Goal: Task Accomplishment & Management: Manage account settings

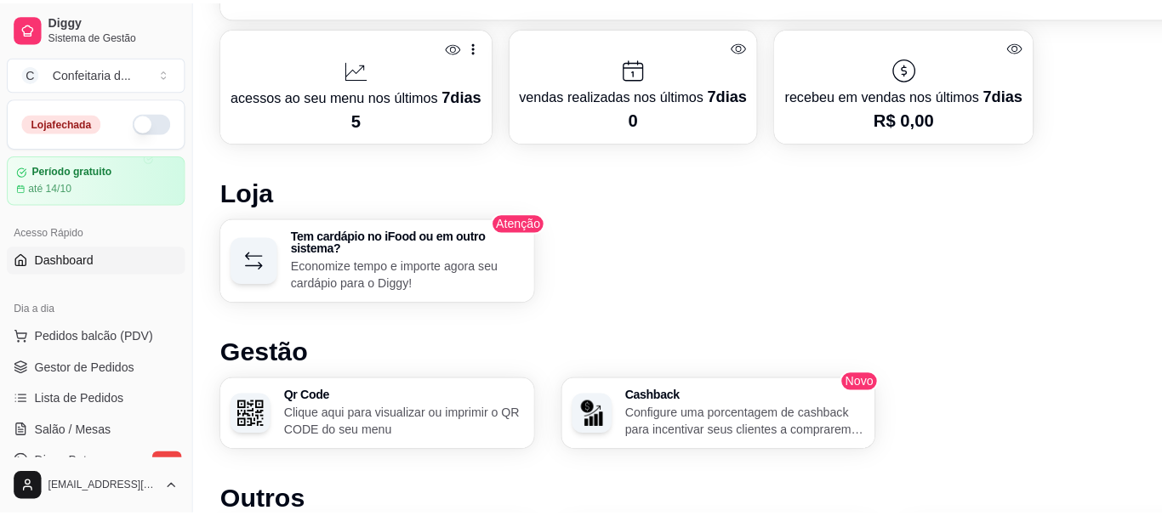
scroll to position [888, 0]
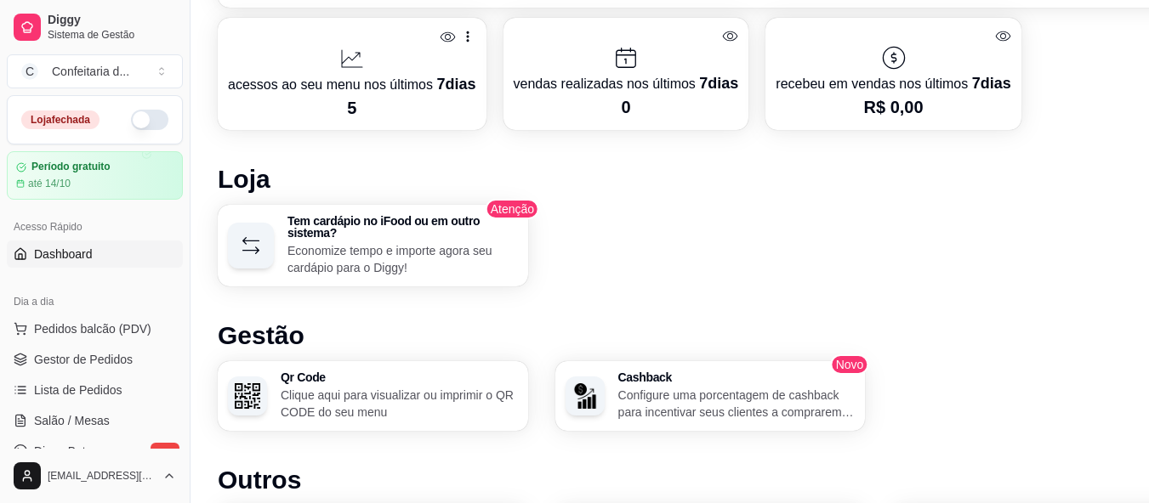
click at [416, 82] on p "acessos ao seu menu nos últimos 7 dias" at bounding box center [352, 84] width 248 height 24
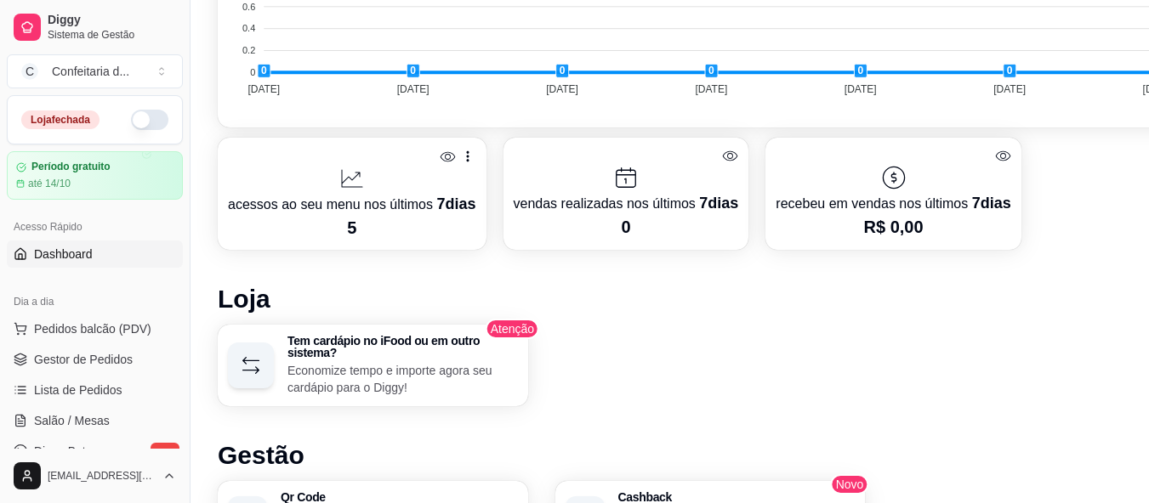
scroll to position [759, 0]
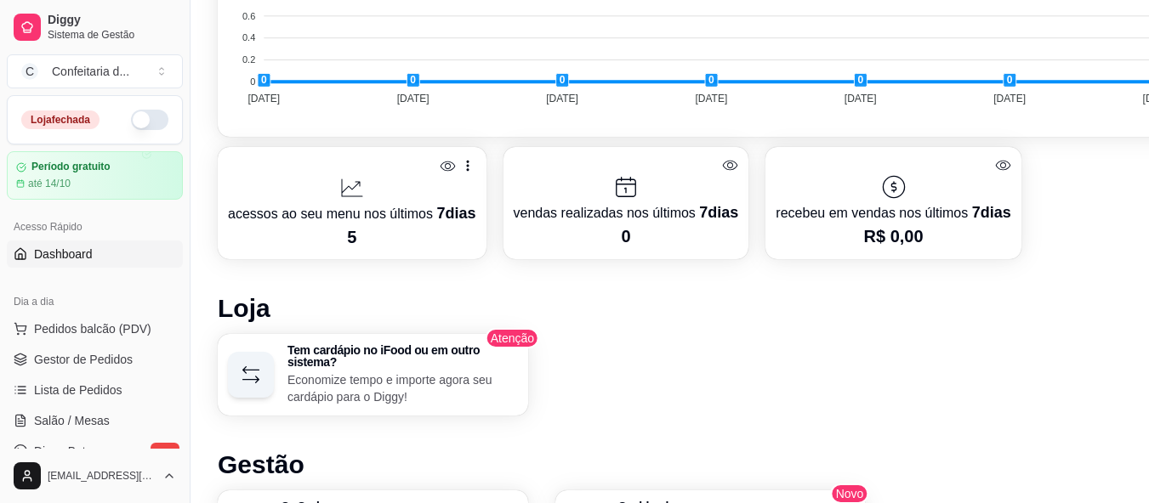
click at [145, 113] on button "button" at bounding box center [149, 120] width 37 height 20
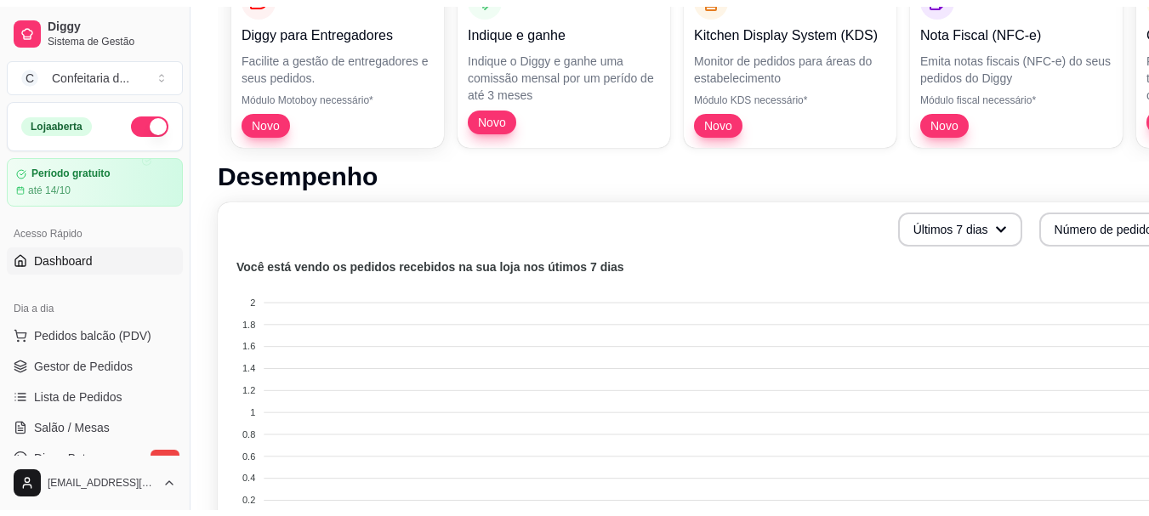
scroll to position [384, 0]
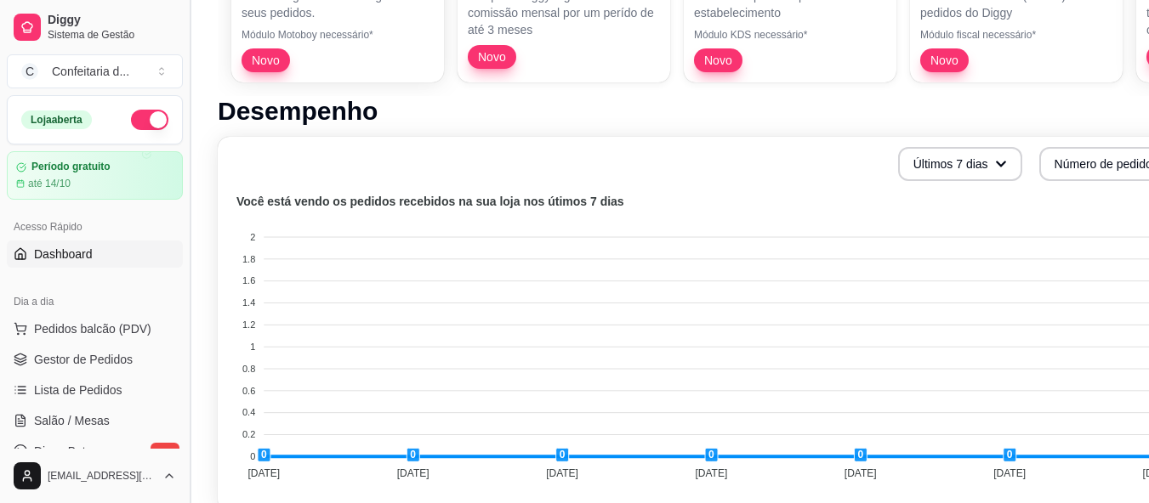
drag, startPoint x: 192, startPoint y: 170, endPoint x: 189, endPoint y: 203, distance: 33.3
click at [189, 203] on button "Toggle Sidebar" at bounding box center [190, 251] width 14 height 503
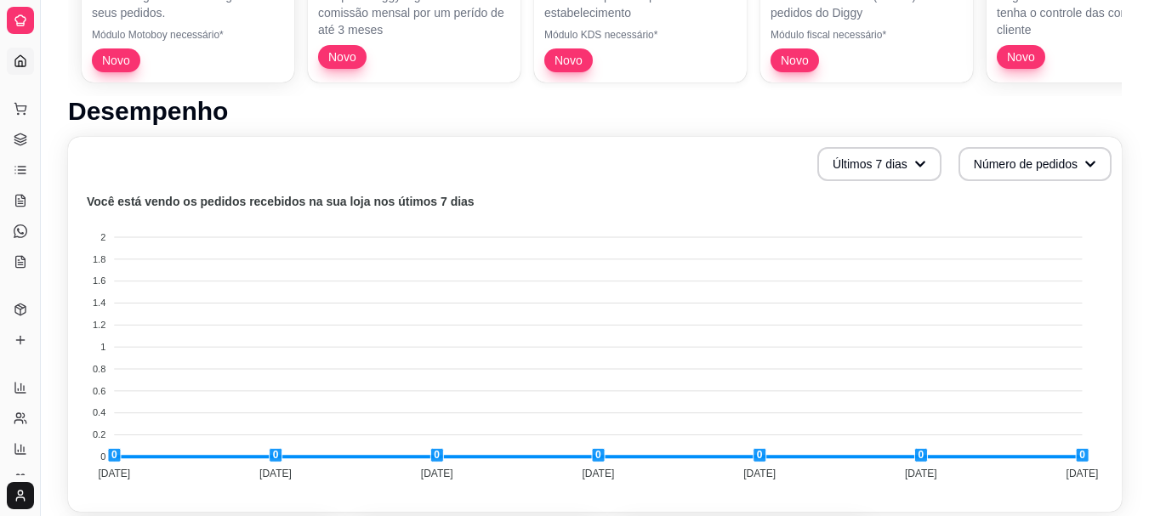
drag, startPoint x: 46, startPoint y: 195, endPoint x: 134, endPoint y: 211, distance: 89.1
click at [134, 211] on div "Diggy Sistema de Gestão C Confeitaria d ... Loja aberta Período gratuito até 14…" at bounding box center [574, 425] width 1149 height 1618
drag, startPoint x: 37, startPoint y: 202, endPoint x: 80, endPoint y: 209, distance: 43.9
click at [80, 209] on div "Diggy Sistema de Gestão C Confeitaria d ... Loja aberta Período gratuito até 14…" at bounding box center [574, 425] width 1149 height 1618
drag, startPoint x: 46, startPoint y: 211, endPoint x: 121, endPoint y: 208, distance: 74.9
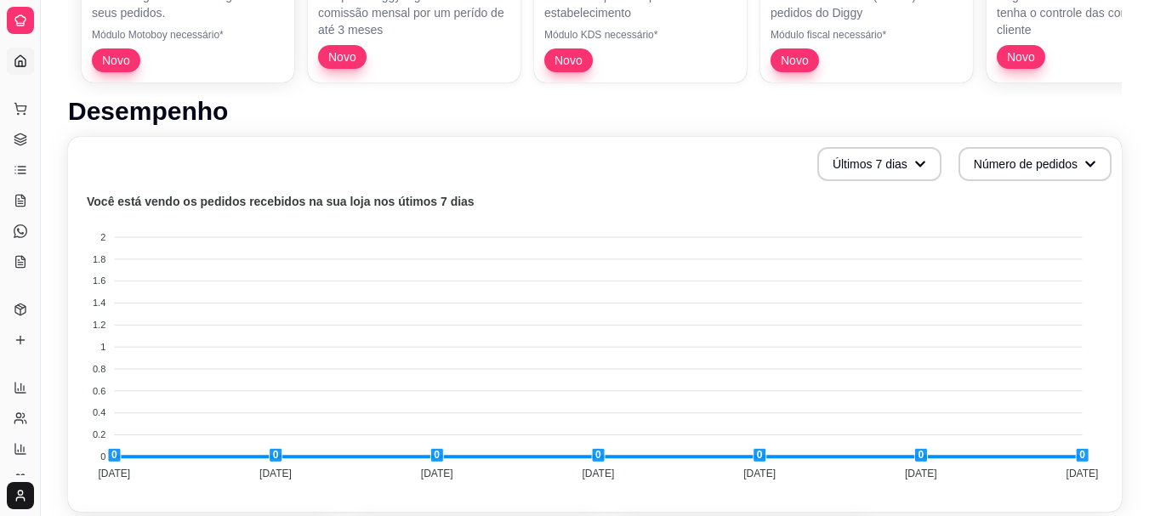
click at [121, 208] on div "Diggy Sistema de Gestão C Confeitaria d ... Loja aberta Período gratuito até 14…" at bounding box center [574, 425] width 1149 height 1618
drag, startPoint x: 36, startPoint y: 340, endPoint x: 118, endPoint y: 326, distance: 83.8
click at [118, 326] on div "Diggy Sistema de Gestão C Confeitaria d ... Loja aberta Período gratuito até 14…" at bounding box center [574, 425] width 1149 height 1618
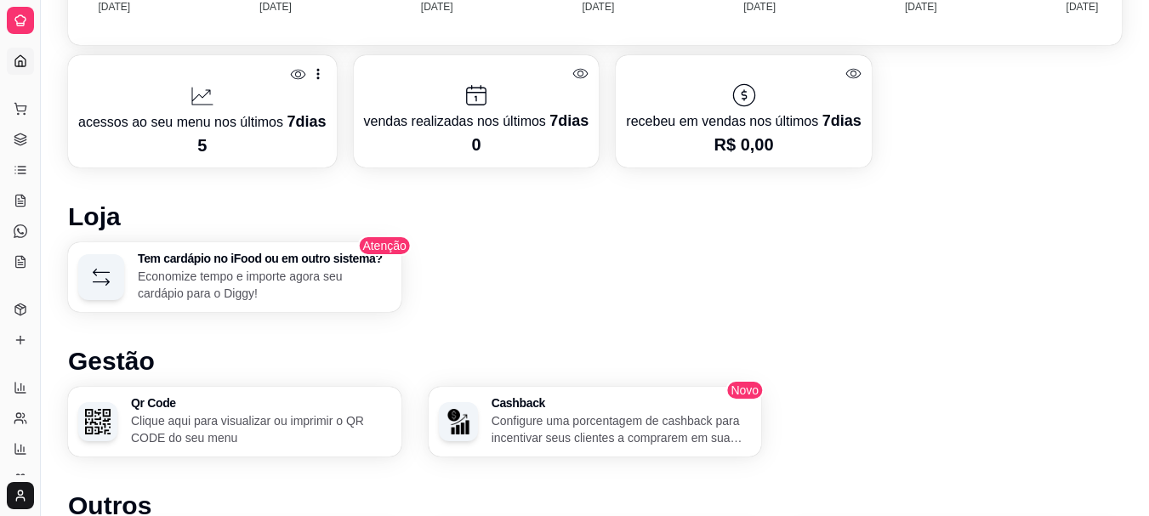
scroll to position [1100, 0]
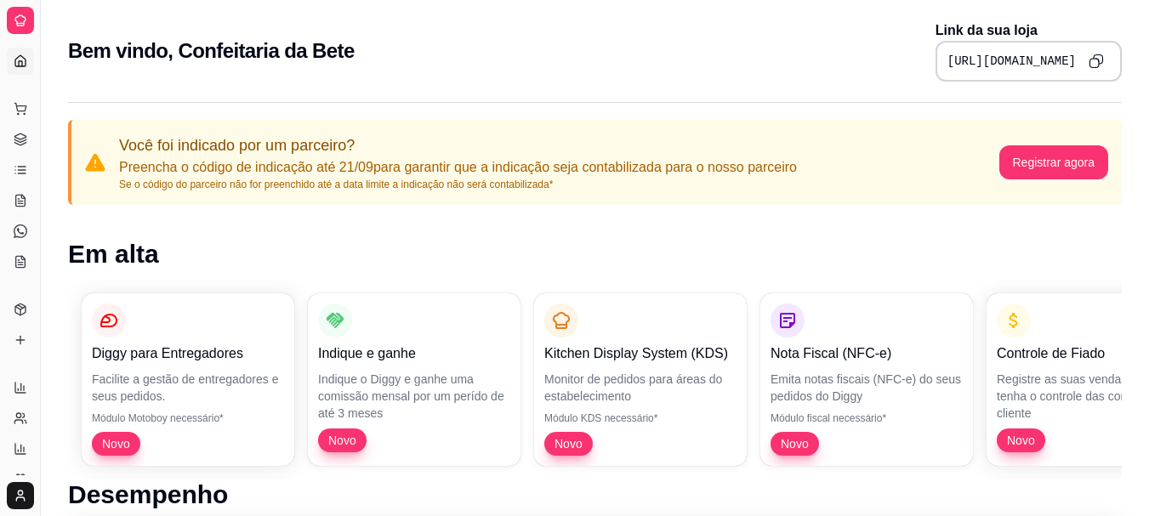
click at [10, 69] on div "Dia a dia" at bounding box center [20, 81] width 26 height 27
click at [15, 68] on div "Dia a dia" at bounding box center [20, 81] width 26 height 27
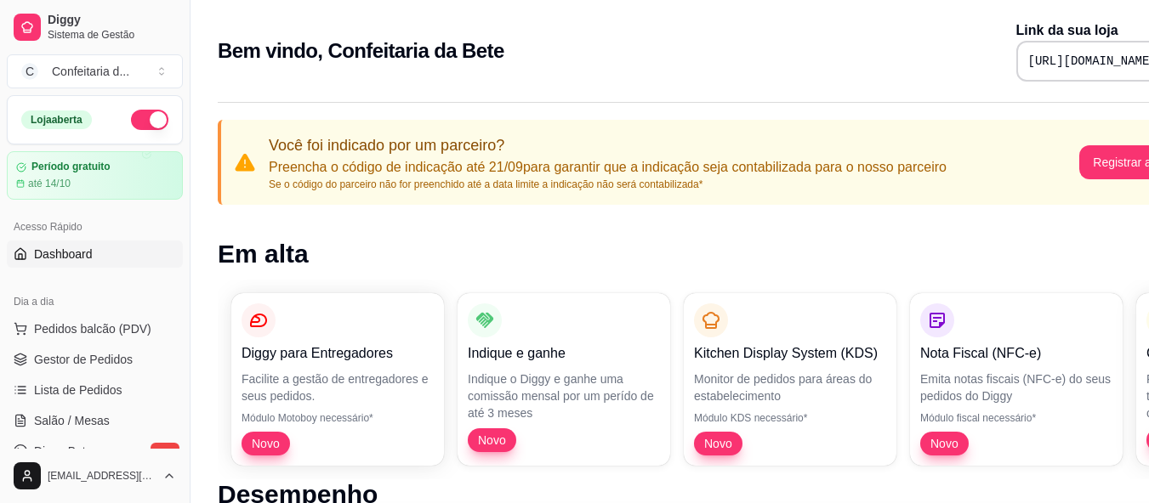
drag, startPoint x: 186, startPoint y: 205, endPoint x: 370, endPoint y: 232, distance: 185.7
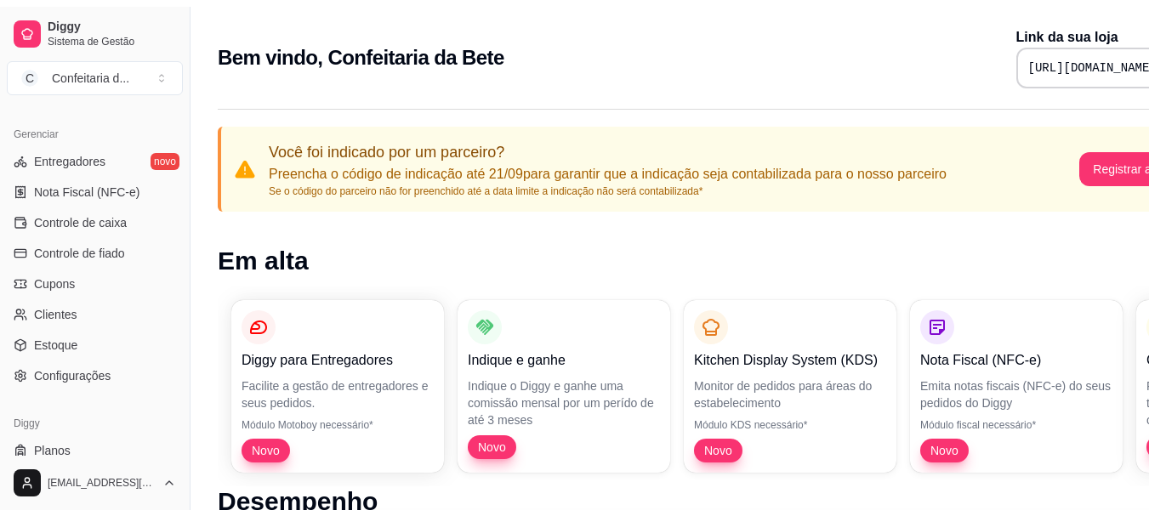
scroll to position [645, 0]
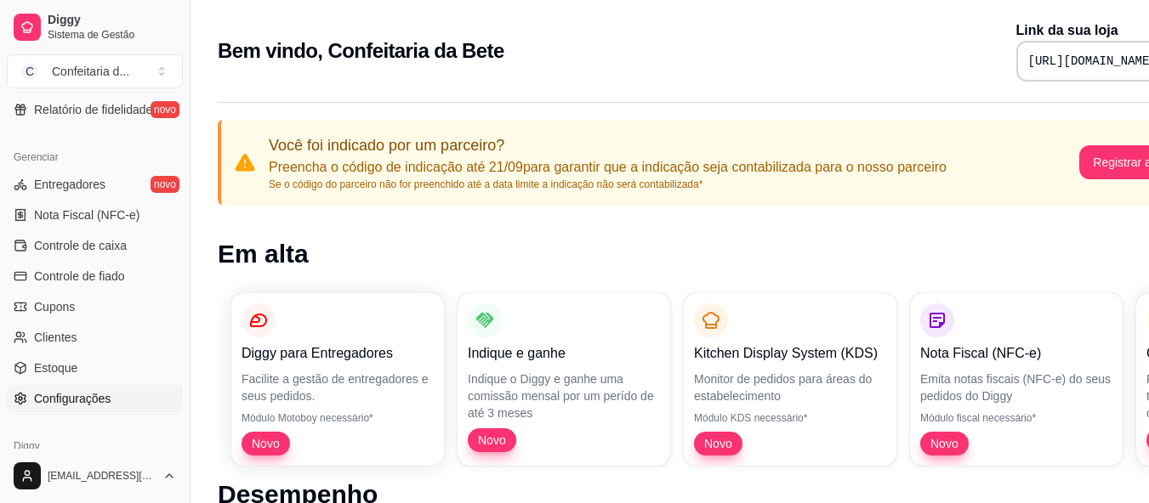
click at [115, 395] on link "Configurações" at bounding box center [95, 398] width 176 height 27
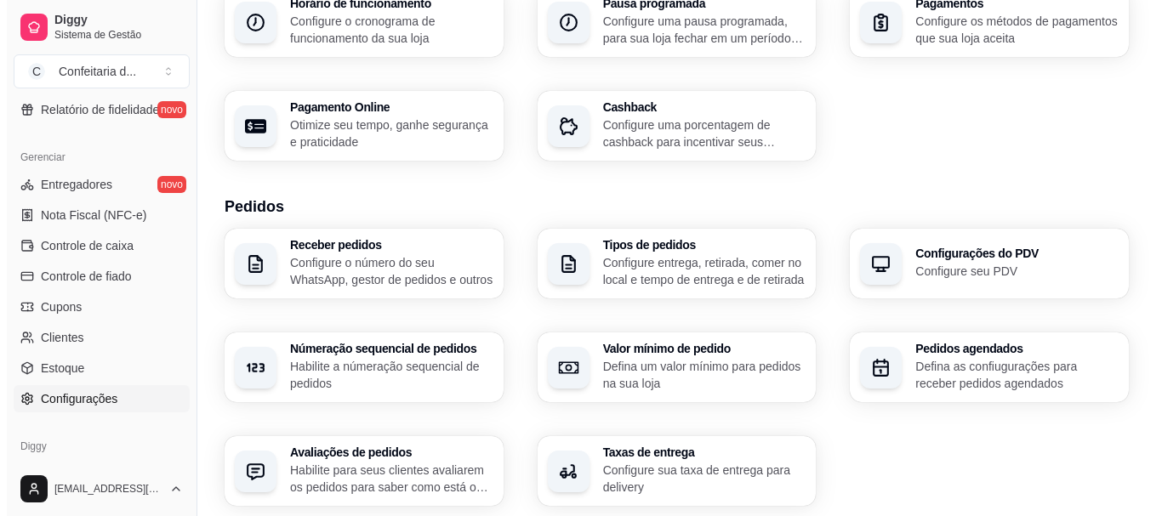
scroll to position [214, 0]
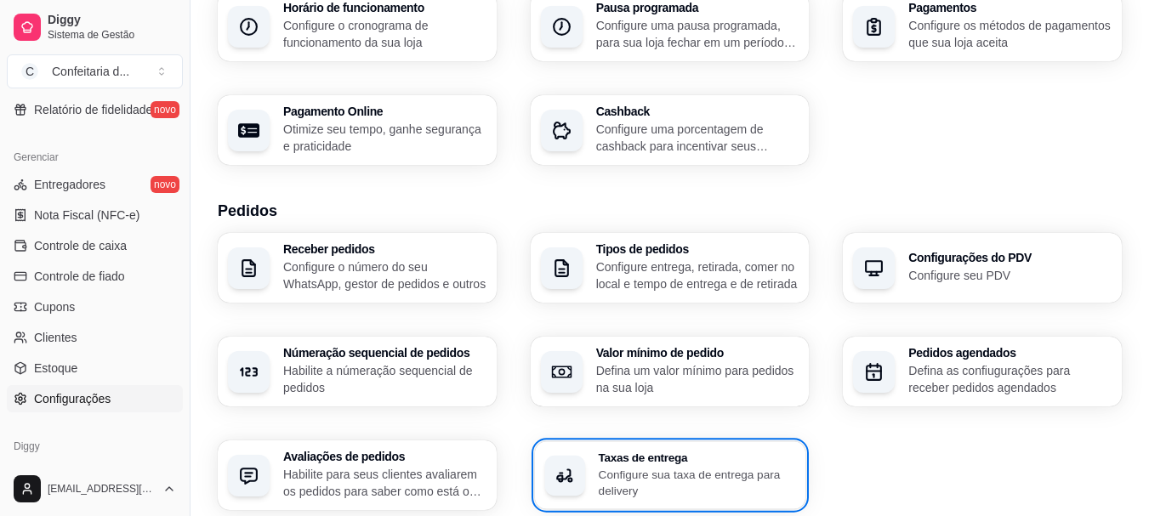
click at [674, 484] on p "Configure sua taxa de entrega para delivery" at bounding box center [696, 482] width 197 height 33
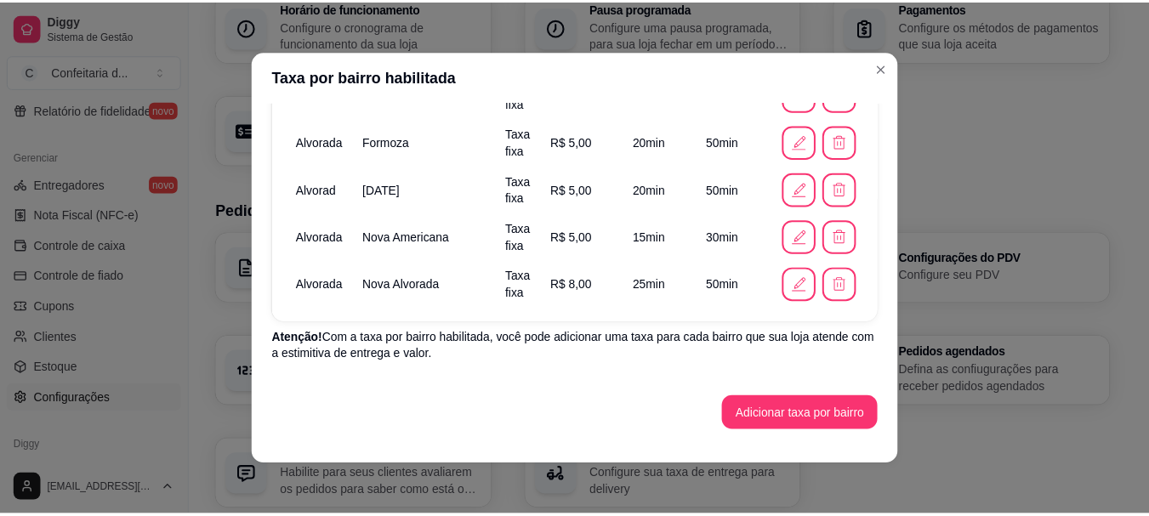
scroll to position [0, 0]
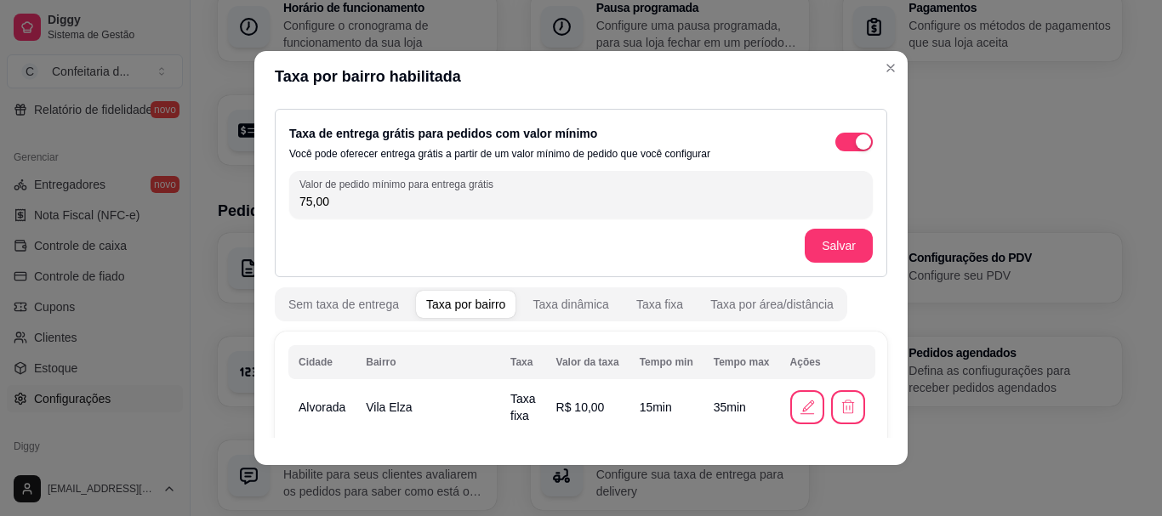
drag, startPoint x: 327, startPoint y: 200, endPoint x: 300, endPoint y: 201, distance: 26.4
click at [300, 201] on input "75,00" at bounding box center [580, 201] width 563 height 17
click at [346, 203] on input "75,00" at bounding box center [580, 201] width 563 height 17
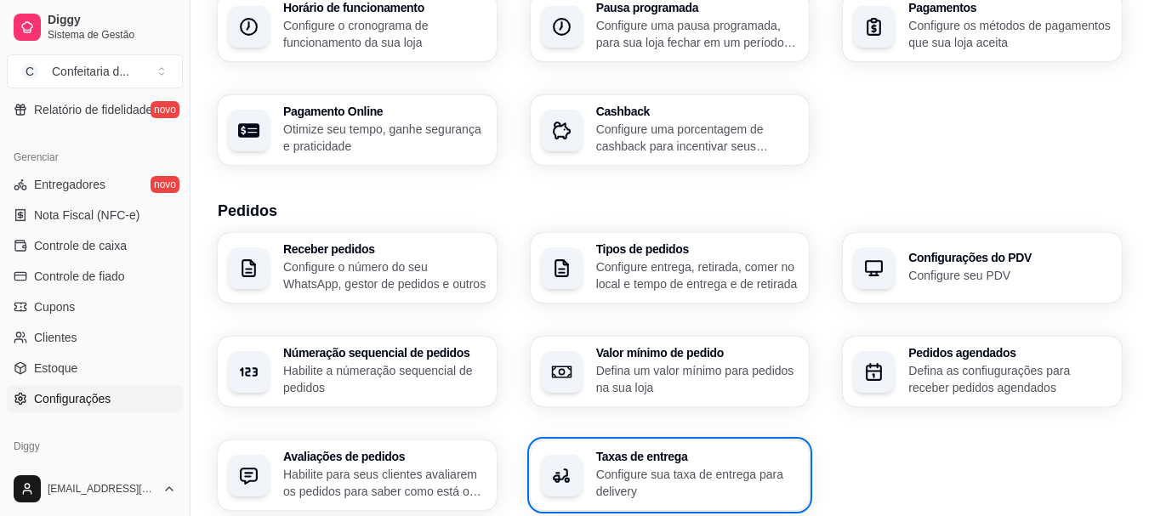
click at [887, 70] on div "Informações da loja Principais informações da sua loja como endereço, nome e ma…" at bounding box center [670, 26] width 904 height 277
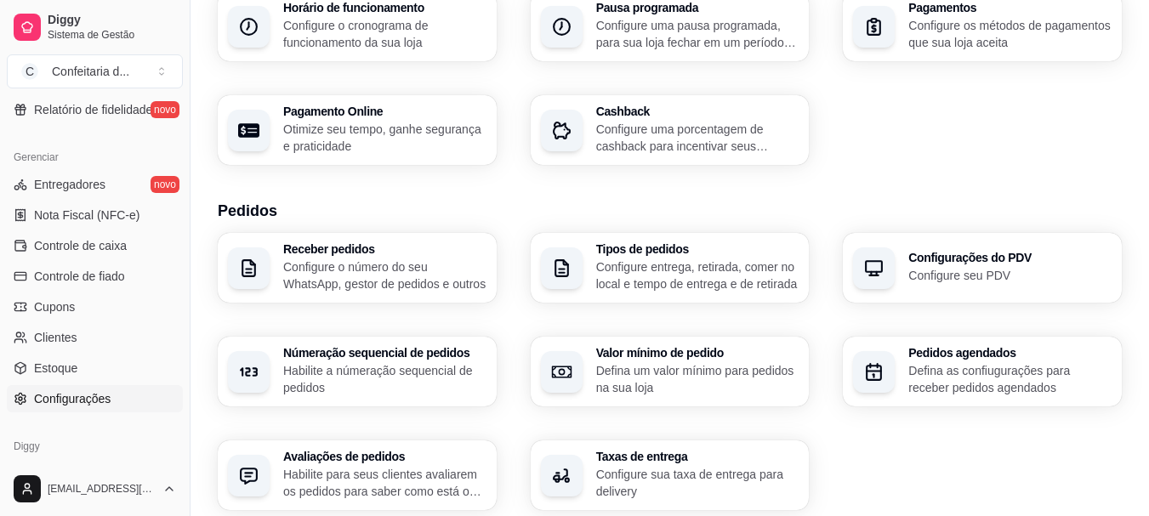
click at [887, 70] on div "Informações da loja Principais informações da sua loja como endereço, nome e ma…" at bounding box center [670, 26] width 904 height 277
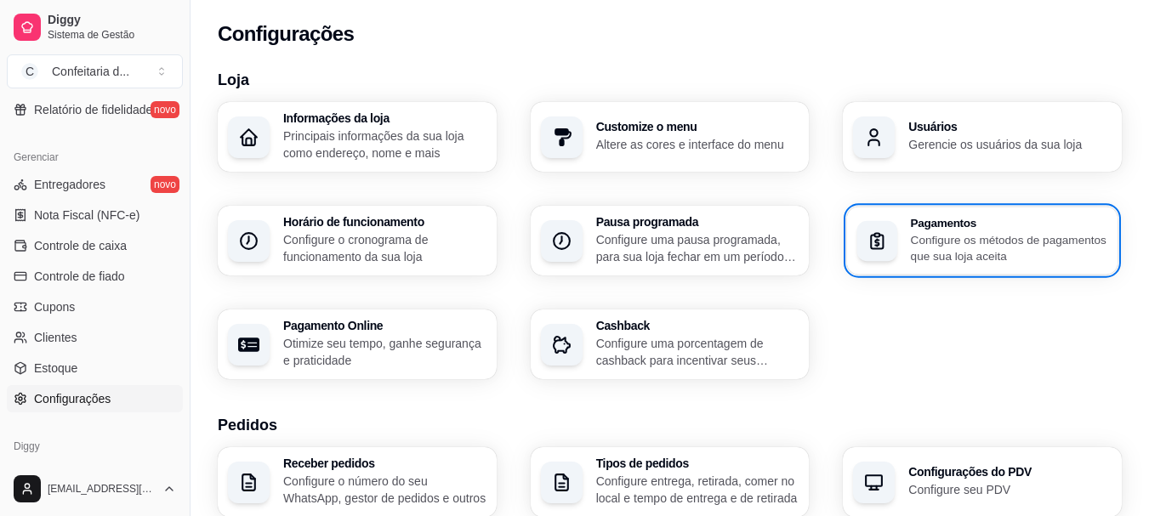
click at [1015, 257] on p "Configure os métodos de pagamentos que sua loja aceita" at bounding box center [1009, 247] width 196 height 33
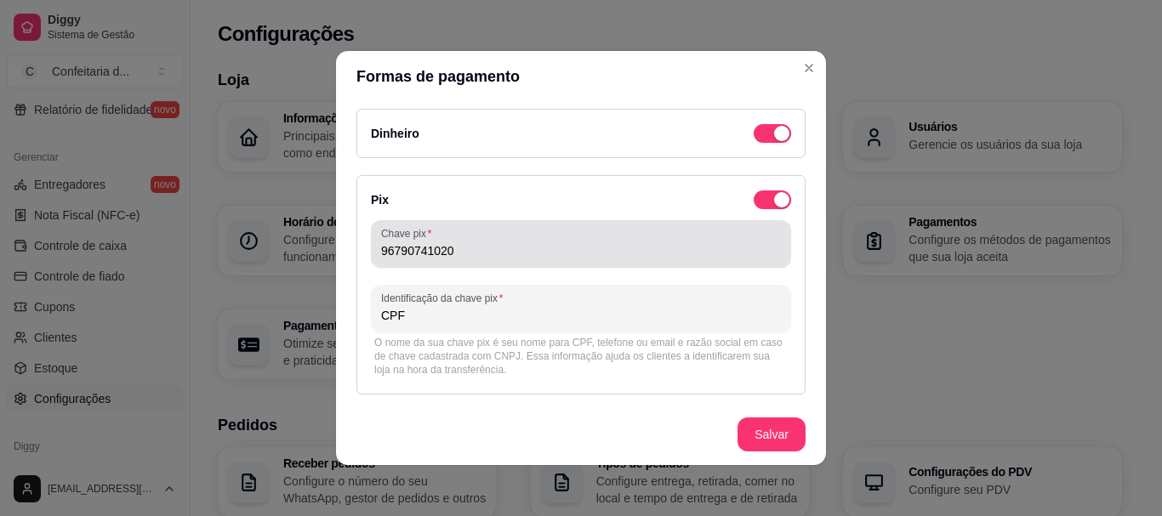
drag, startPoint x: 494, startPoint y: 242, endPoint x: 461, endPoint y: 245, distance: 33.3
click at [461, 245] on div "96790741020" at bounding box center [581, 244] width 400 height 34
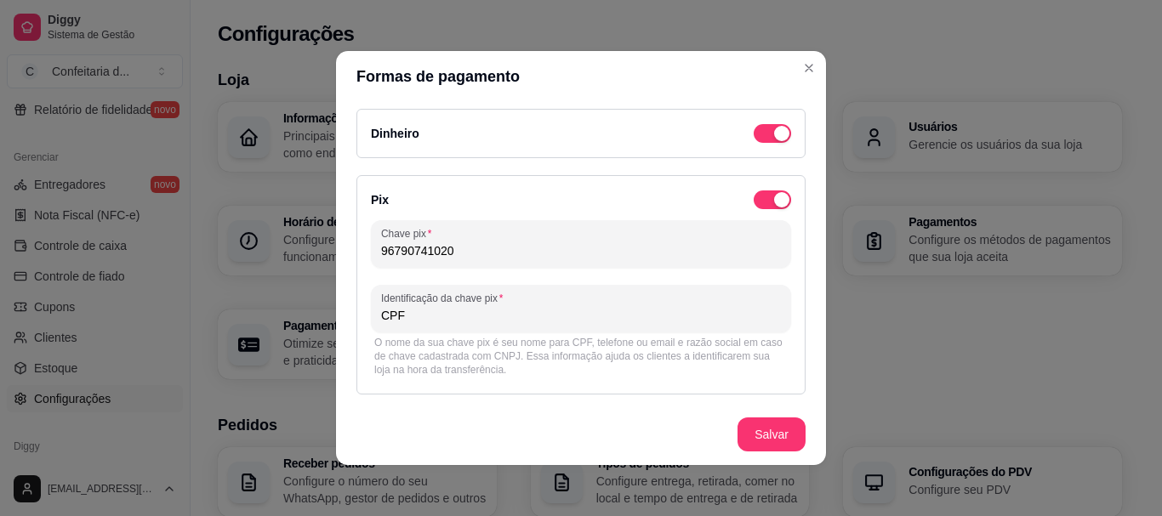
click at [461, 245] on input "96790741020" at bounding box center [581, 250] width 400 height 17
type input "5"
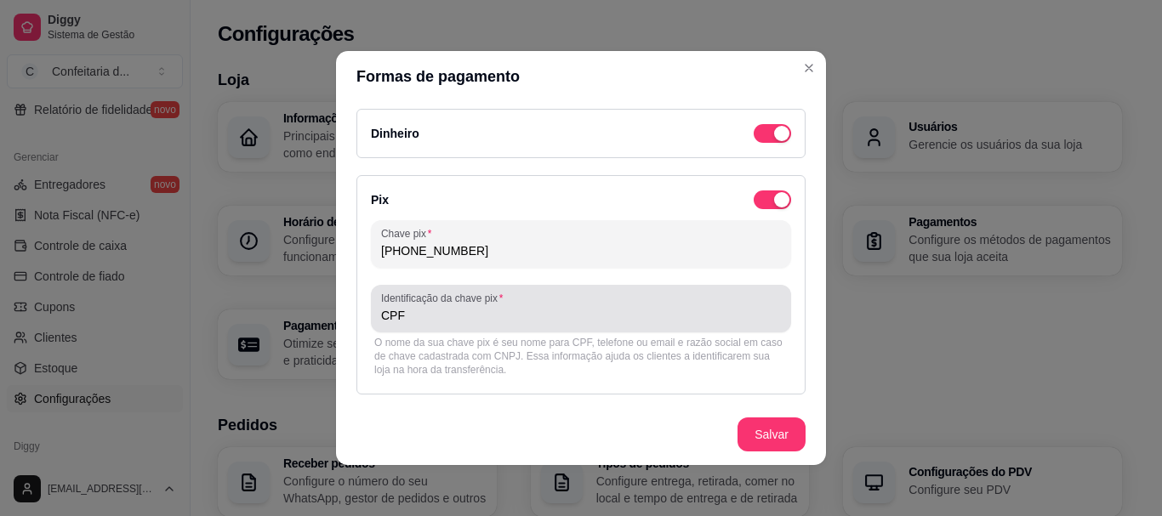
type input "(51)992080348"
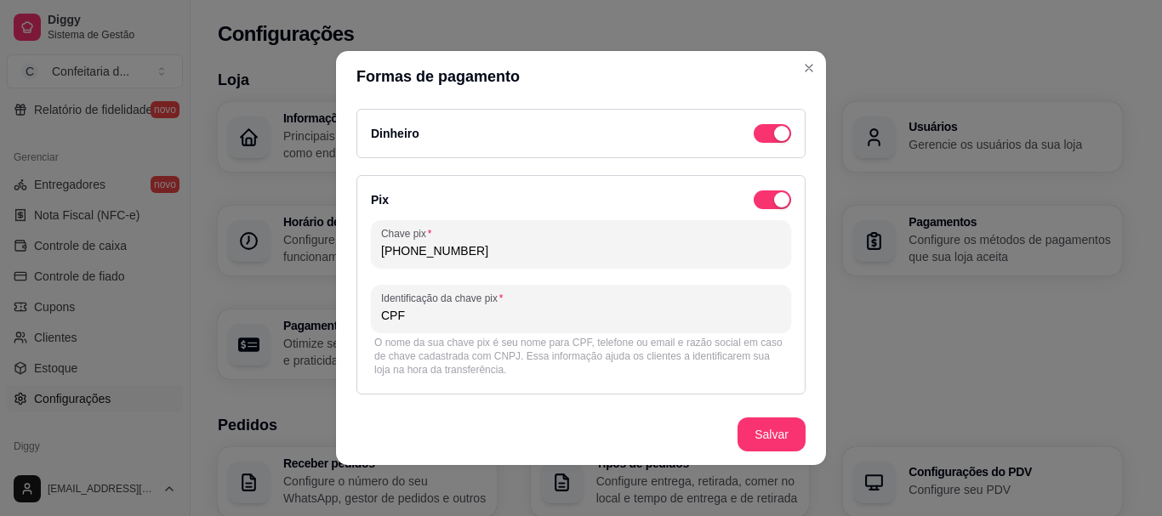
drag, startPoint x: 435, startPoint y: 321, endPoint x: 335, endPoint y: 317, distance: 100.4
click at [336, 317] on div "Dinheiro Pix Chave pix (51)992080348 Identificação da chave pix CPF O nome da s…" at bounding box center [581, 253] width 490 height 302
type input "c"
type input "Celular"
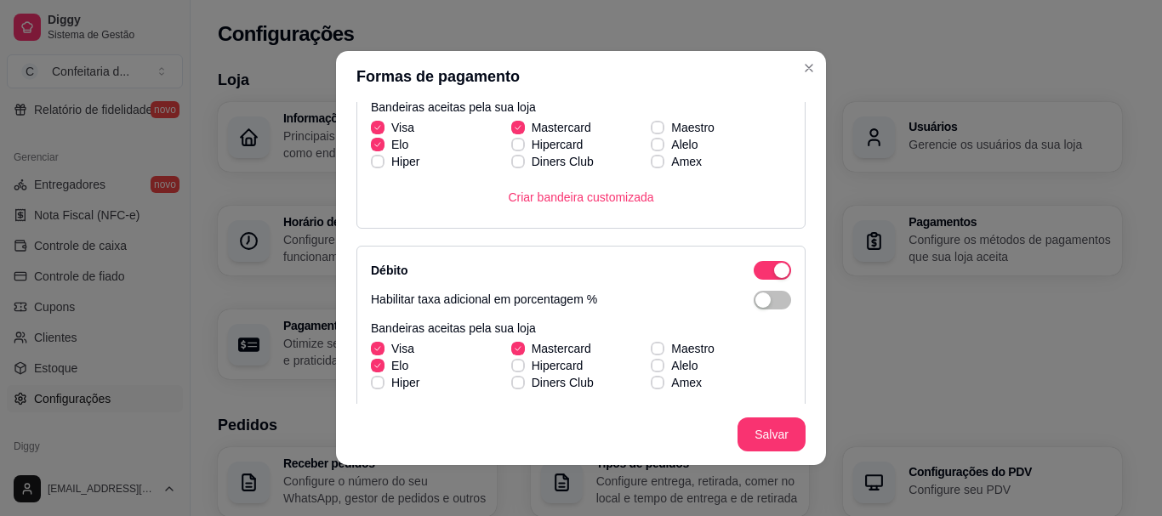
scroll to position [391, 0]
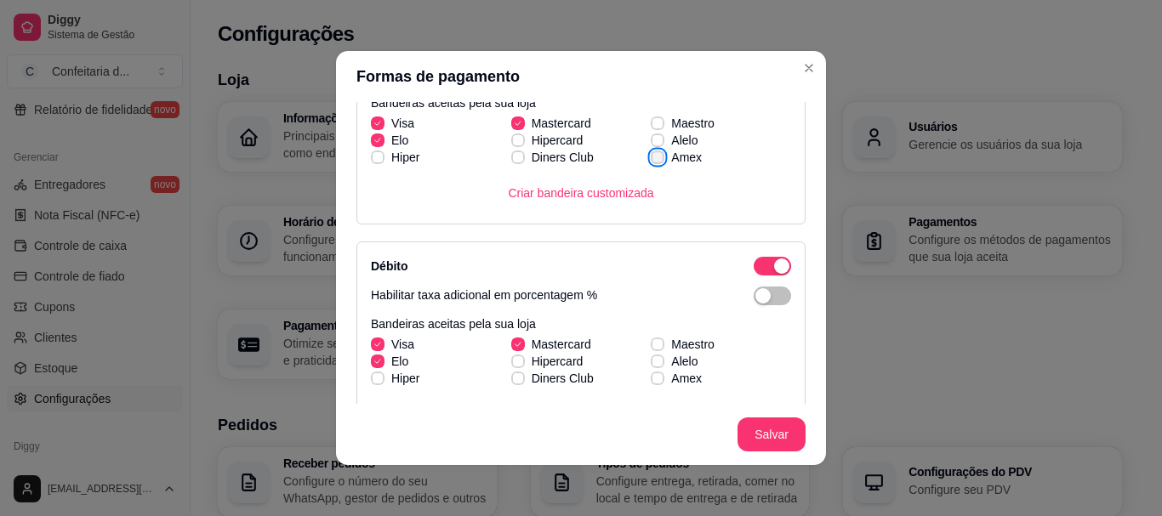
click at [671, 160] on span "Amex" at bounding box center [686, 157] width 31 height 17
click at [661, 161] on input "Amex" at bounding box center [655, 166] width 11 height 11
checkbox input "true"
click at [671, 383] on span "Amex" at bounding box center [686, 378] width 31 height 17
click at [657, 383] on input "Amex" at bounding box center [655, 387] width 11 height 11
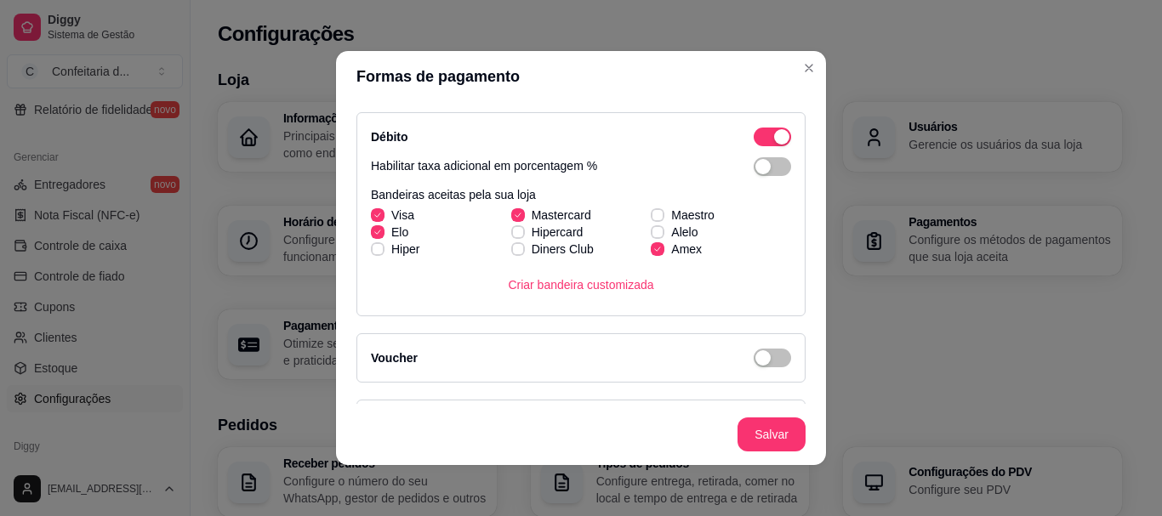
scroll to position [523, 0]
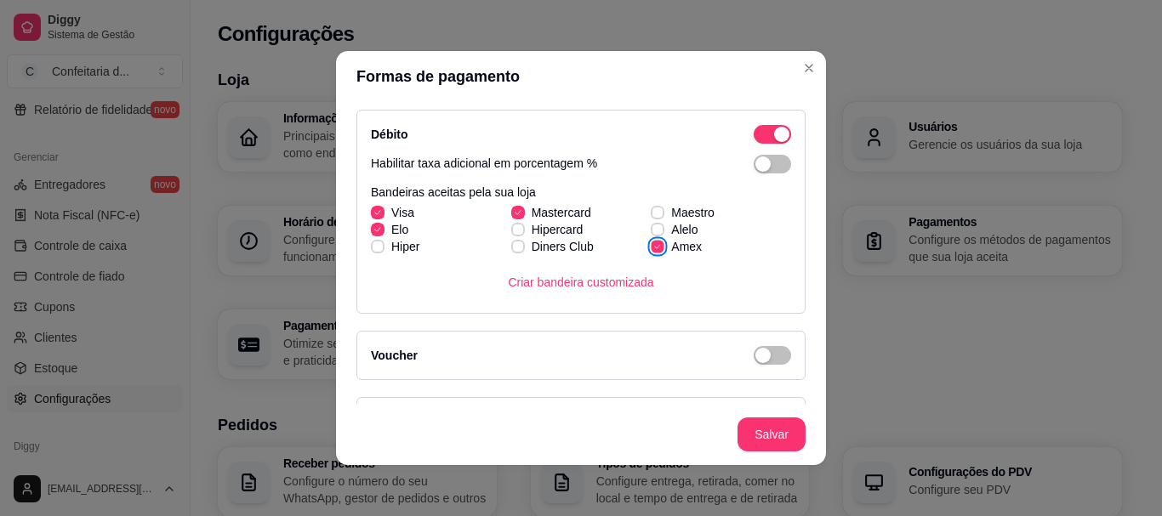
click at [678, 248] on span "Amex" at bounding box center [686, 246] width 31 height 17
click at [661, 250] on input "Amex" at bounding box center [655, 255] width 11 height 11
checkbox input "false"
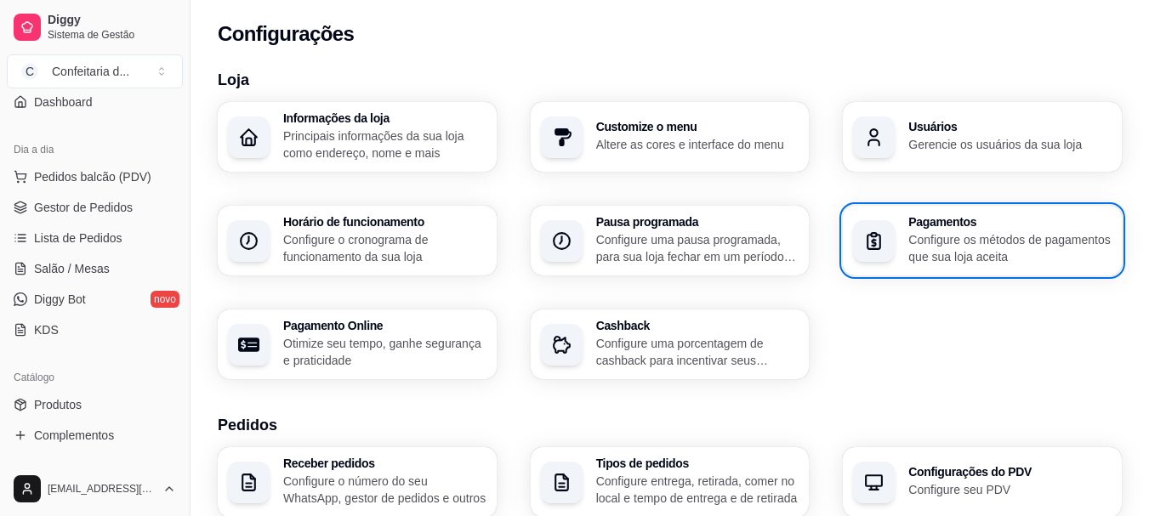
scroll to position [150, 0]
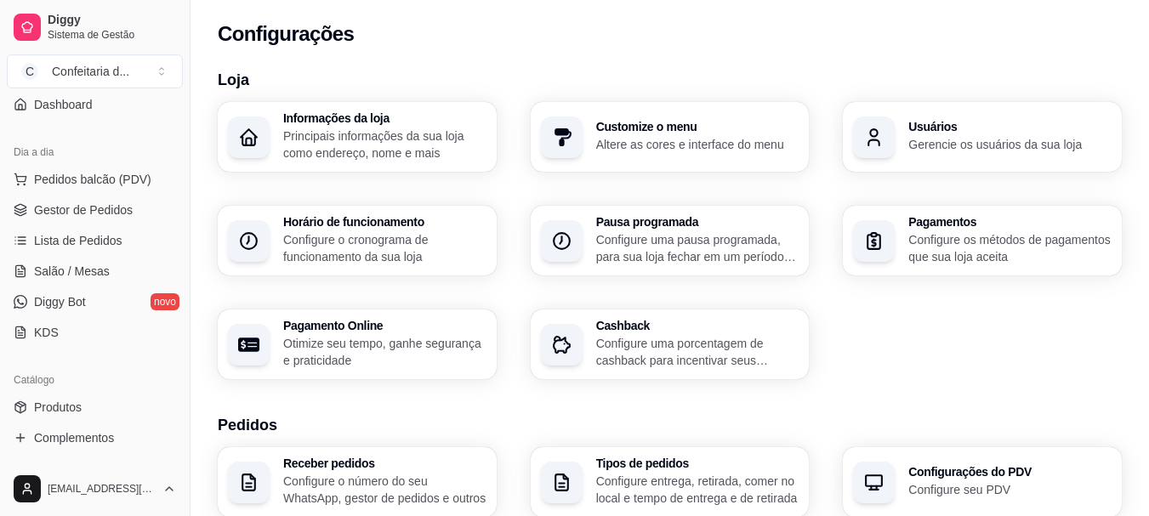
drag, startPoint x: 183, startPoint y: 201, endPoint x: 180, endPoint y: 249, distance: 48.5
click at [180, 249] on div "Diggy Sistema de Gestão C Confeitaria d ... Loja aberta Período gratuito até 14…" at bounding box center [95, 258] width 190 height 516
click at [108, 414] on link "Produtos" at bounding box center [95, 407] width 176 height 27
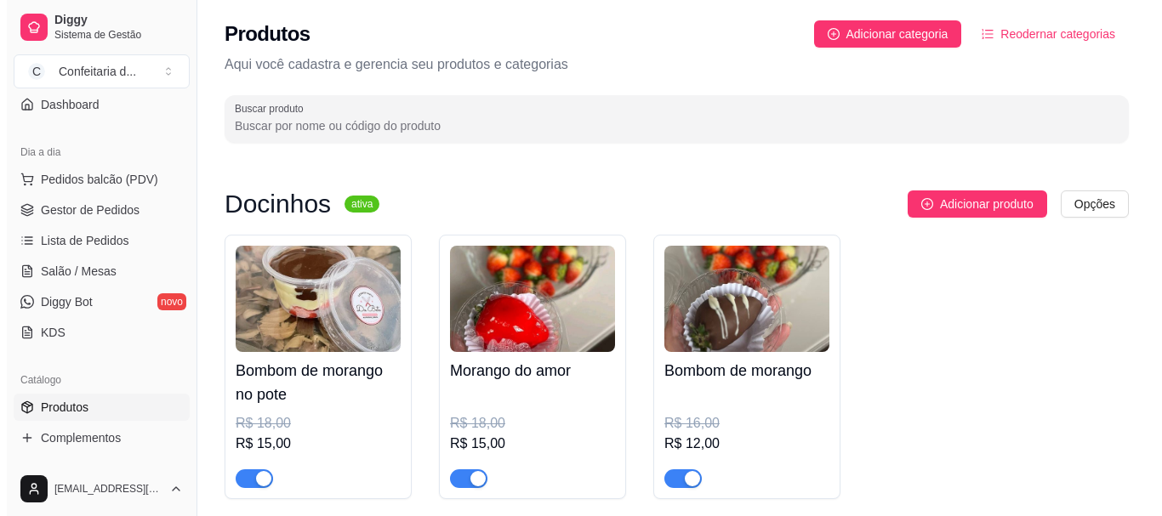
scroll to position [70, 0]
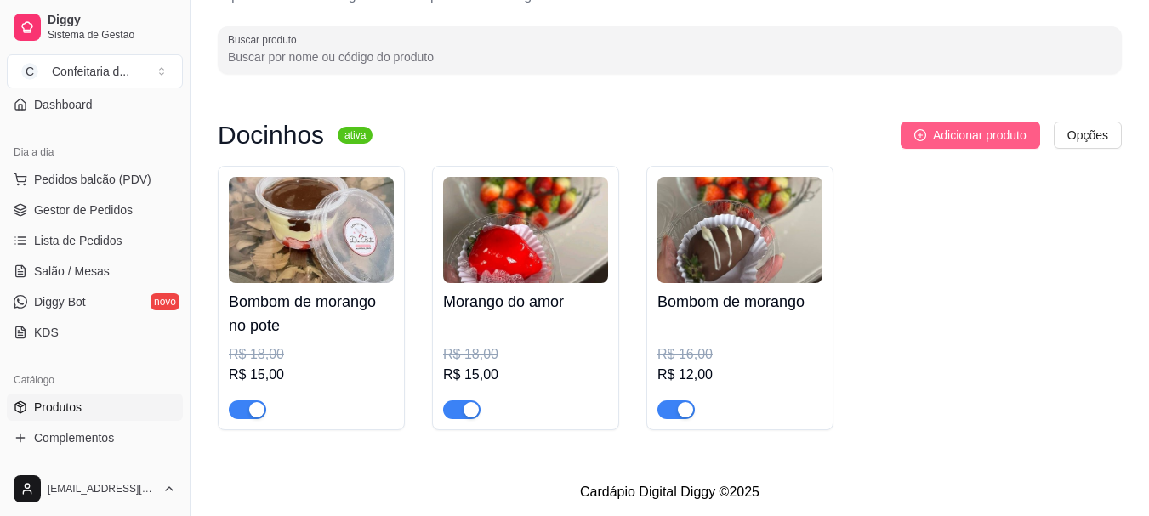
click at [963, 122] on button "Adicionar produto" at bounding box center [970, 135] width 139 height 27
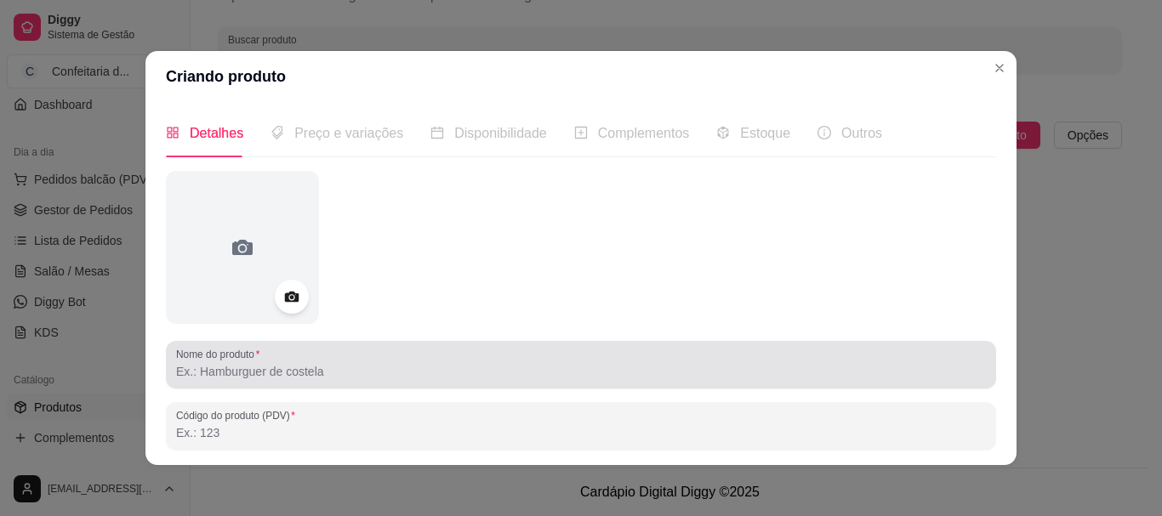
click at [291, 352] on div at bounding box center [581, 365] width 810 height 34
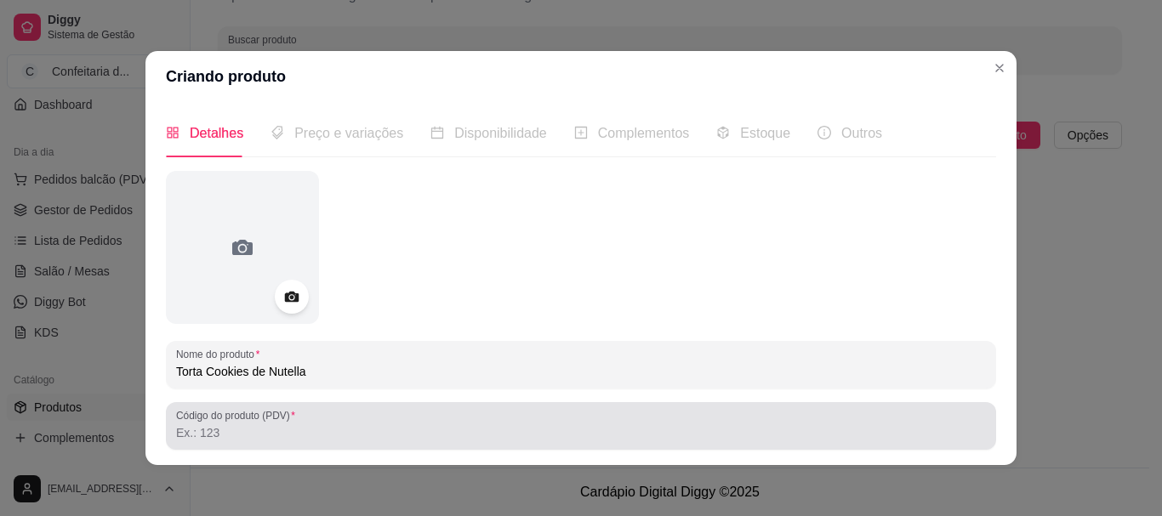
type input "Torta Cookies de Nutella"
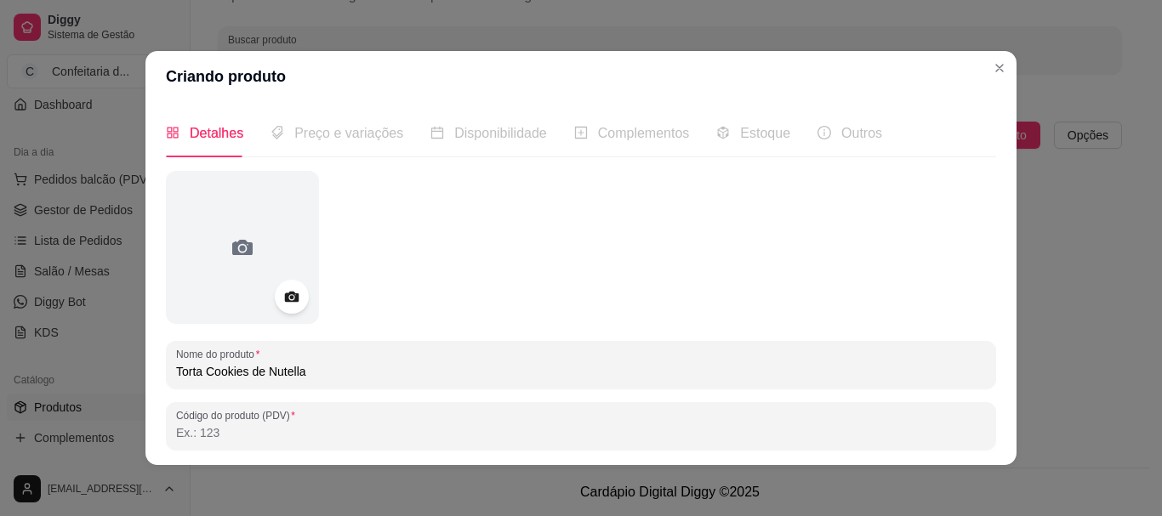
click at [250, 441] on input "Código do produto (PDV)" at bounding box center [581, 432] width 810 height 17
type input "15,00"
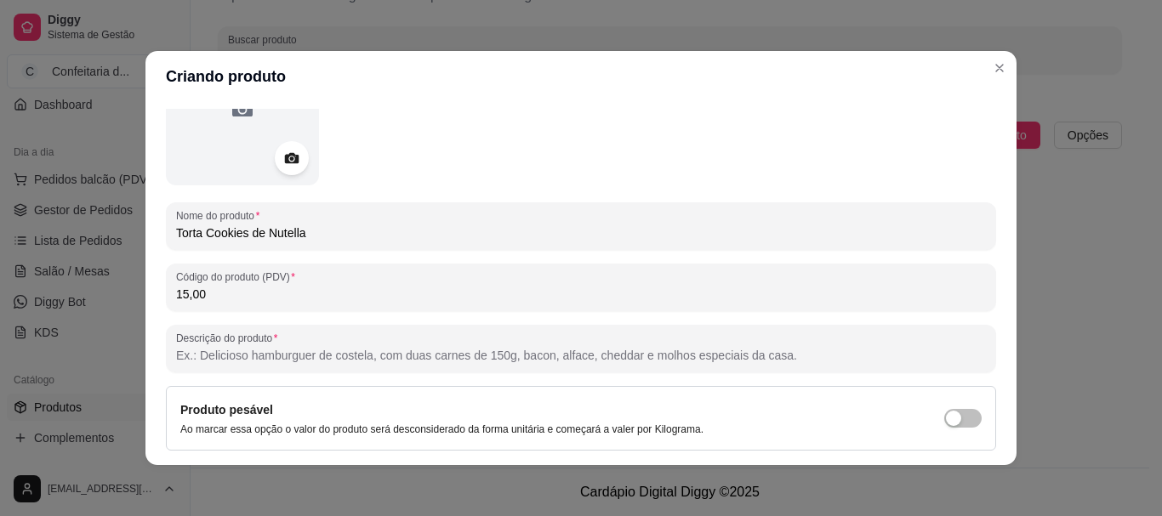
scroll to position [161, 0]
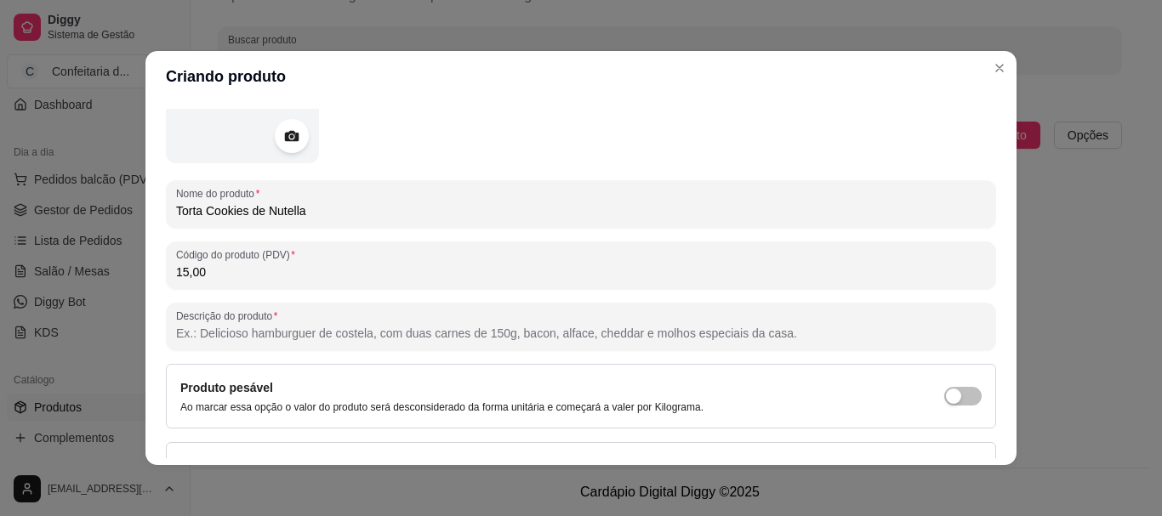
drag, startPoint x: 253, startPoint y: 274, endPoint x: 55, endPoint y: 263, distance: 198.5
click at [55, 263] on div "Criando produto Detalhes Preço e variações Disponibilidade Complementos Estoque…" at bounding box center [581, 258] width 1162 height 516
click at [286, 145] on icon at bounding box center [291, 137] width 20 height 20
drag, startPoint x: 989, startPoint y: 255, endPoint x: 980, endPoint y: 250, distance: 10.7
click at [980, 250] on div "Detalhes Preço e variações Disponibilidade Complementos Estoque Outros Nome do …" at bounding box center [581, 284] width 830 height 350
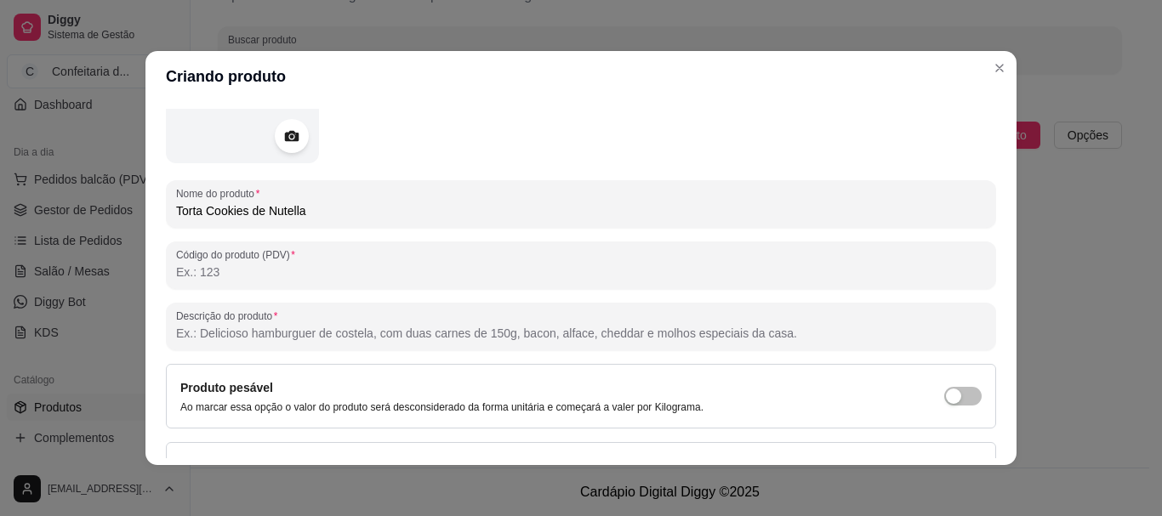
scroll to position [0, 0]
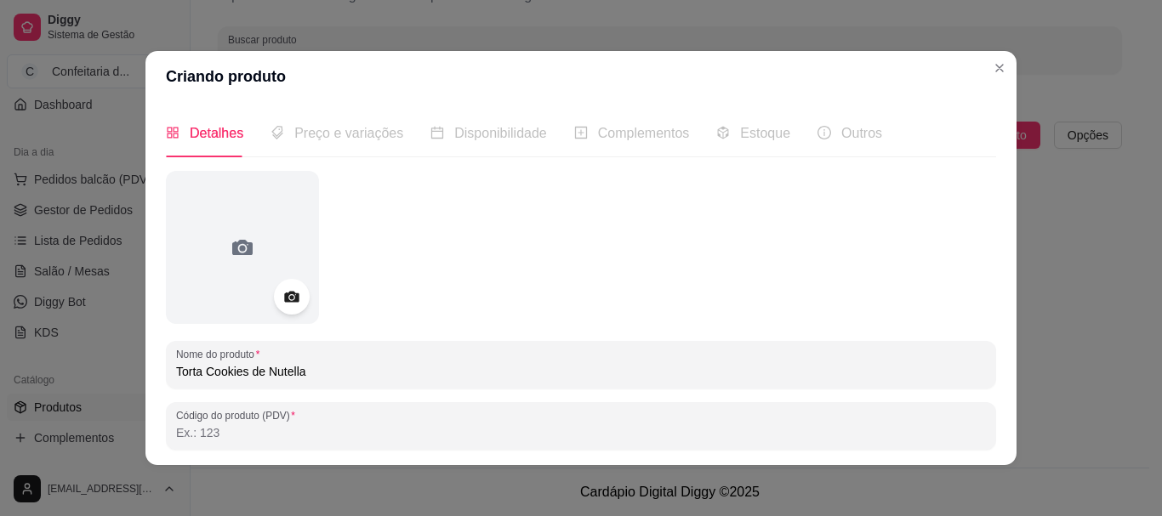
click at [293, 290] on icon at bounding box center [291, 297] width 20 height 20
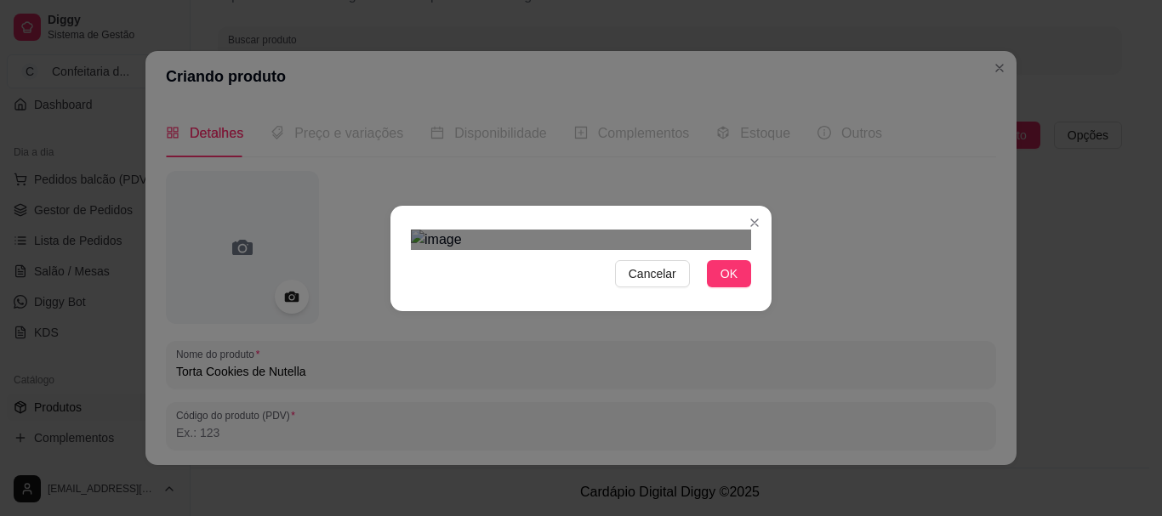
click at [571, 359] on div "Use the arrow keys to move the crop selection area" at bounding box center [582, 512] width 306 height 306
click at [736, 287] on button "OK" at bounding box center [729, 273] width 44 height 27
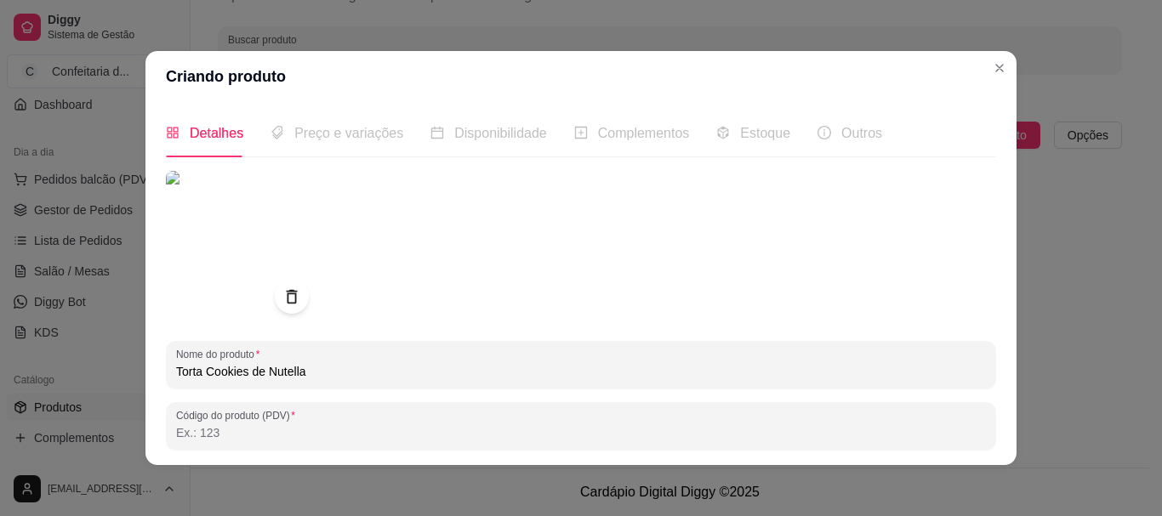
click at [359, 137] on span "Preço e variações" at bounding box center [348, 133] width 109 height 14
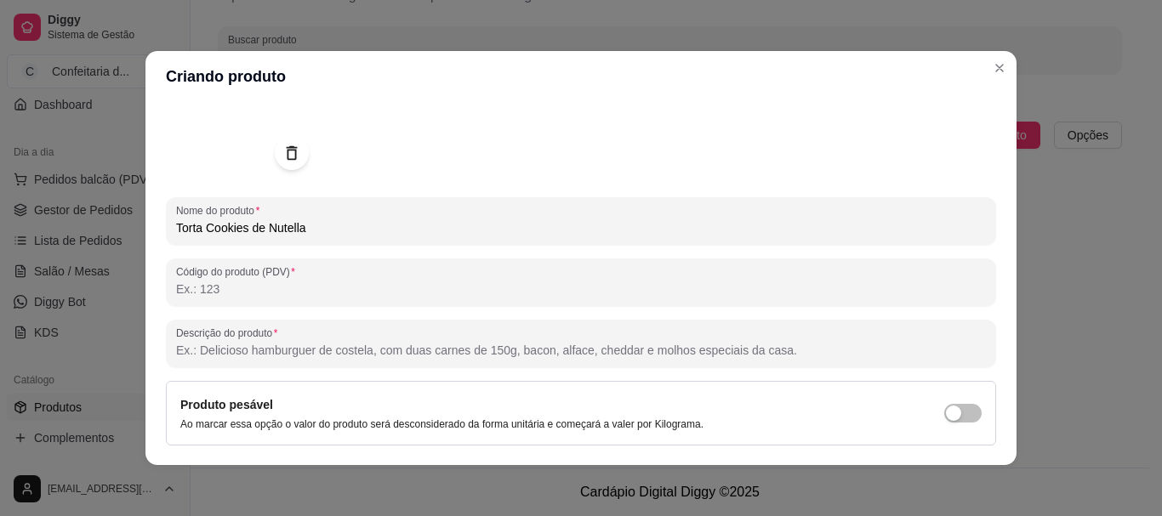
scroll to position [156, 0]
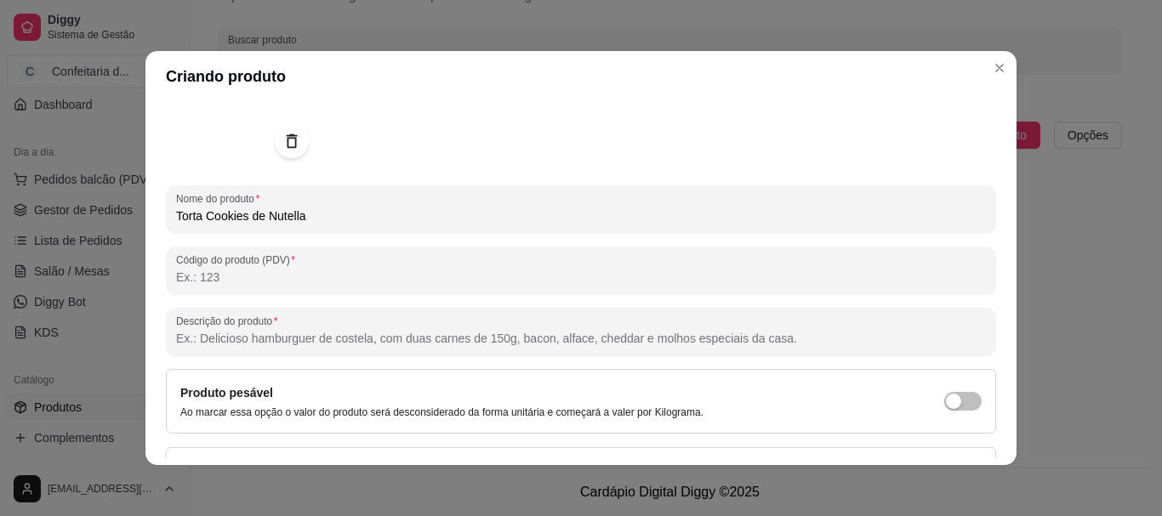
click at [496, 345] on input "Descrição do produto" at bounding box center [581, 338] width 810 height 17
type input "Torta Cookie de Nutella"
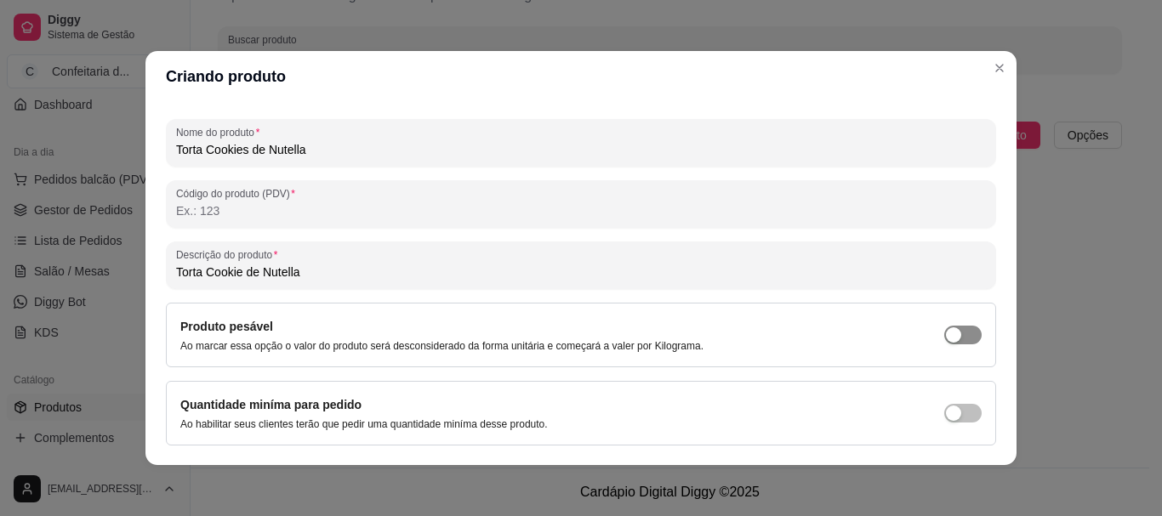
click at [956, 338] on span "button" at bounding box center [962, 335] width 37 height 19
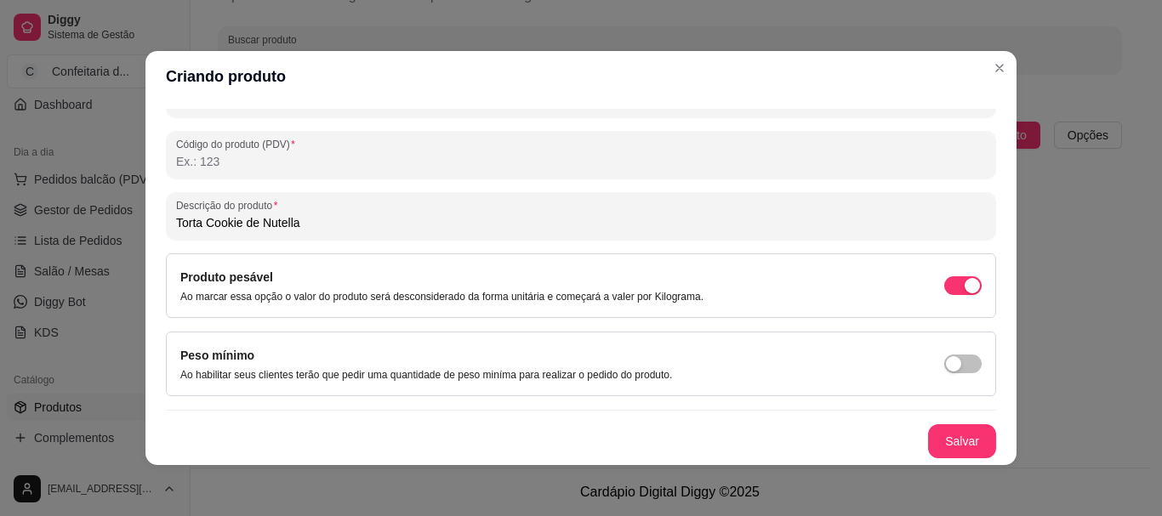
scroll to position [0, 0]
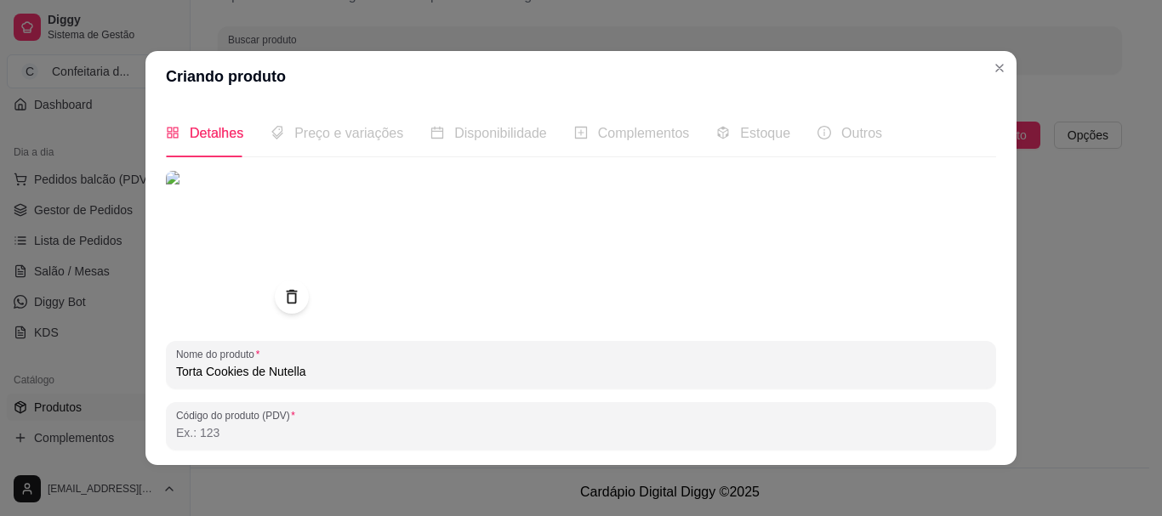
click at [300, 134] on span "Preço e variações" at bounding box center [348, 133] width 109 height 14
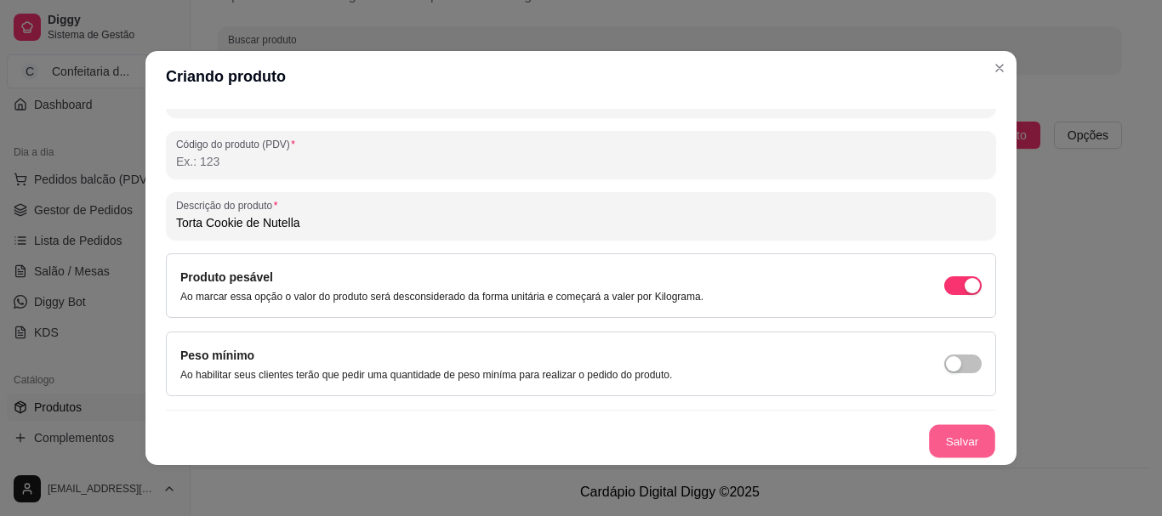
click at [937, 443] on button "Salvar" at bounding box center [962, 441] width 66 height 33
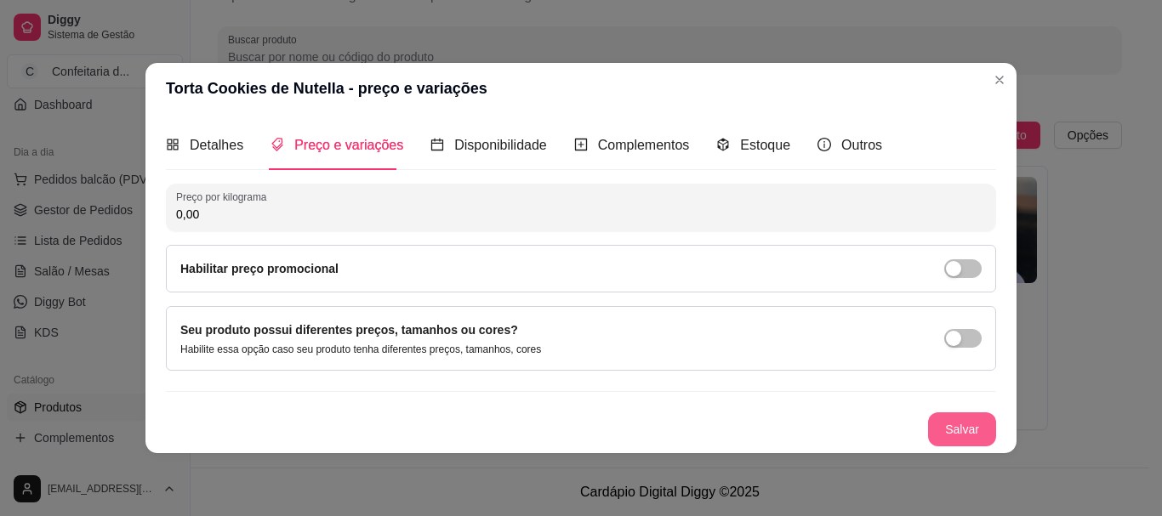
scroll to position [0, 0]
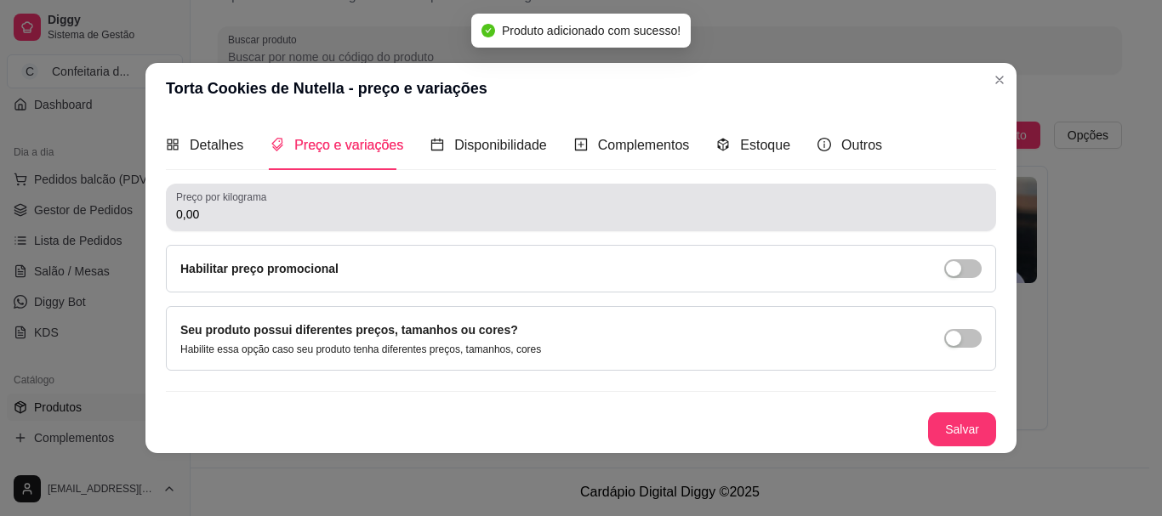
click at [416, 193] on div "0,00" at bounding box center [581, 207] width 810 height 34
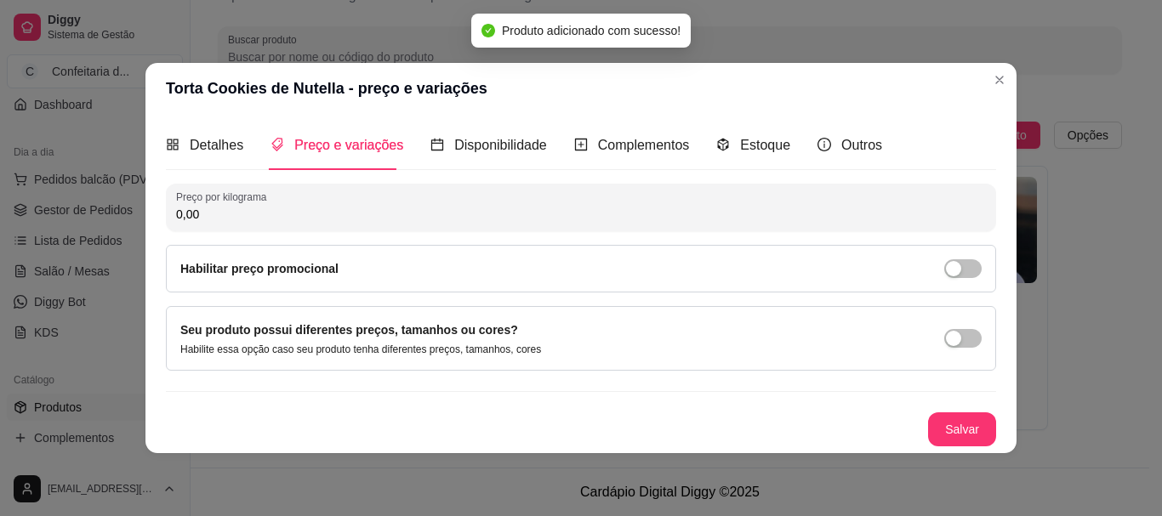
drag, startPoint x: 366, startPoint y: 204, endPoint x: 158, endPoint y: 218, distance: 208.0
click at [158, 218] on div "Detalhes Preço e variações Disponibilidade Complementos Estoque Outros Nome do …" at bounding box center [580, 283] width 871 height 338
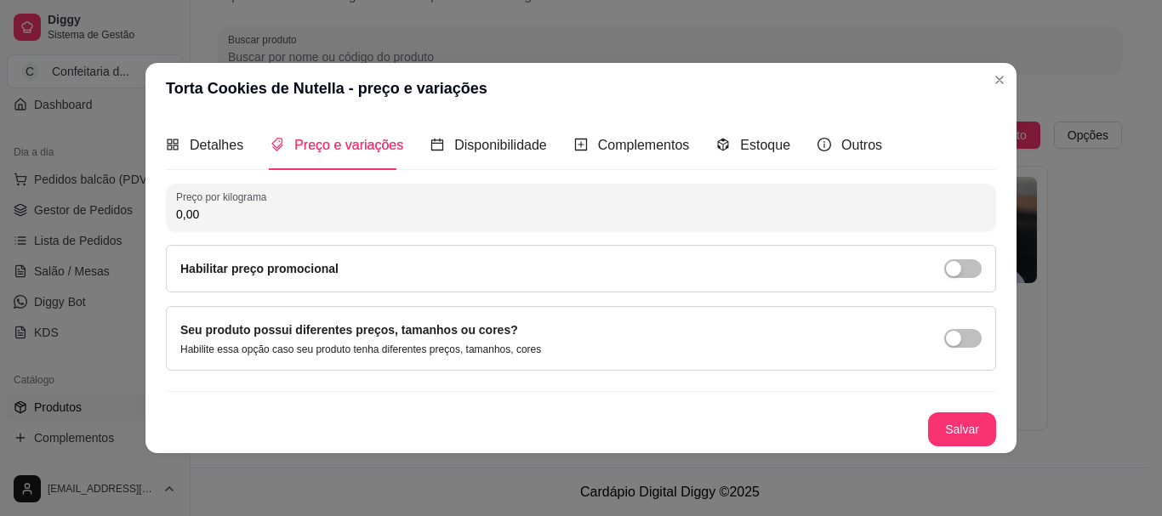
click at [198, 210] on input "0,00" at bounding box center [581, 214] width 810 height 17
type input "15,00"
click at [967, 434] on button "Salvar" at bounding box center [962, 428] width 66 height 33
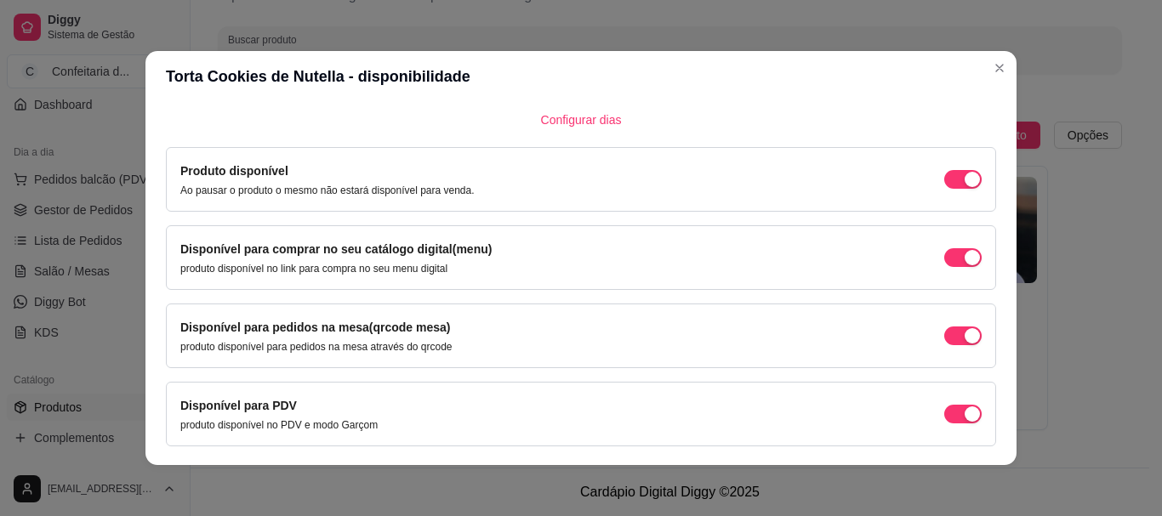
scroll to position [183, 0]
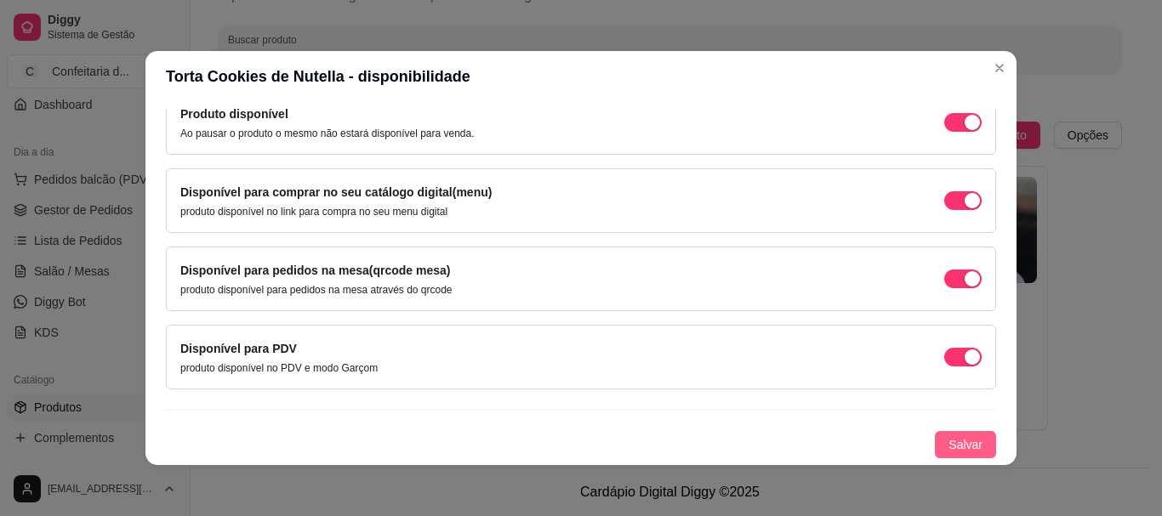
click at [953, 435] on span "Salvar" at bounding box center [965, 444] width 34 height 19
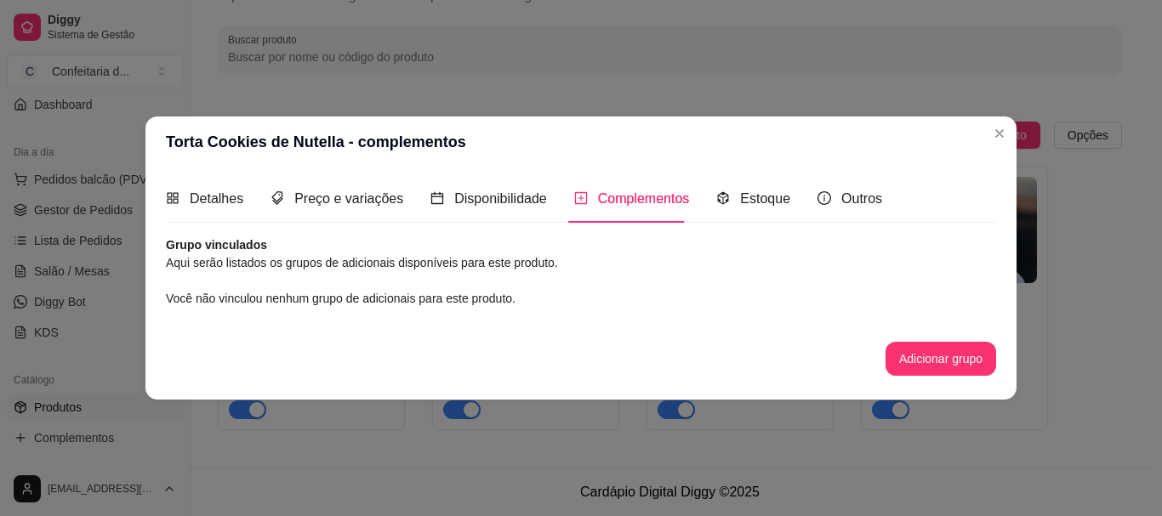
scroll to position [0, 0]
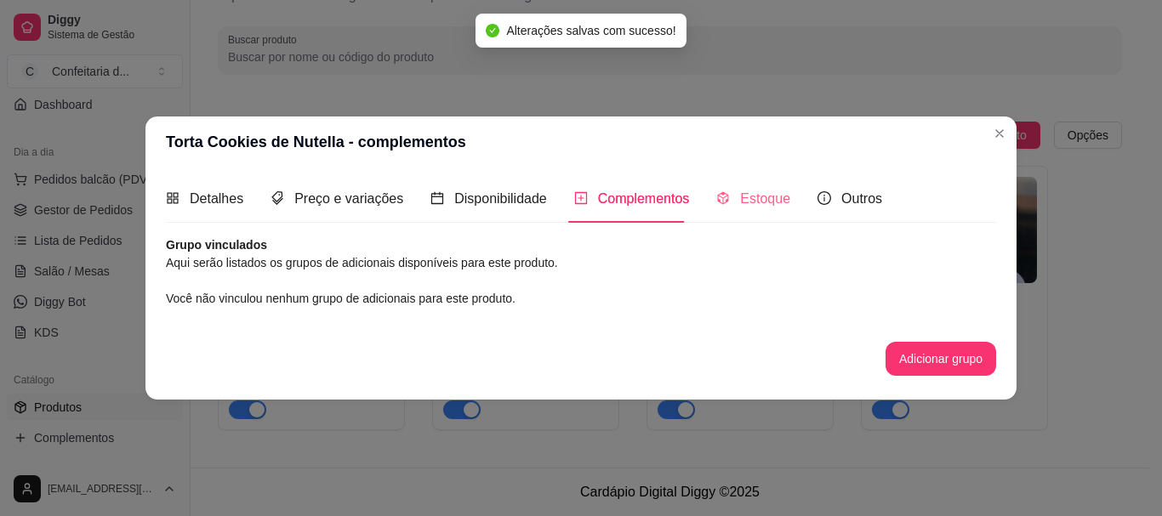
click at [742, 212] on div "Estoque" at bounding box center [753, 198] width 74 height 48
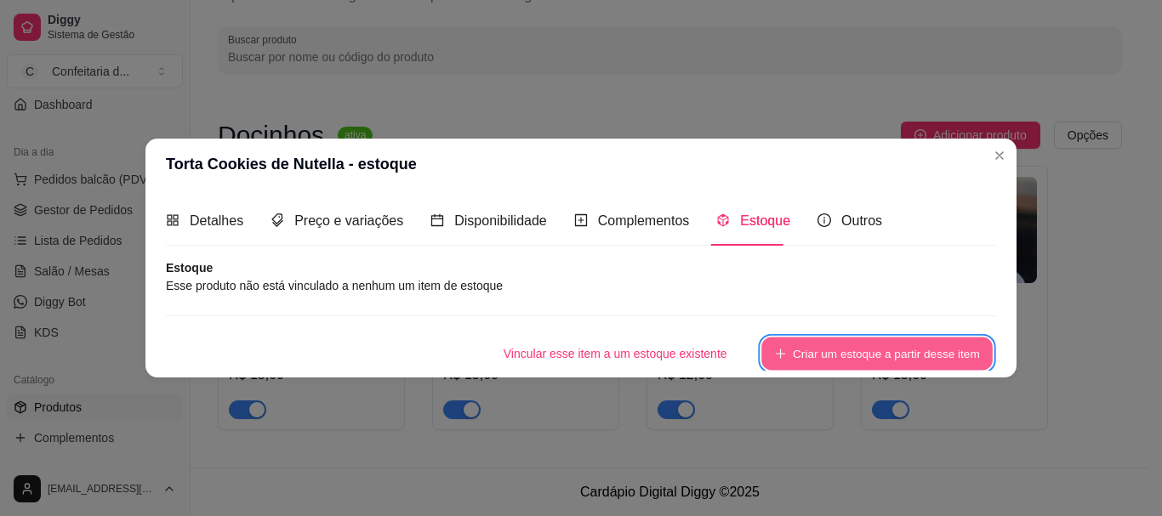
click at [850, 349] on button "Criar um estoque a partir desse item" at bounding box center [876, 353] width 231 height 33
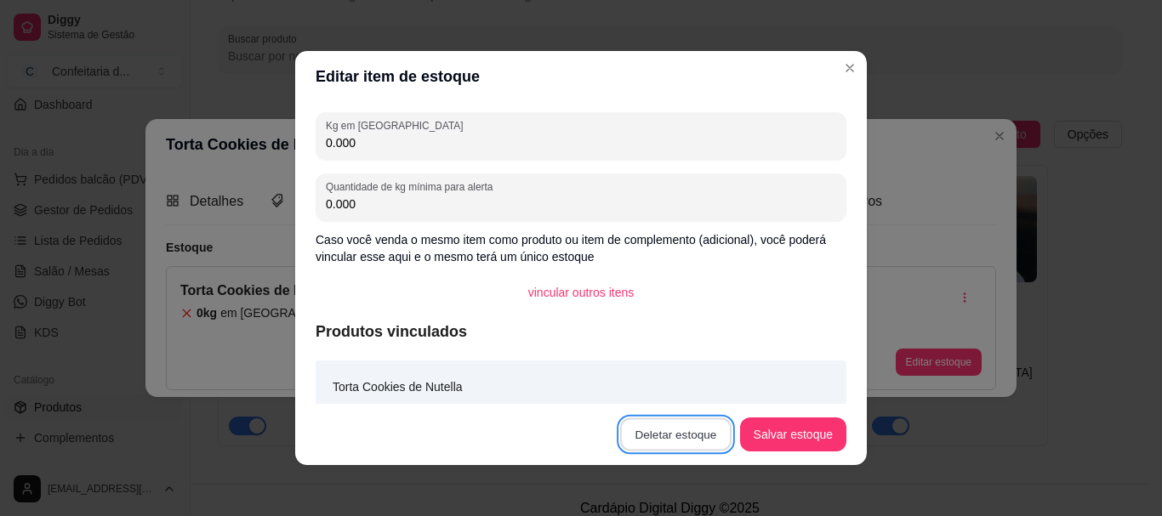
click at [695, 443] on button "Deletar estoque" at bounding box center [675, 434] width 111 height 33
click at [674, 376] on button "Confirmar" at bounding box center [678, 386] width 60 height 26
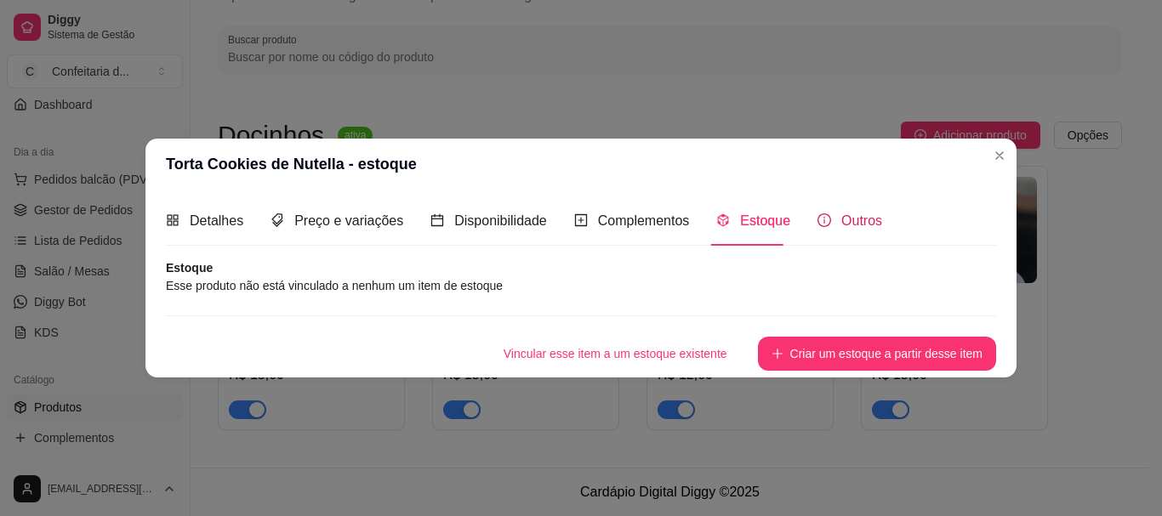
click at [841, 219] on span "Outros" at bounding box center [861, 220] width 41 height 14
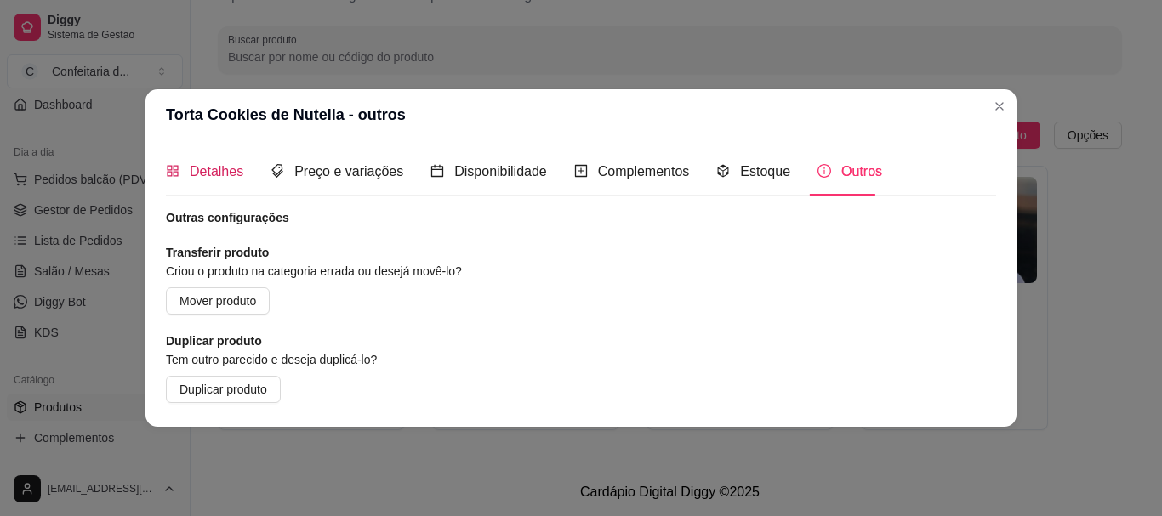
click at [184, 181] on div "Detalhes" at bounding box center [204, 171] width 77 height 21
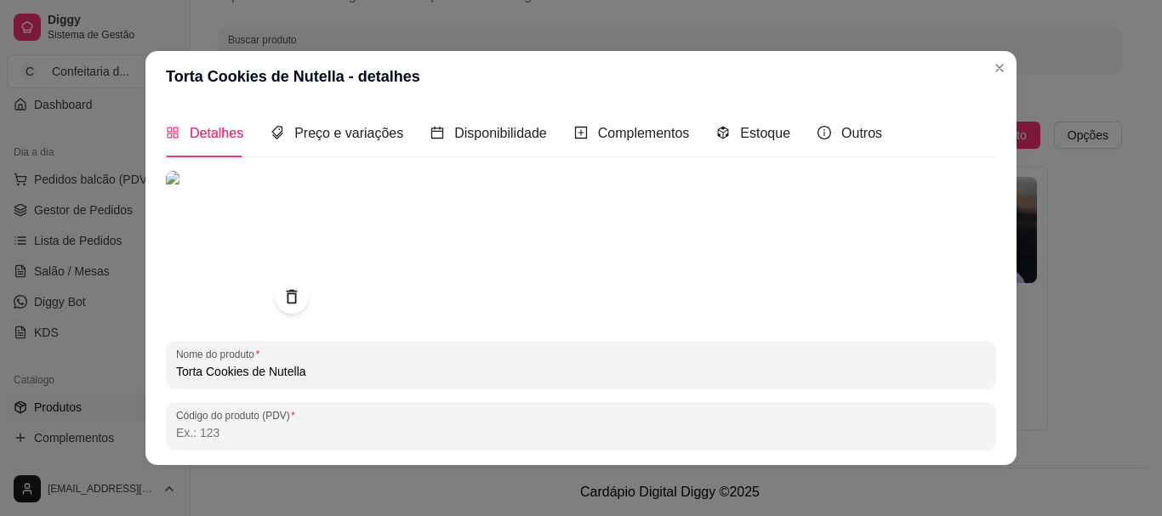
scroll to position [271, 0]
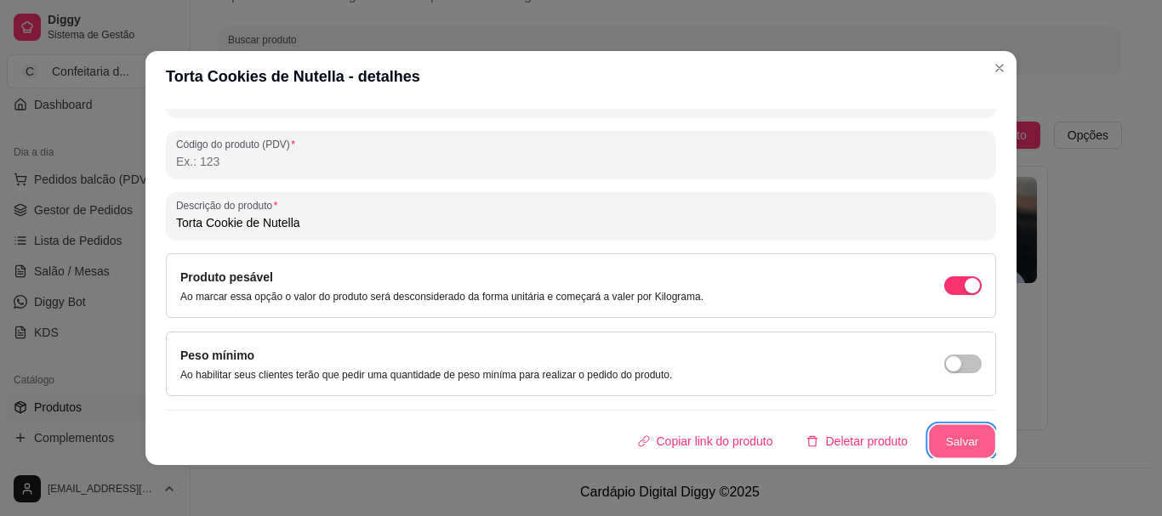
click at [954, 452] on button "Salvar" at bounding box center [962, 441] width 66 height 33
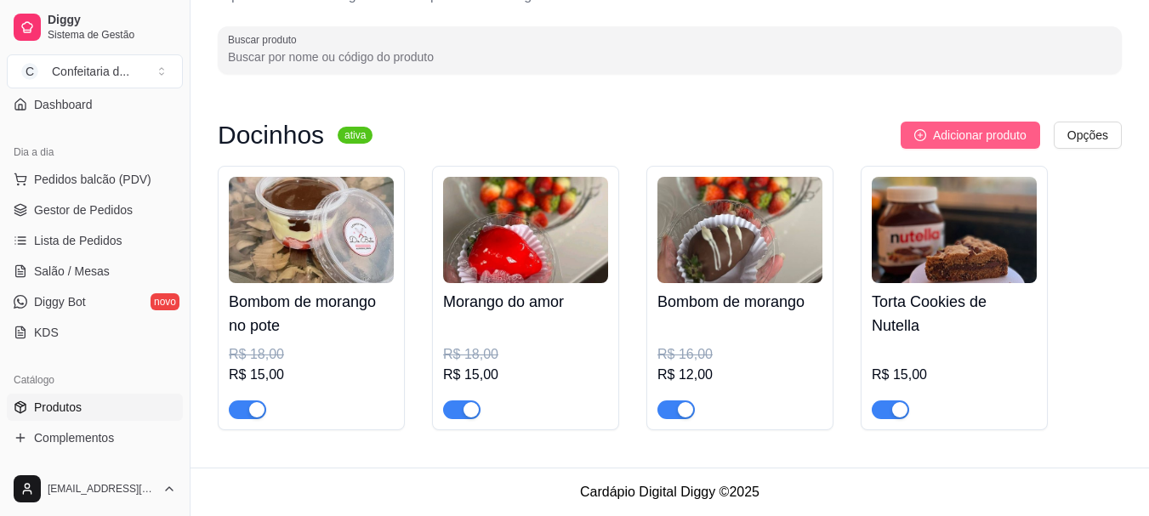
click at [961, 128] on span "Adicionar produto" at bounding box center [980, 135] width 94 height 19
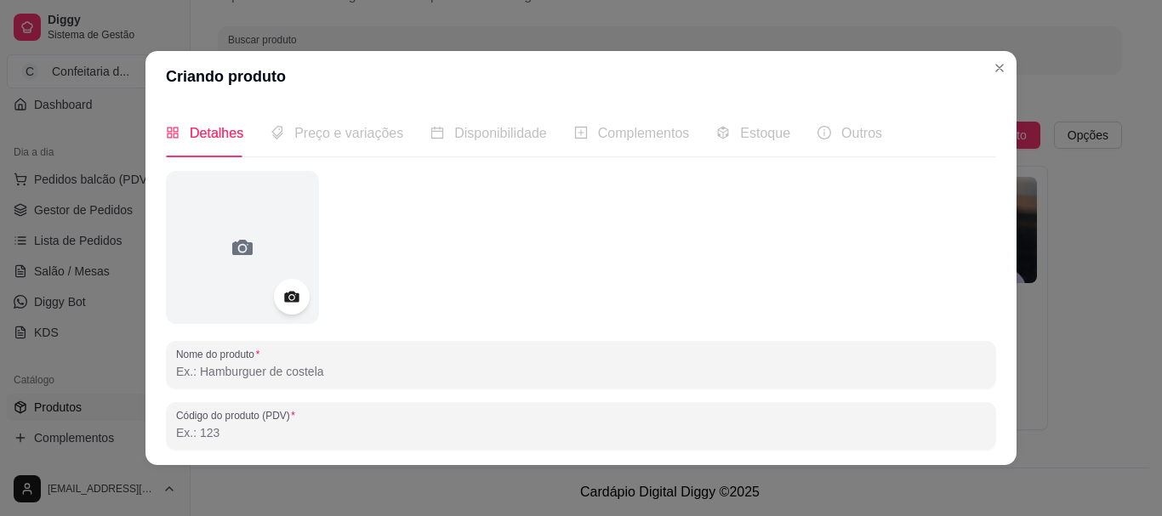
click at [284, 310] on div at bounding box center [292, 297] width 36 height 36
click at [289, 297] on circle at bounding box center [291, 297] width 4 height 4
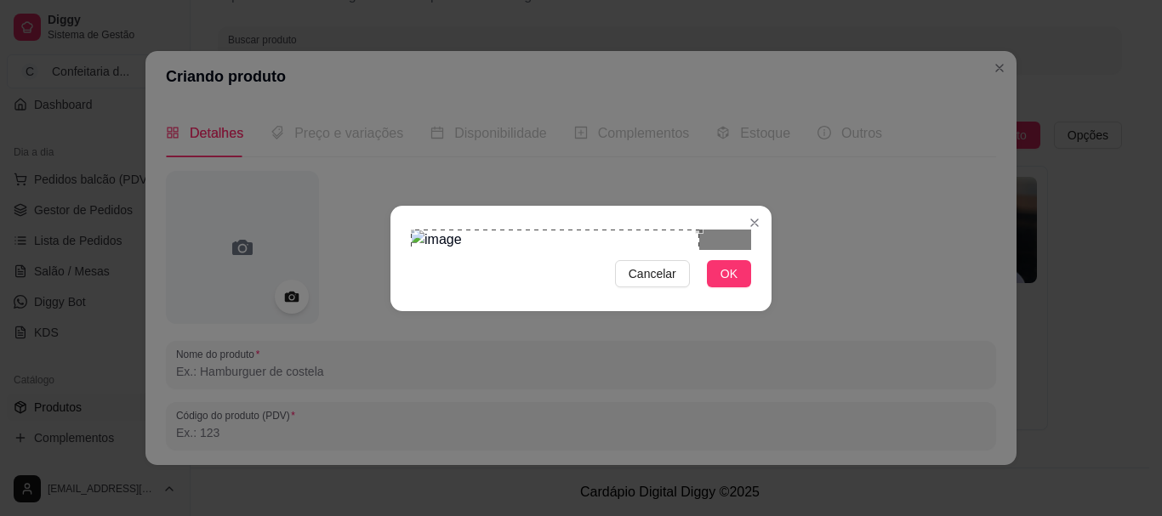
click at [620, 297] on div "Use the arrow keys to move the crop selection area" at bounding box center [555, 374] width 288 height 288
click at [746, 287] on button "OK" at bounding box center [729, 273] width 44 height 27
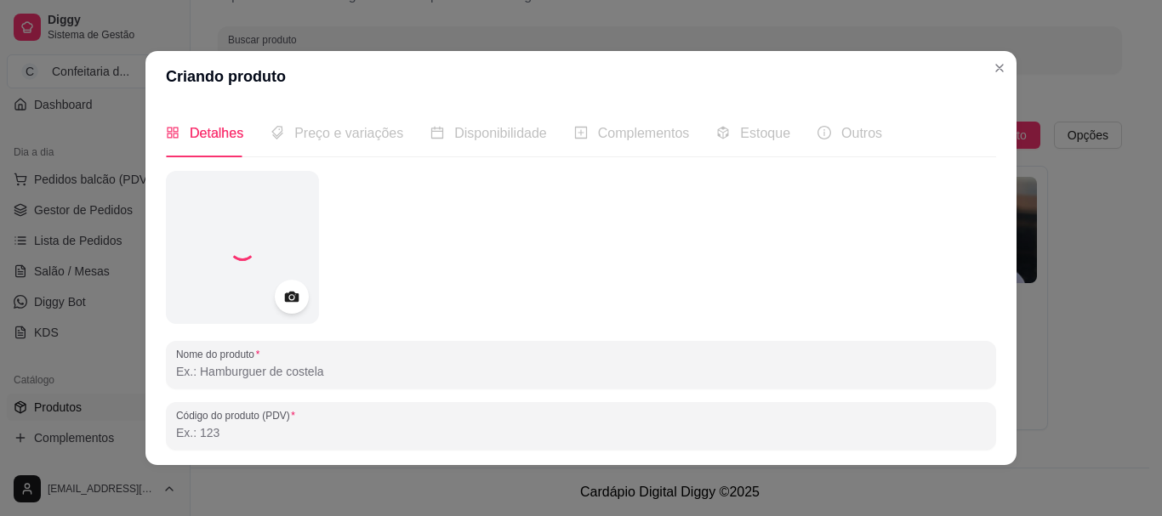
click at [608, 371] on input "Nome do produto" at bounding box center [581, 371] width 810 height 17
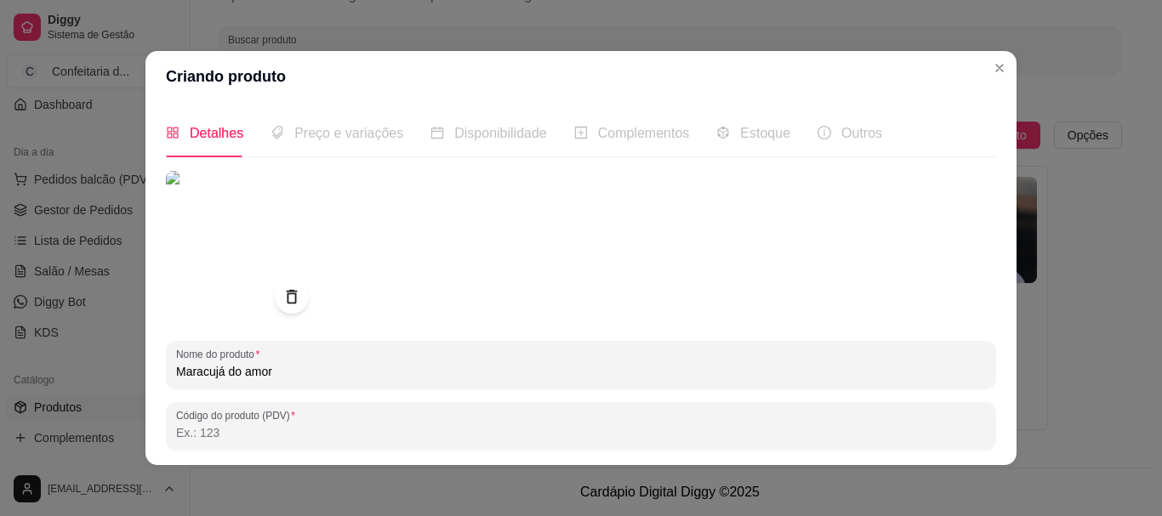
type input "Maracujá do amor"
click at [293, 142] on div "Preço e variações" at bounding box center [336, 132] width 133 height 21
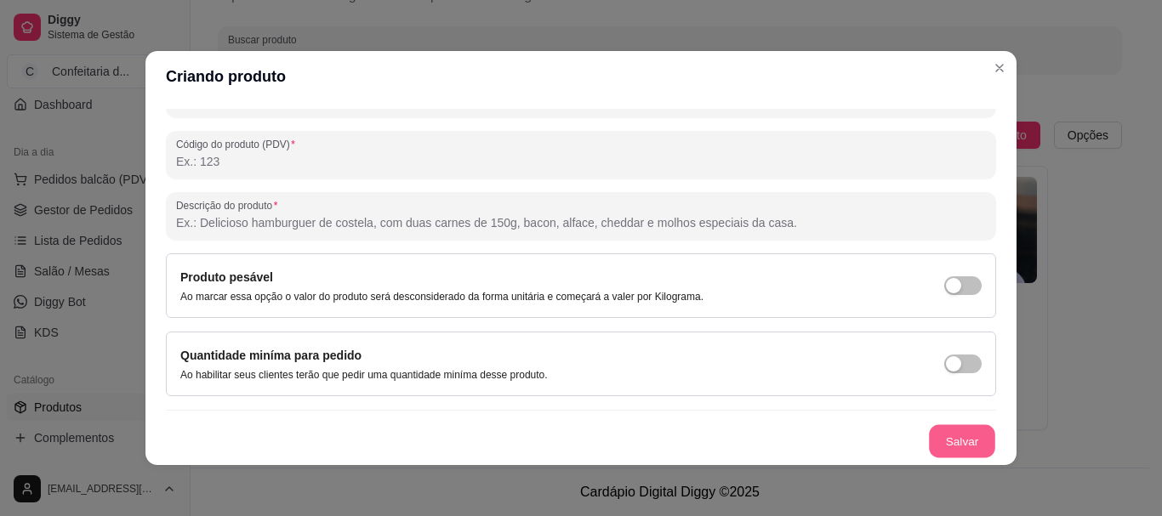
click at [929, 448] on button "Salvar" at bounding box center [962, 441] width 66 height 33
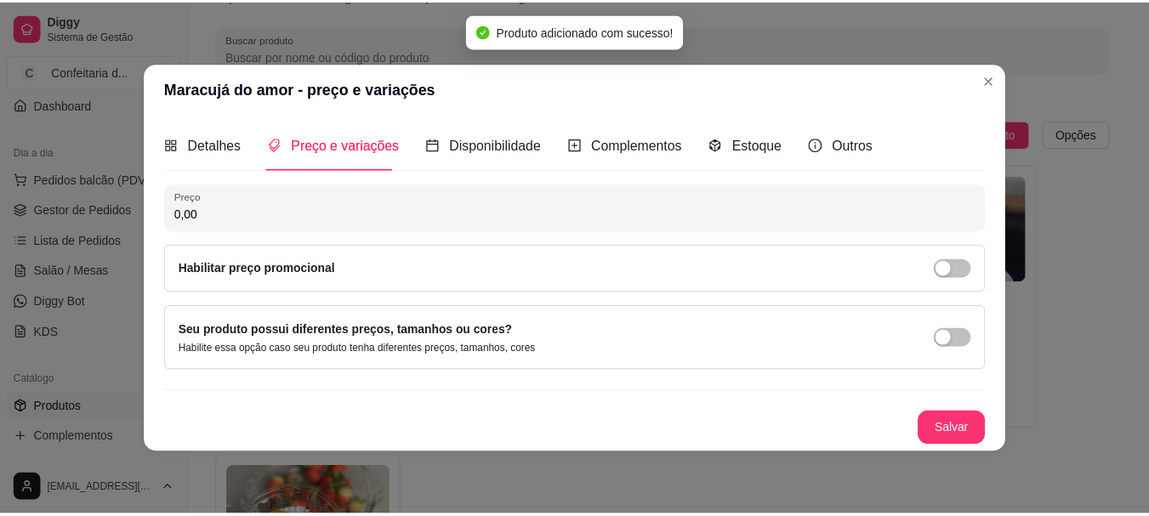
scroll to position [0, 0]
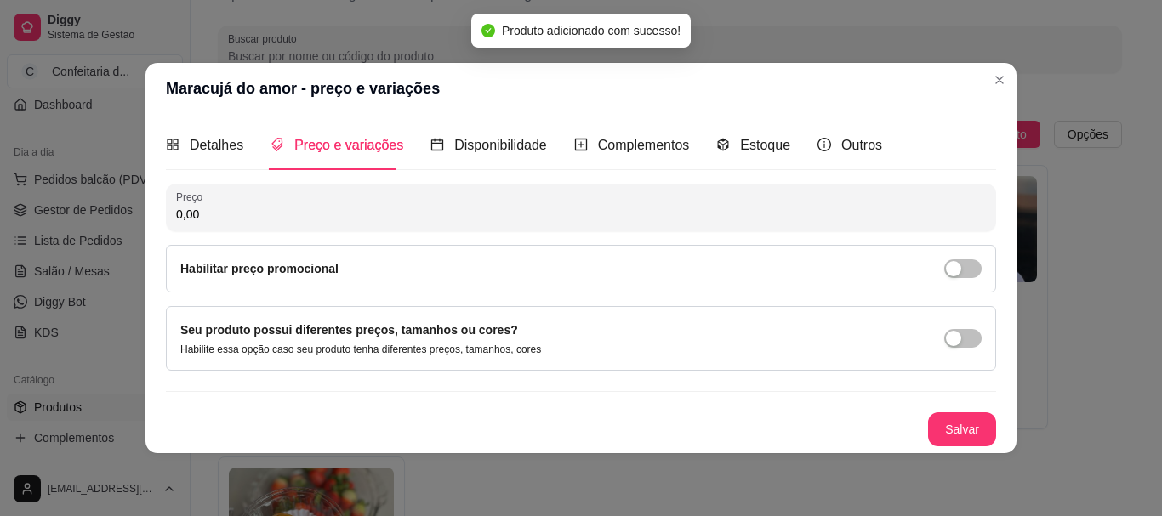
drag, startPoint x: 300, startPoint y: 208, endPoint x: 135, endPoint y: 211, distance: 165.0
click at [135, 211] on div "Maracujá do amor - preço e variações Detalhes Preço e variações Disponibilidade…" at bounding box center [581, 258] width 1162 height 516
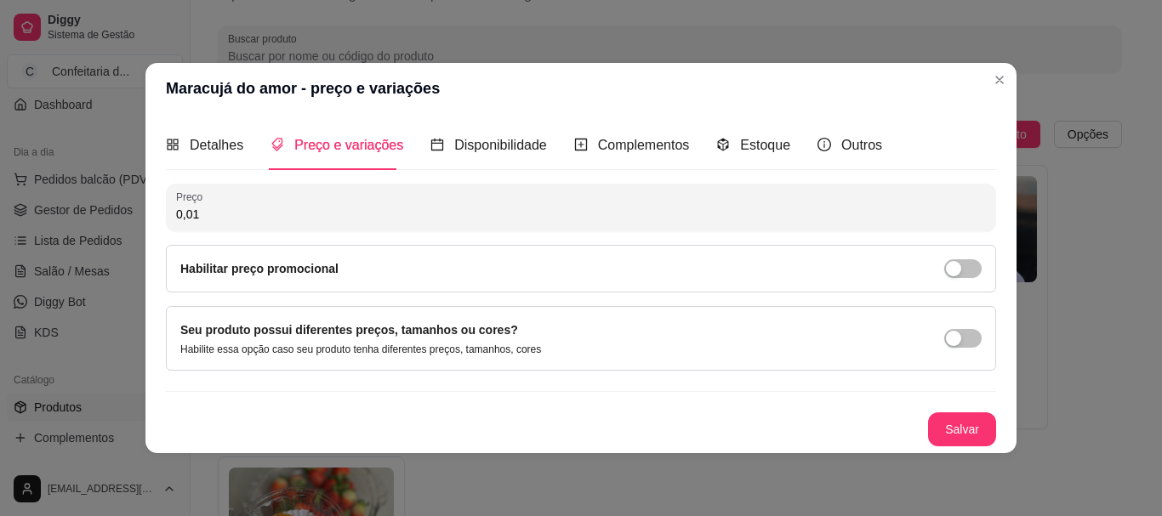
type input "0,15"
click at [135, 211] on link "Gestor de Pedidos" at bounding box center [95, 209] width 176 height 27
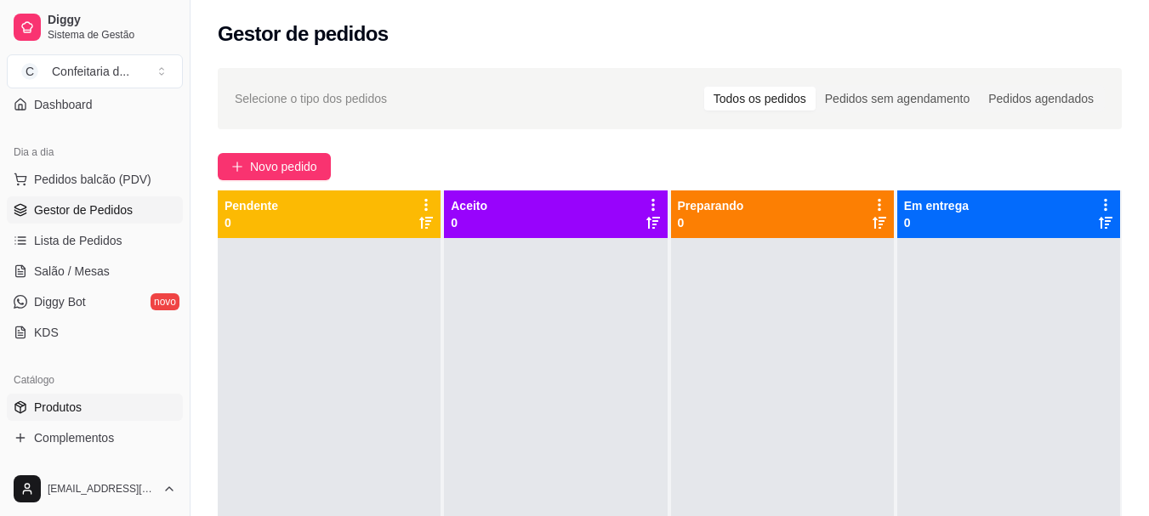
click at [77, 401] on span "Produtos" at bounding box center [58, 407] width 48 height 17
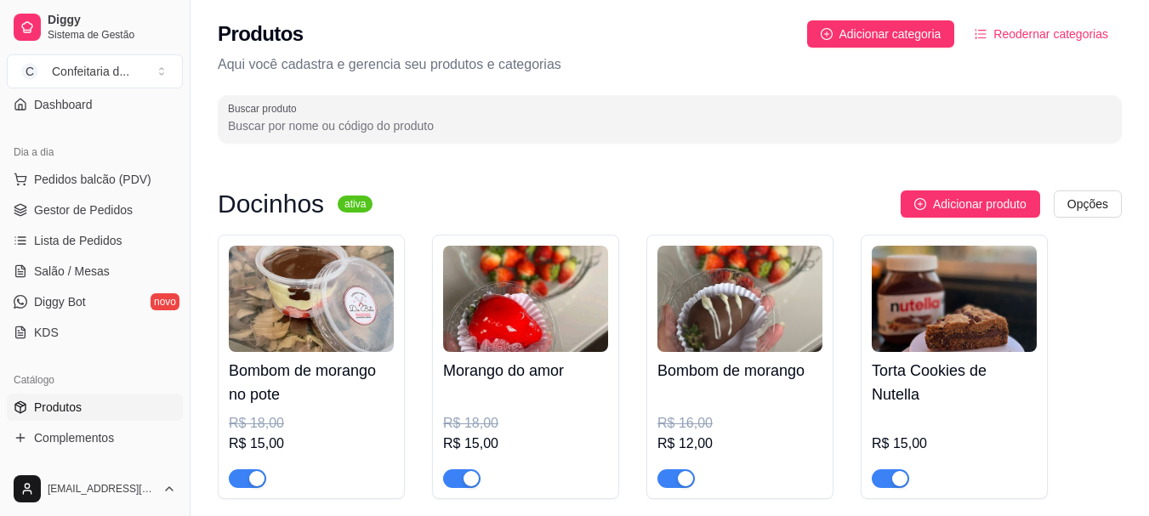
scroll to position [318, 0]
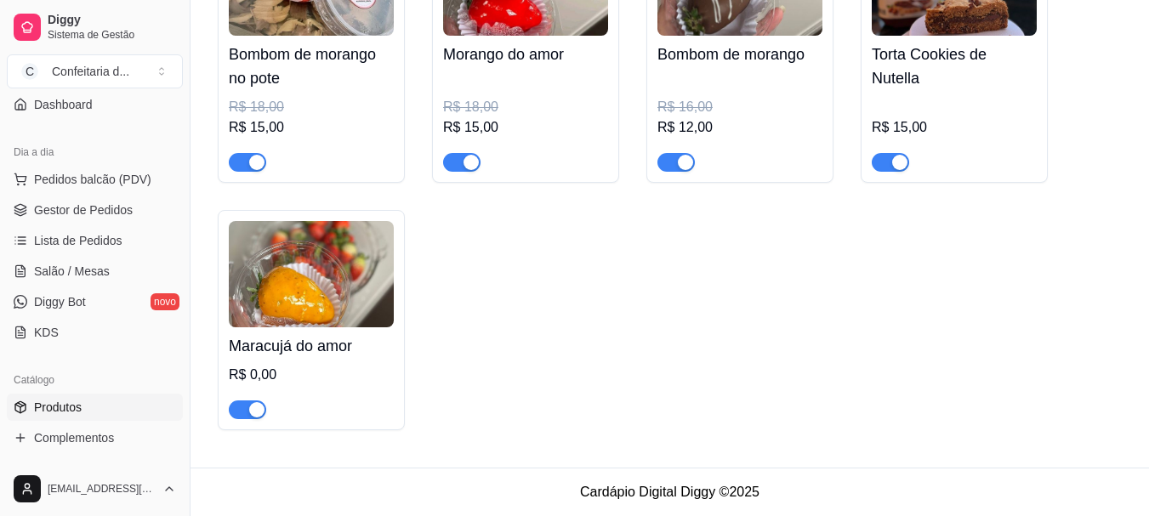
click at [401, 335] on div "Maracujá do amor R$ 0,00" at bounding box center [311, 320] width 187 height 220
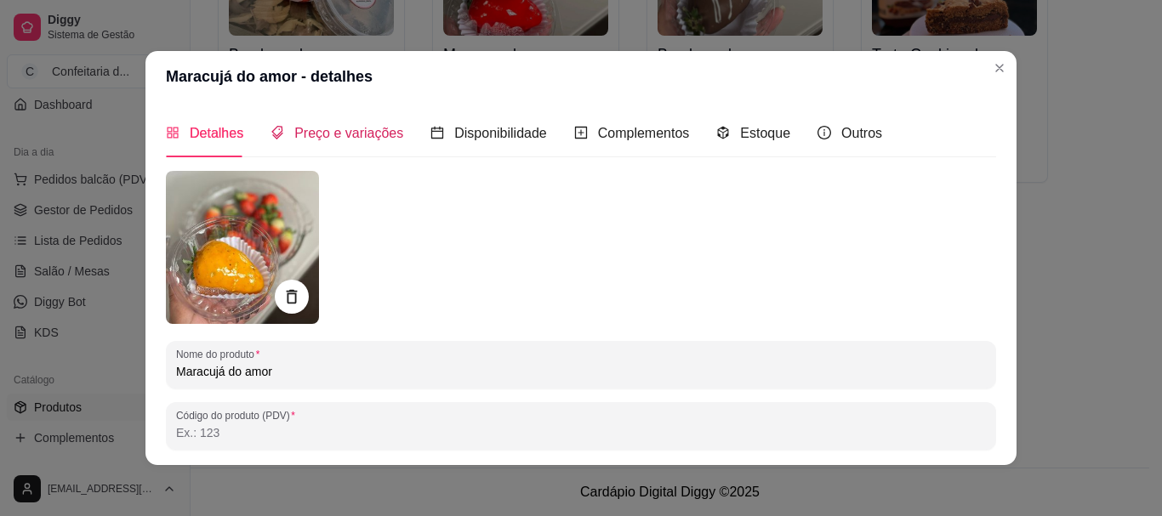
click at [303, 126] on span "Preço e variações" at bounding box center [348, 133] width 109 height 14
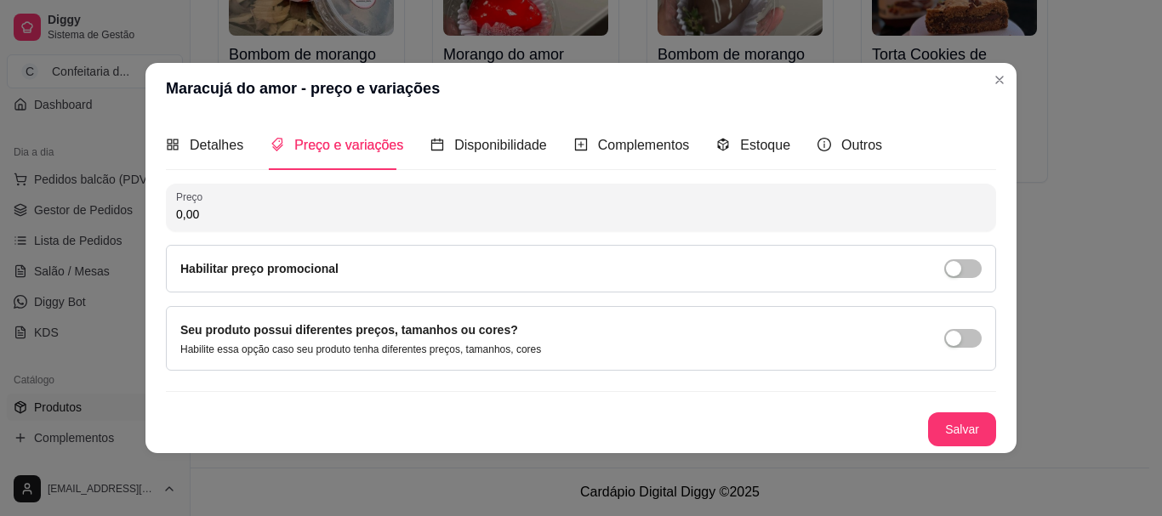
drag, startPoint x: 321, startPoint y: 208, endPoint x: 143, endPoint y: 209, distance: 177.7
click at [143, 209] on div "Maracujá do amor - preço e variações Detalhes Preço e variações Disponibilidade…" at bounding box center [581, 258] width 1162 height 516
type input "15,00"
click at [965, 439] on button "Salvar" at bounding box center [962, 428] width 66 height 33
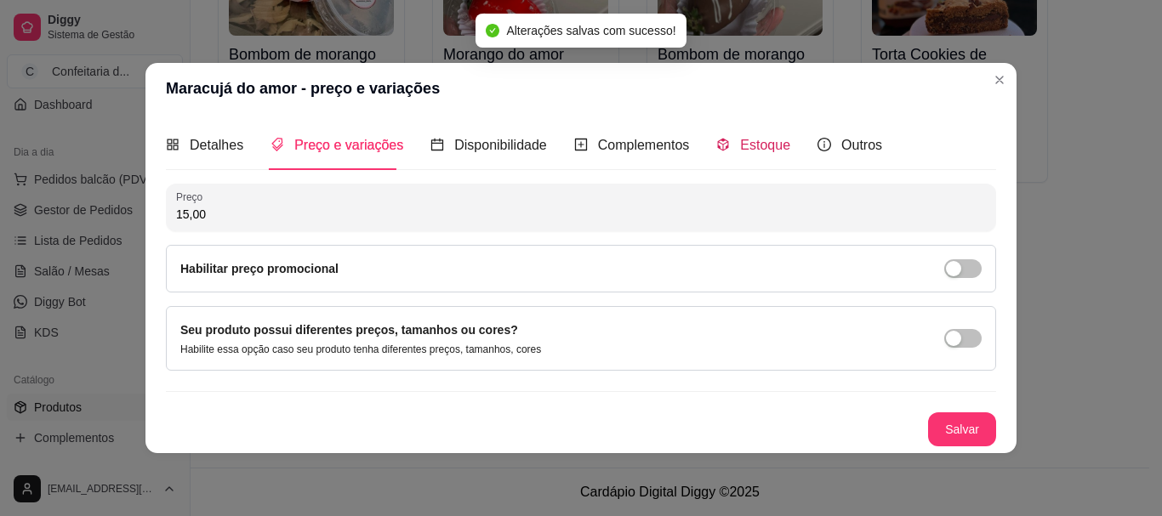
click at [742, 139] on span "Estoque" at bounding box center [765, 145] width 50 height 14
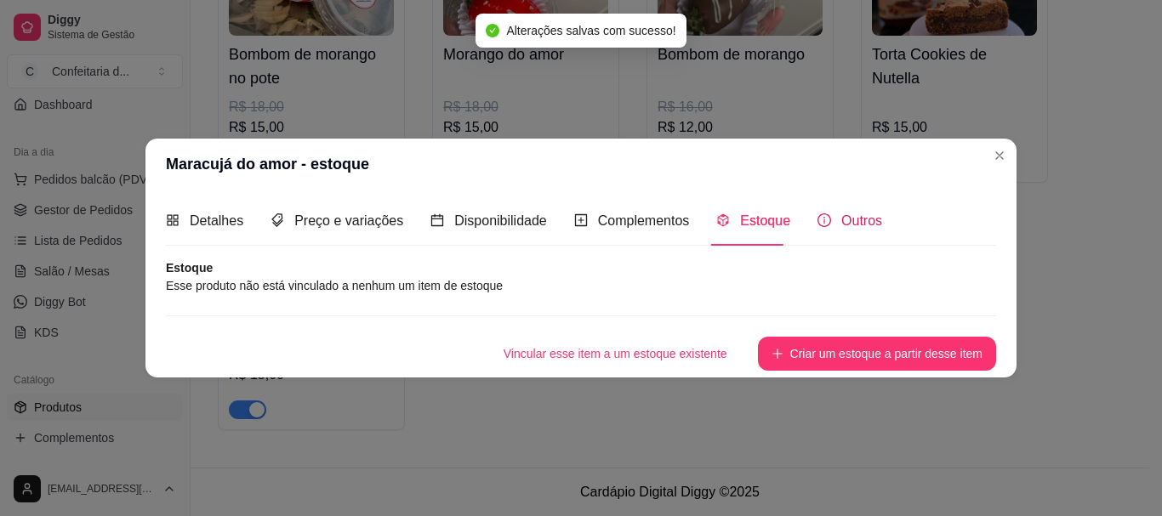
click at [832, 221] on div "Outros" at bounding box center [849, 220] width 65 height 21
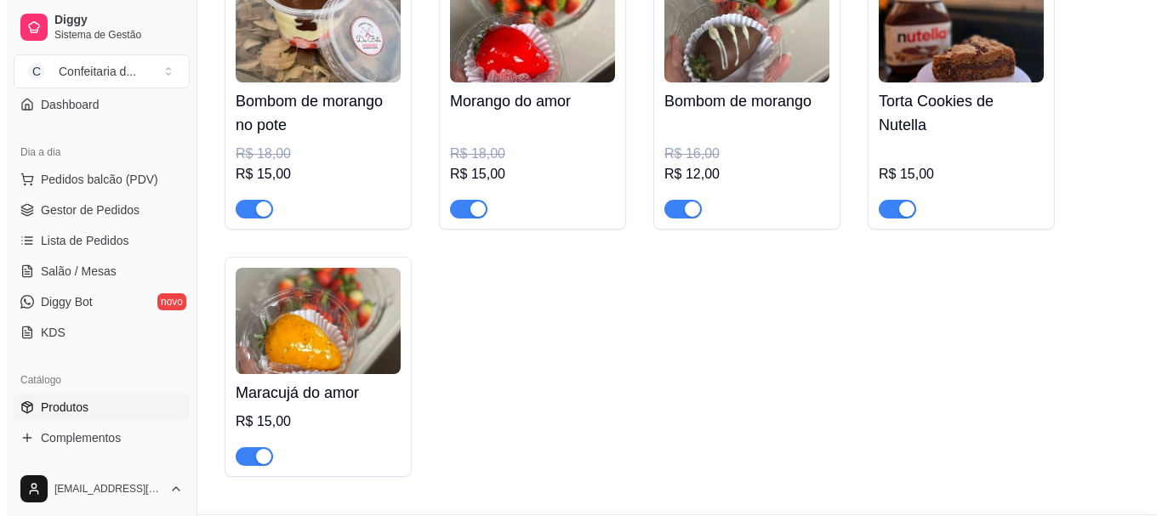
scroll to position [0, 0]
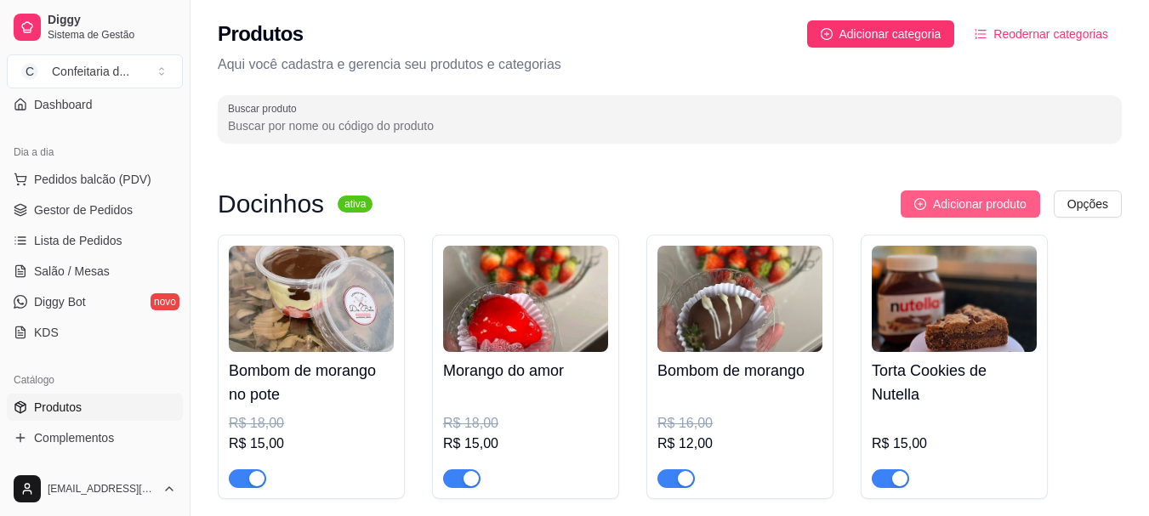
click at [1004, 208] on span "Adicionar produto" at bounding box center [980, 204] width 94 height 19
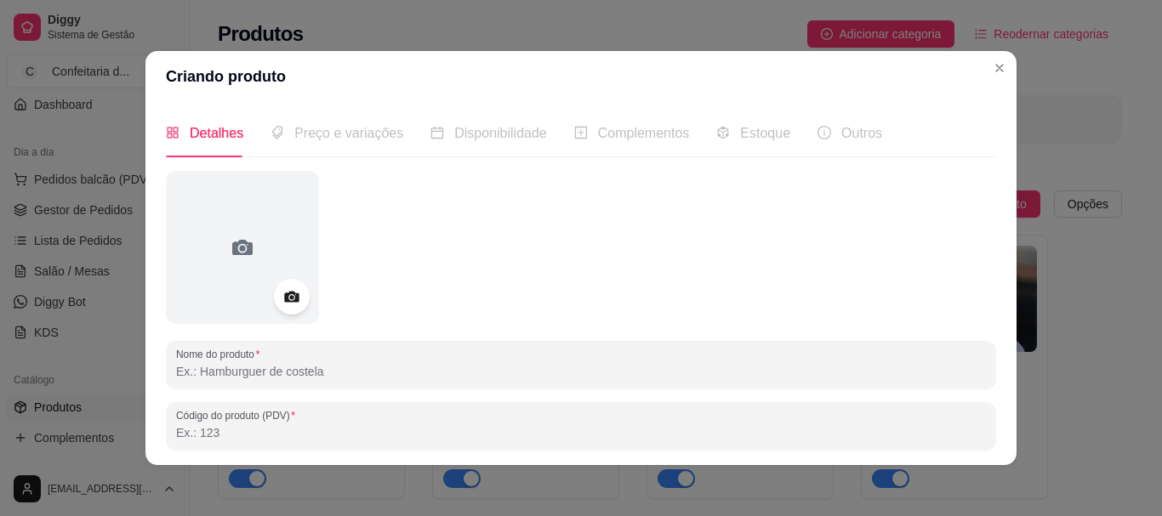
click at [281, 289] on icon at bounding box center [291, 297] width 20 height 20
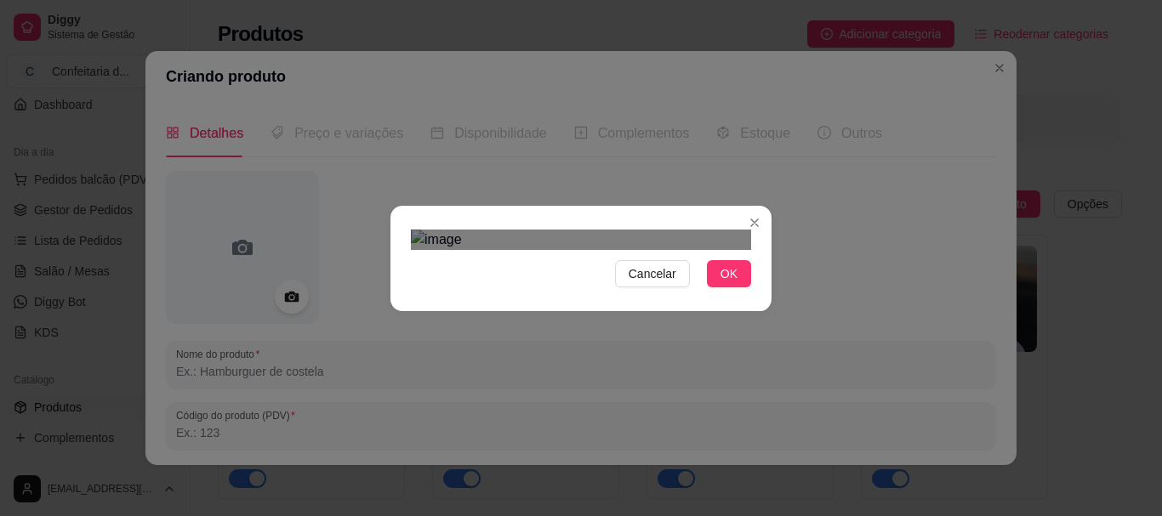
click at [543, 367] on div "Use the arrow keys to move the crop selection area" at bounding box center [571, 520] width 306 height 306
click at [722, 283] on span "OK" at bounding box center [728, 273] width 17 height 19
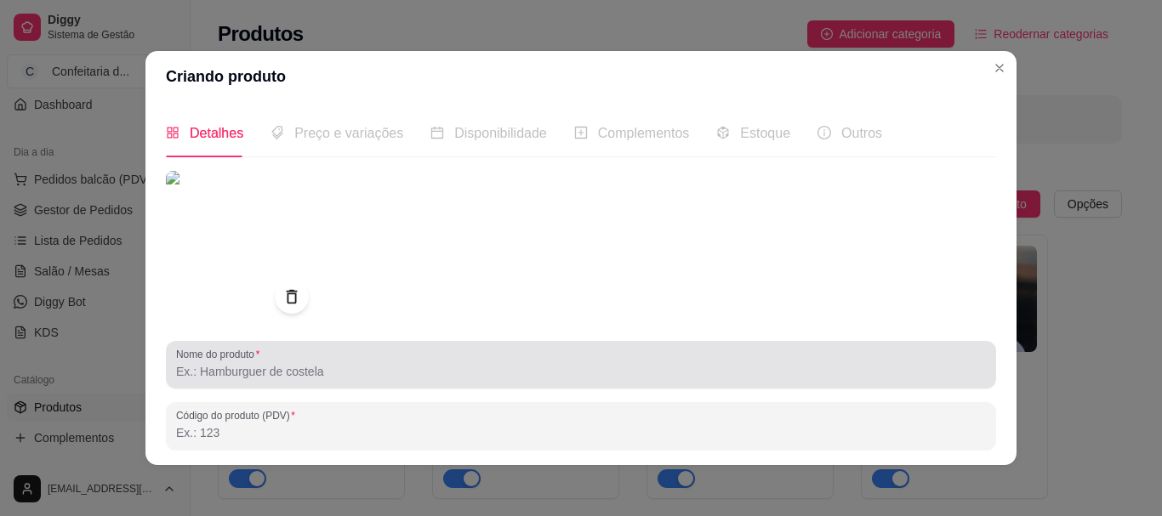
click at [418, 386] on div "Nome do produto" at bounding box center [581, 365] width 830 height 48
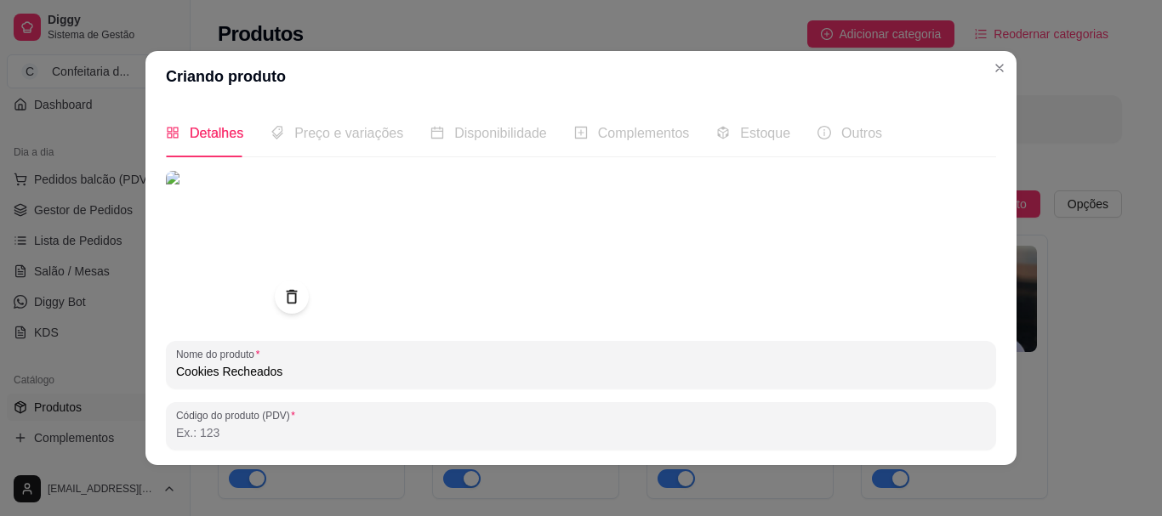
type input "Cookies Recheados"
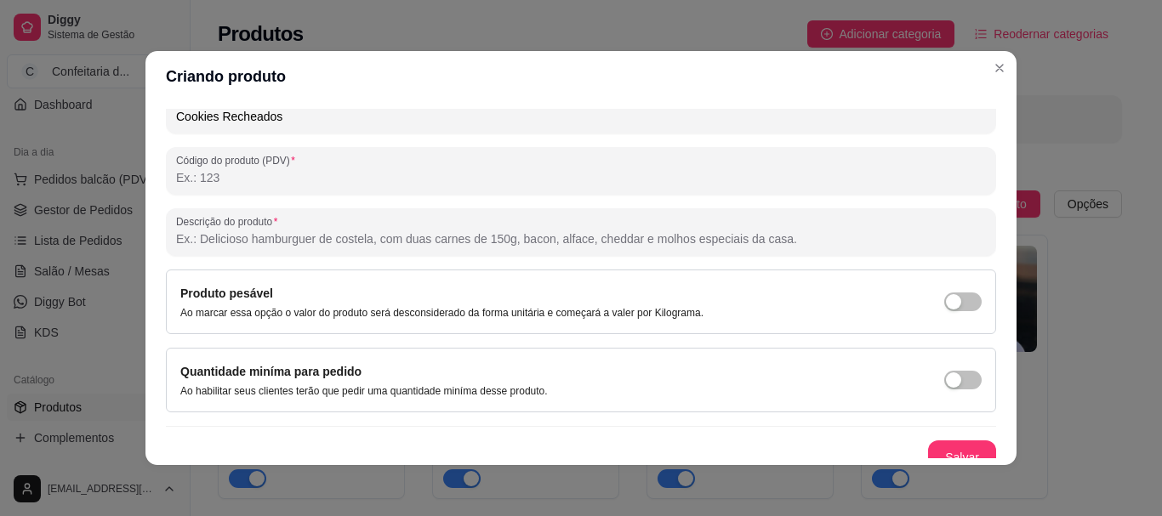
scroll to position [271, 0]
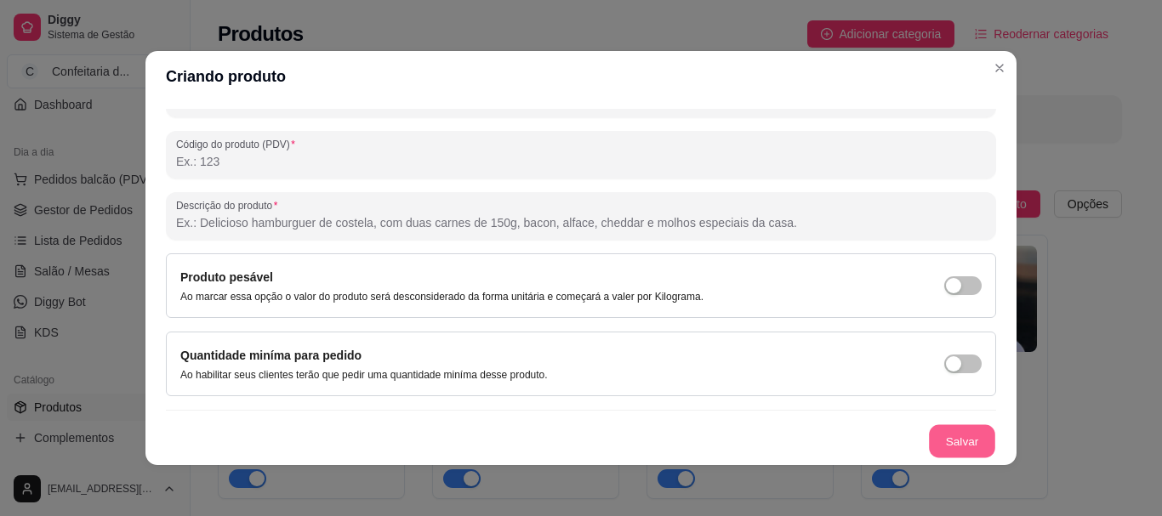
click at [947, 435] on button "Salvar" at bounding box center [962, 441] width 66 height 33
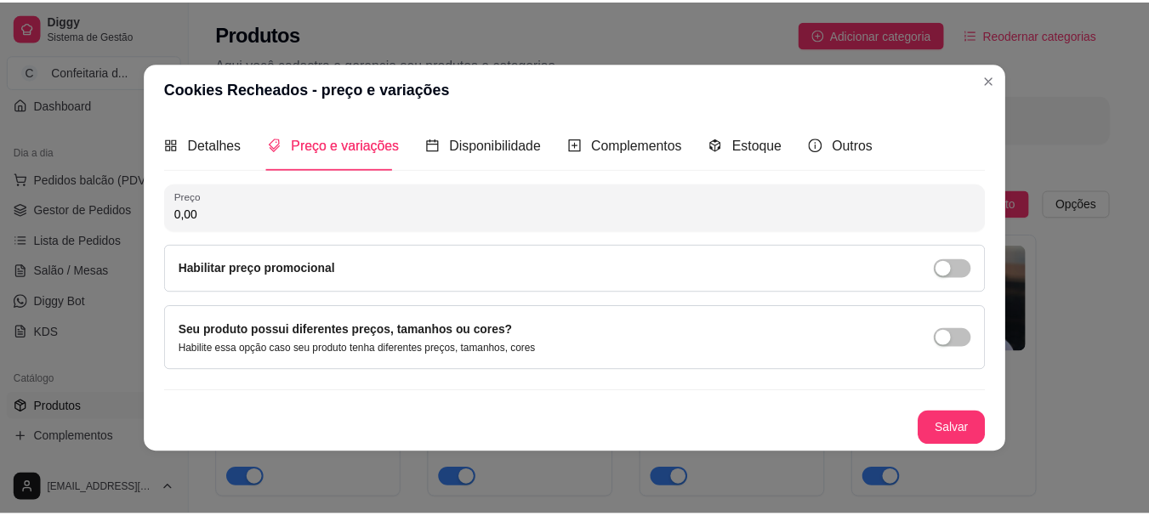
scroll to position [0, 0]
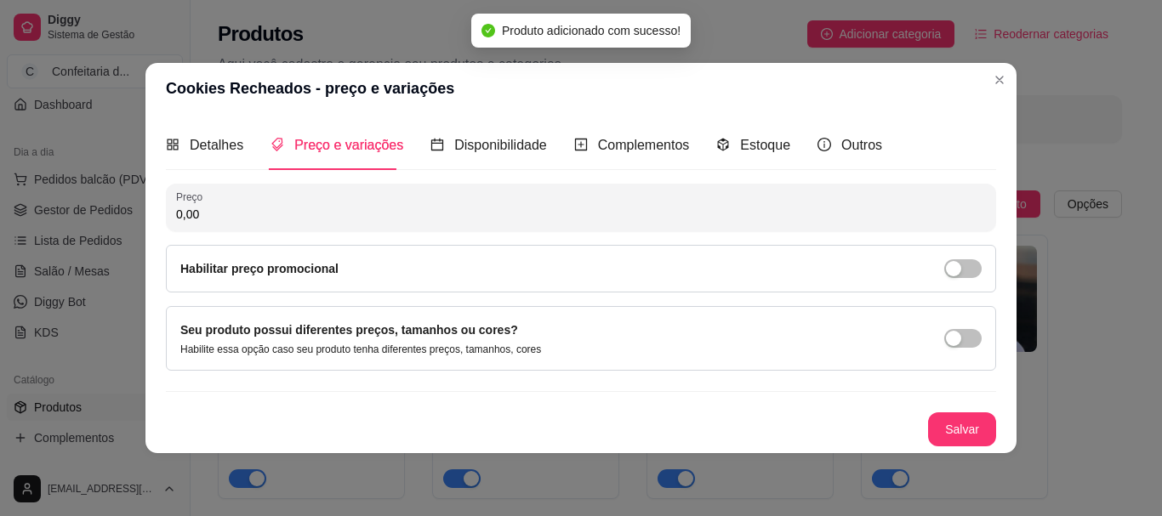
click at [240, 238] on div "Preço 0,00 Habilitar preço promocional" at bounding box center [581, 238] width 830 height 109
drag, startPoint x: 215, startPoint y: 212, endPoint x: 126, endPoint y: 226, distance: 90.5
click at [126, 226] on div "Cookies Recheados - preço e variações Detalhes Preço e variações Disponibilidad…" at bounding box center [581, 258] width 1162 height 516
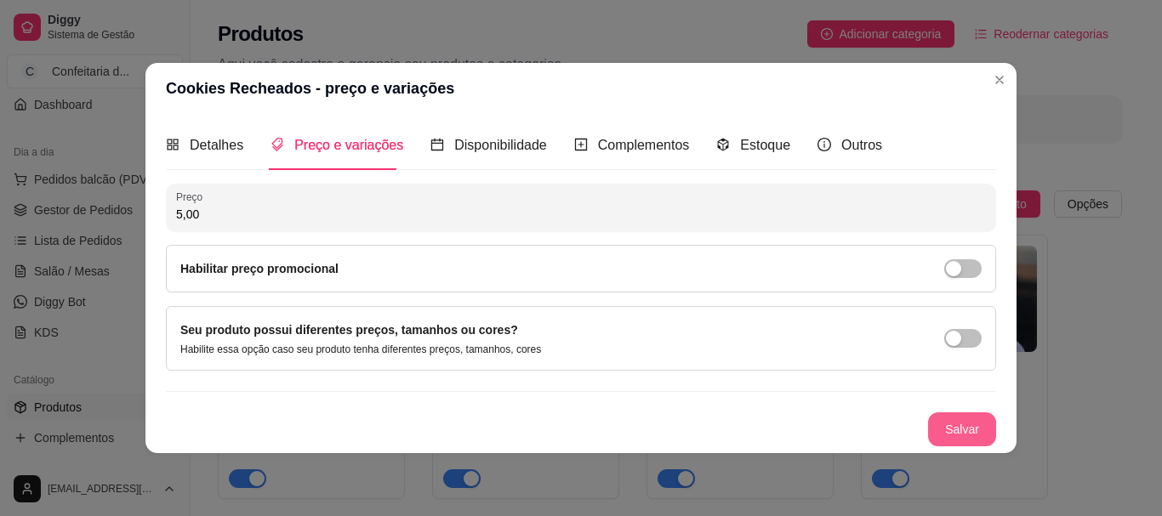
type input "5,00"
click at [948, 434] on button "Salvar" at bounding box center [962, 428] width 66 height 33
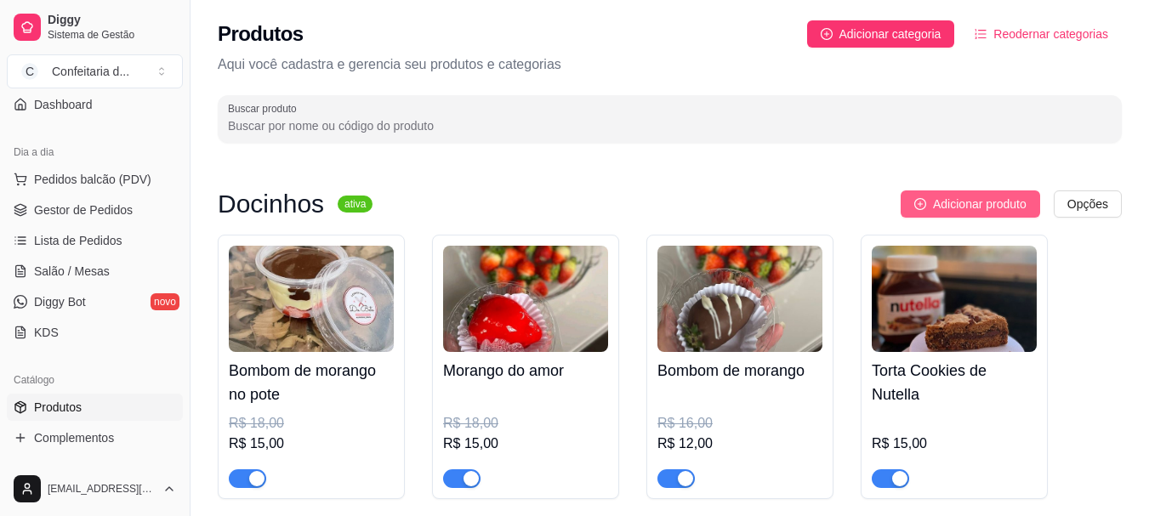
click at [947, 192] on button "Adicionar produto" at bounding box center [970, 203] width 139 height 27
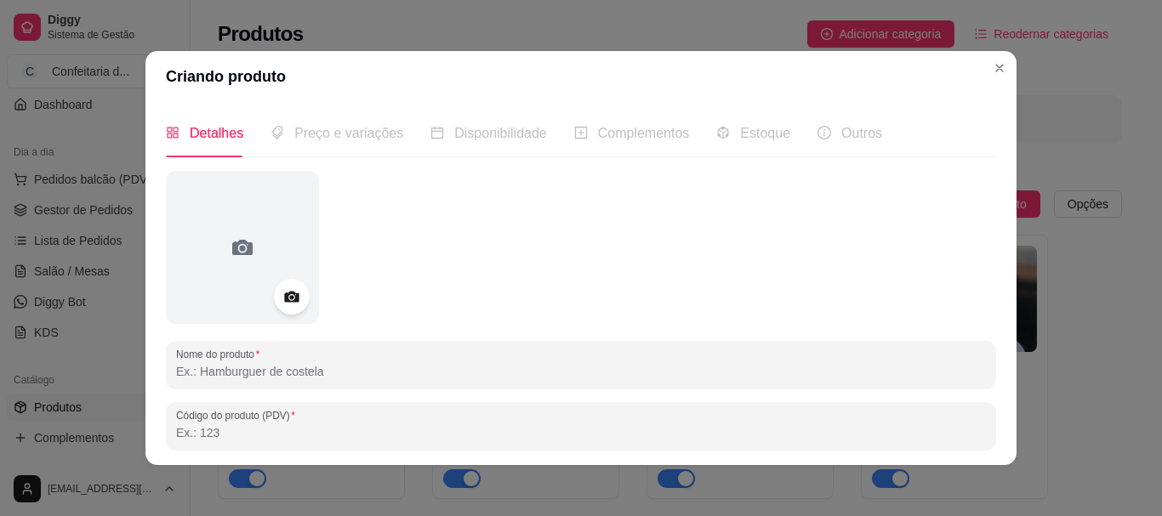
click at [289, 296] on circle at bounding box center [291, 297] width 4 height 4
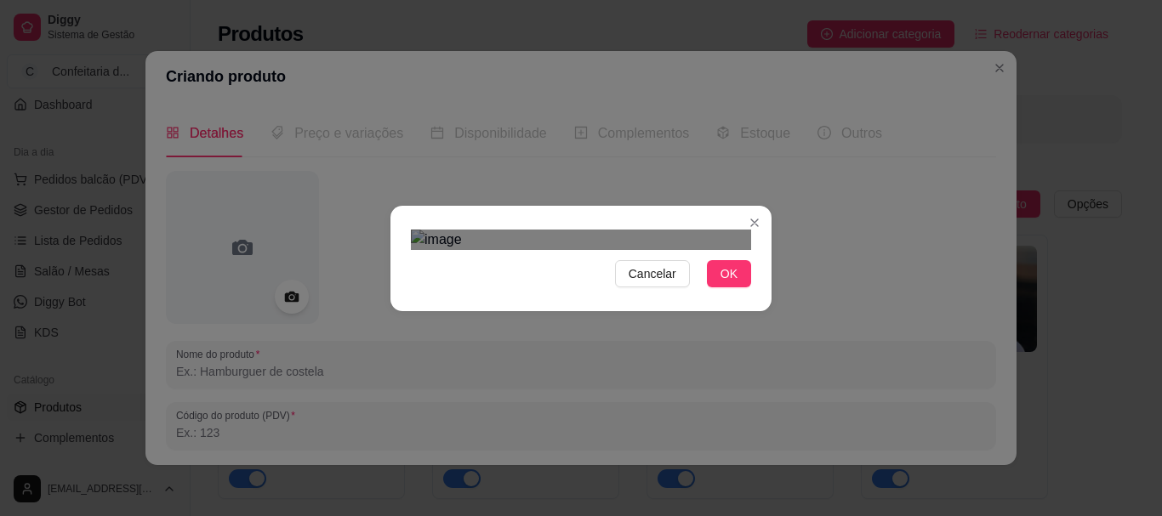
click at [515, 328] on div "Use the arrow keys to move the crop selection area" at bounding box center [598, 457] width 306 height 306
click at [483, 368] on div "Use the arrow keys to move the crop selection area" at bounding box center [566, 498] width 306 height 306
click at [732, 294] on div "Cancelar OK" at bounding box center [580, 258] width 381 height 71
click at [729, 283] on span "OK" at bounding box center [728, 273] width 17 height 19
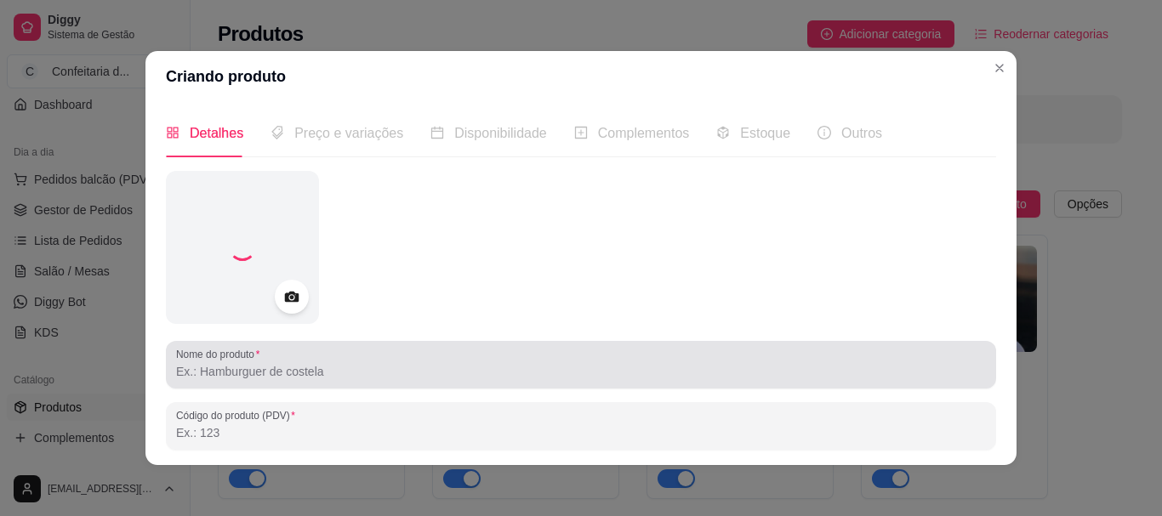
click at [299, 381] on div at bounding box center [581, 365] width 810 height 34
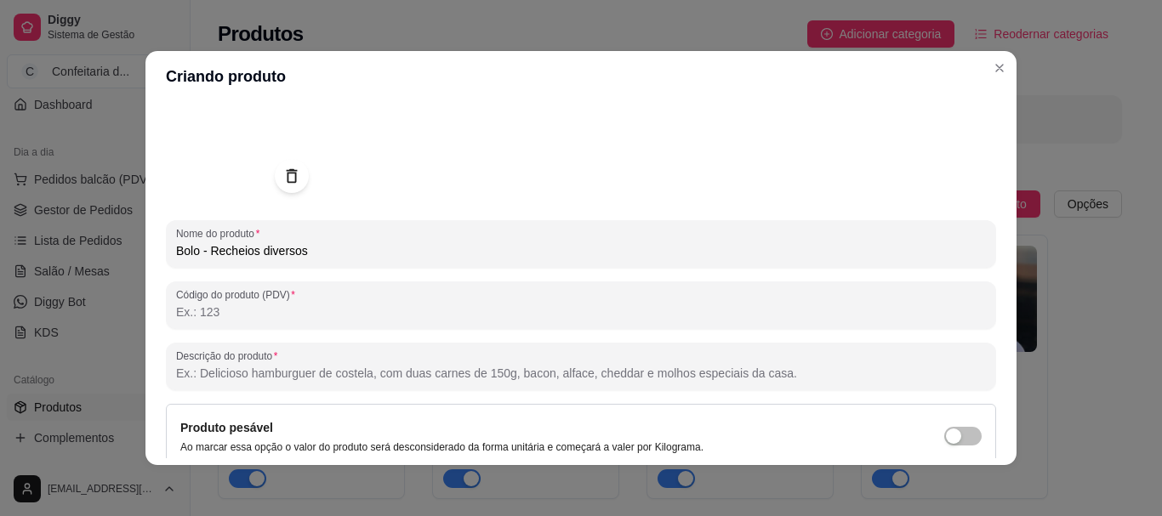
scroll to position [166, 0]
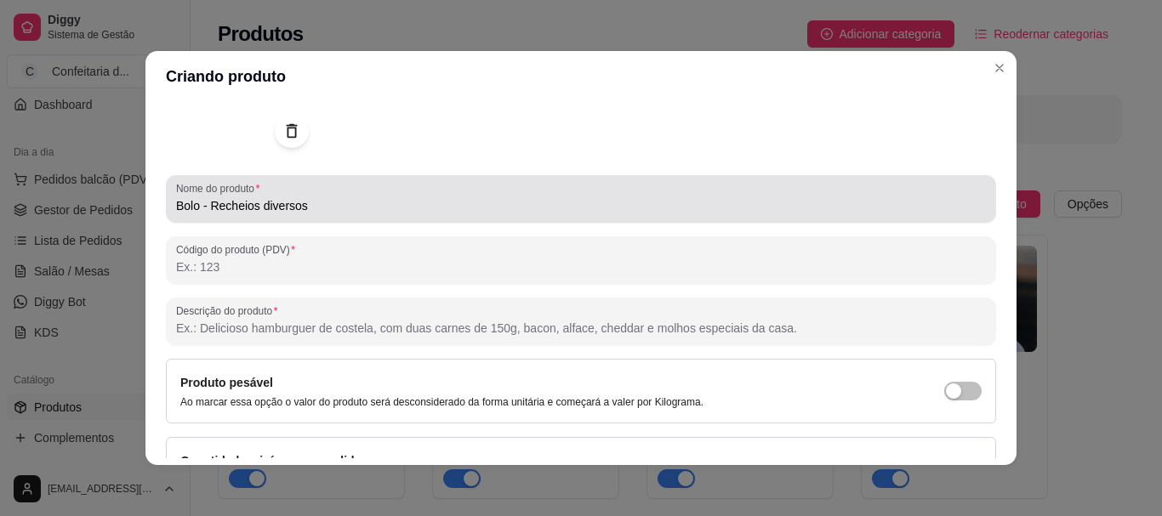
click at [196, 208] on input "Bolo - Recheios diversos" at bounding box center [581, 205] width 810 height 17
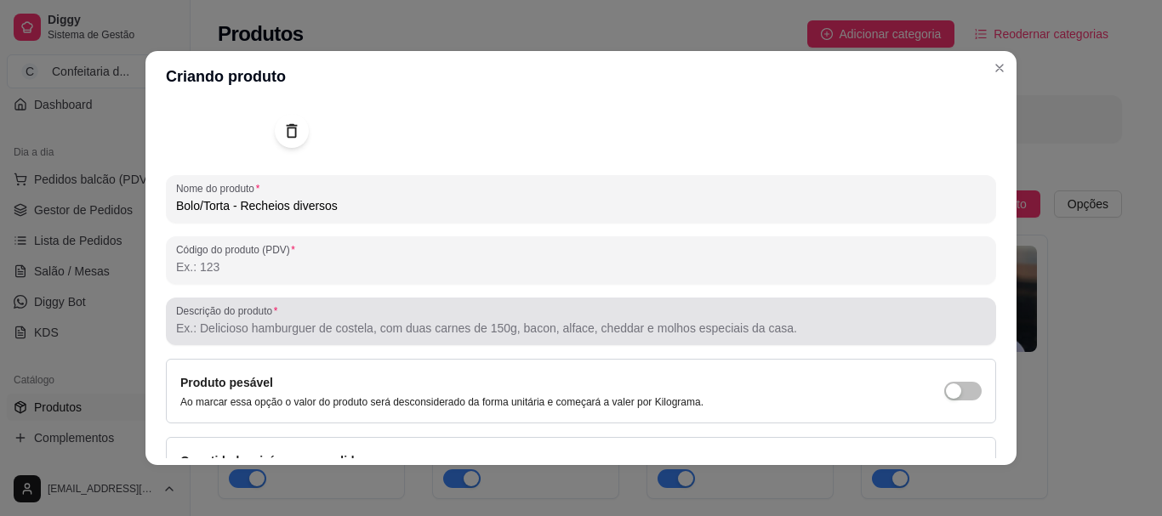
type input "Bolo/Torta - Recheios diversos"
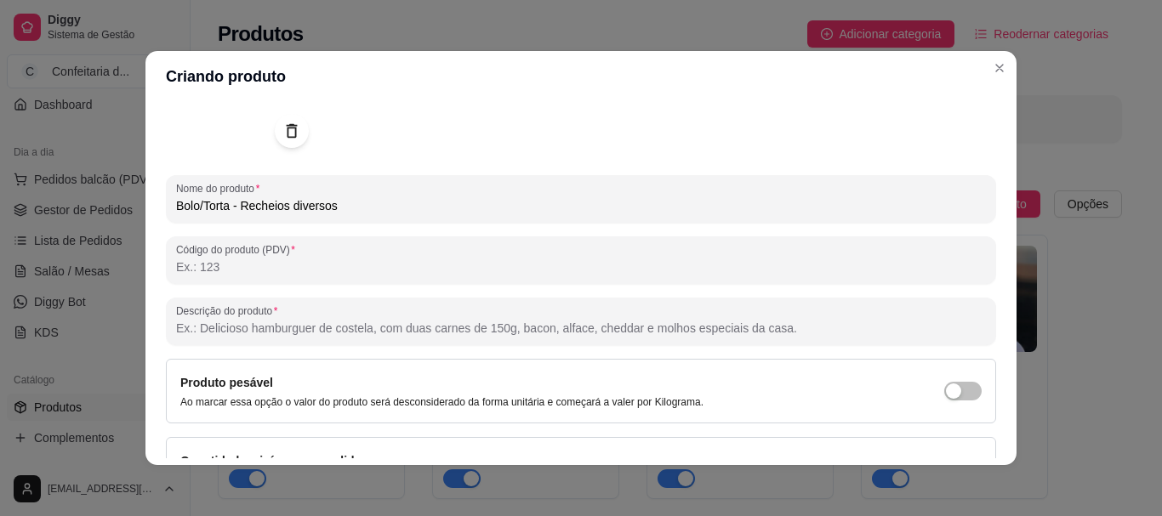
click at [218, 333] on input "Descrição do produto" at bounding box center [581, 328] width 810 height 17
type input "Recheio à escolha, a partir de R$50,00/Kg"
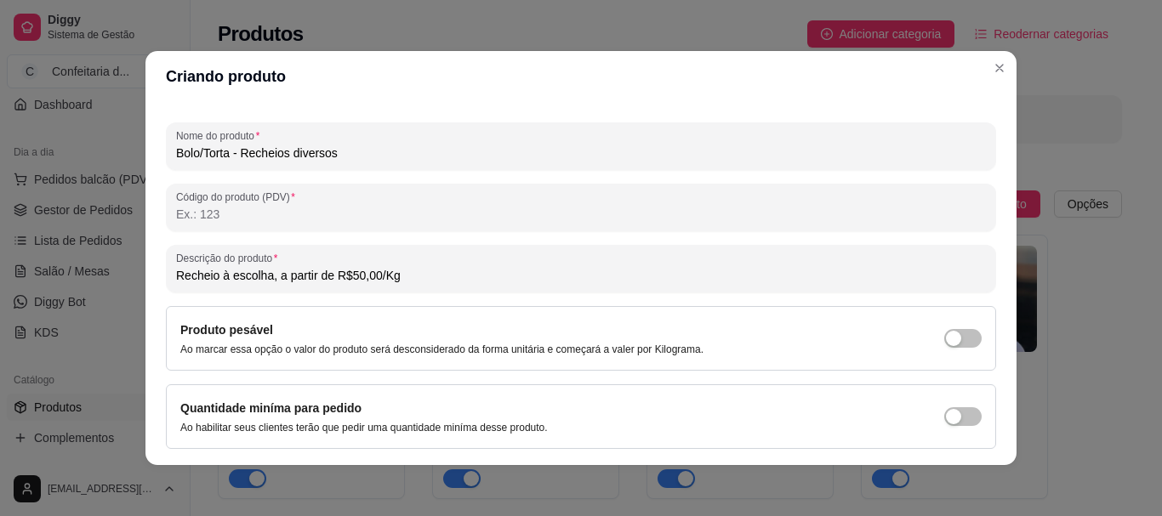
scroll to position [215, 0]
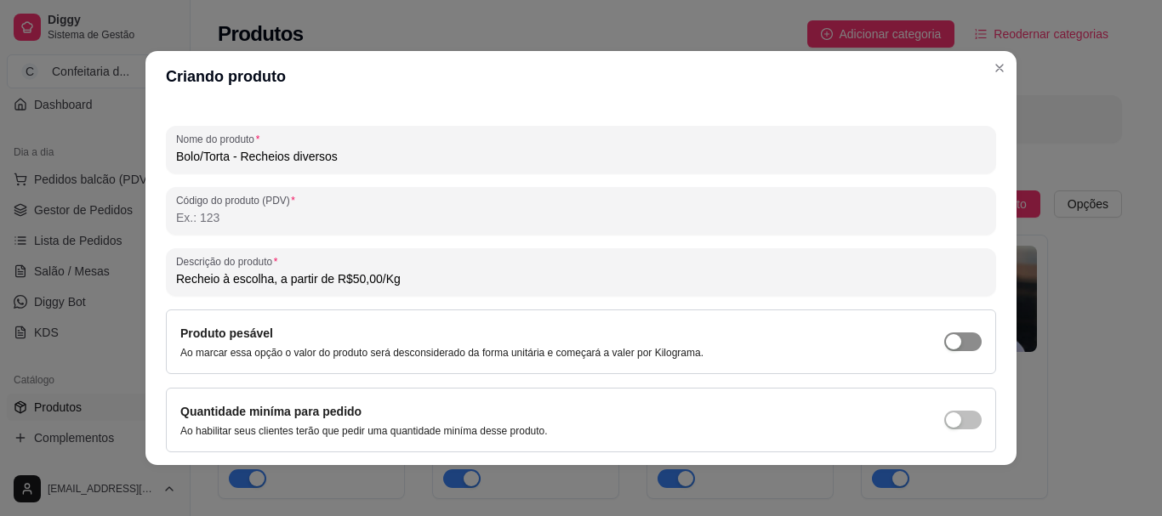
click at [947, 347] on span "button" at bounding box center [962, 342] width 37 height 19
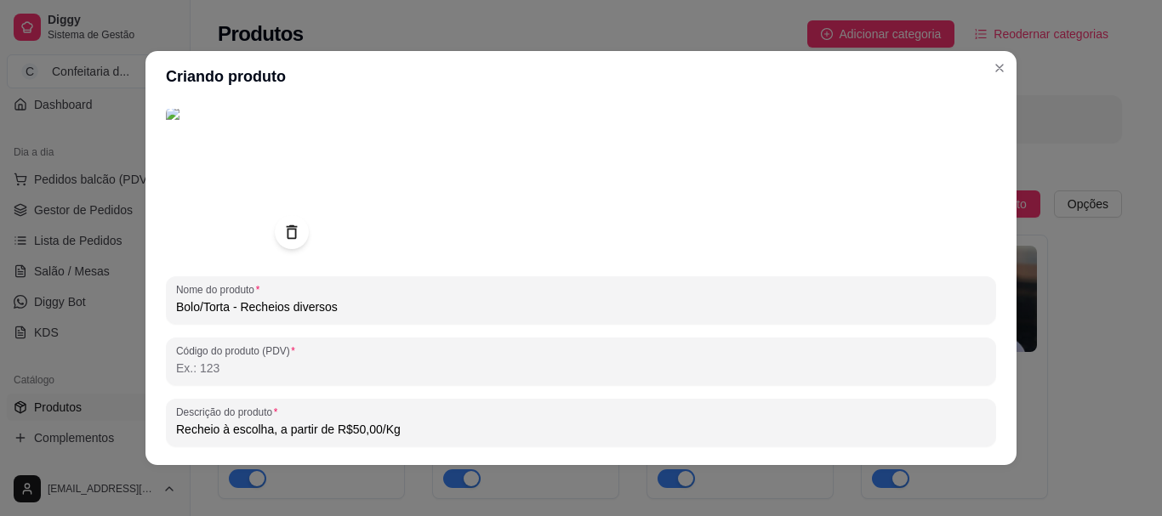
scroll to position [271, 0]
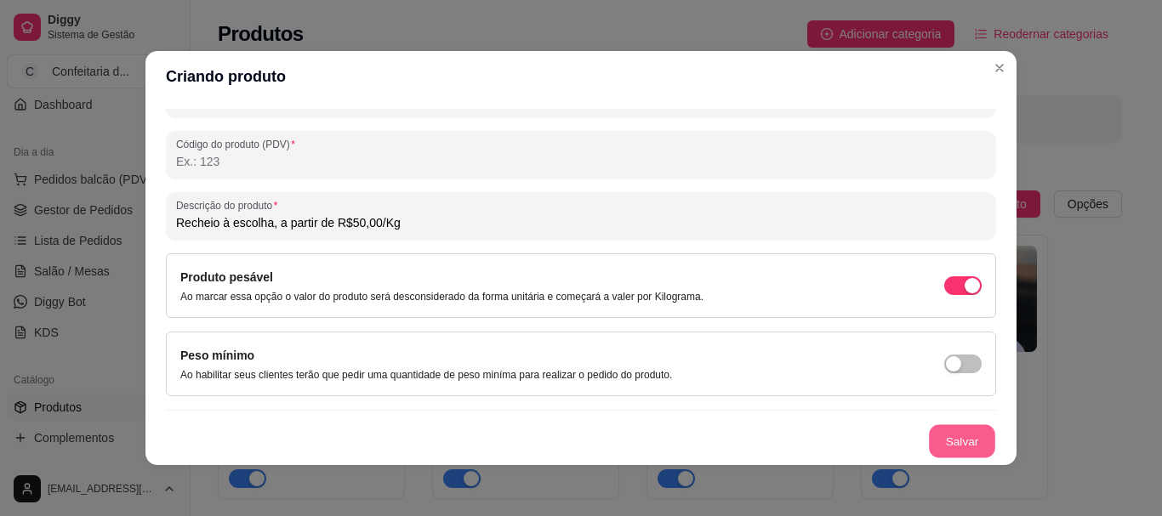
click at [949, 447] on button "Salvar" at bounding box center [962, 441] width 66 height 33
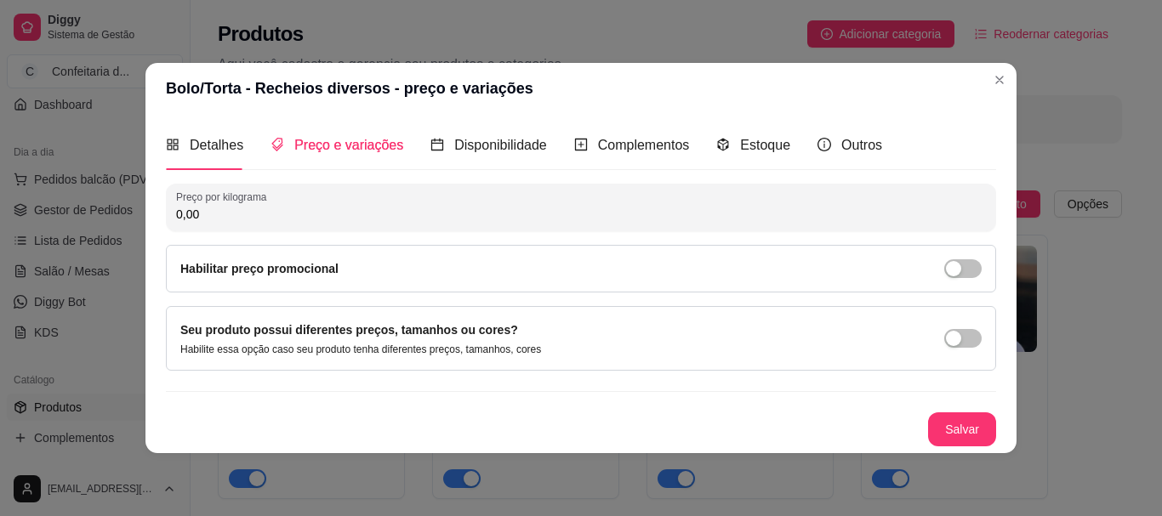
scroll to position [0, 0]
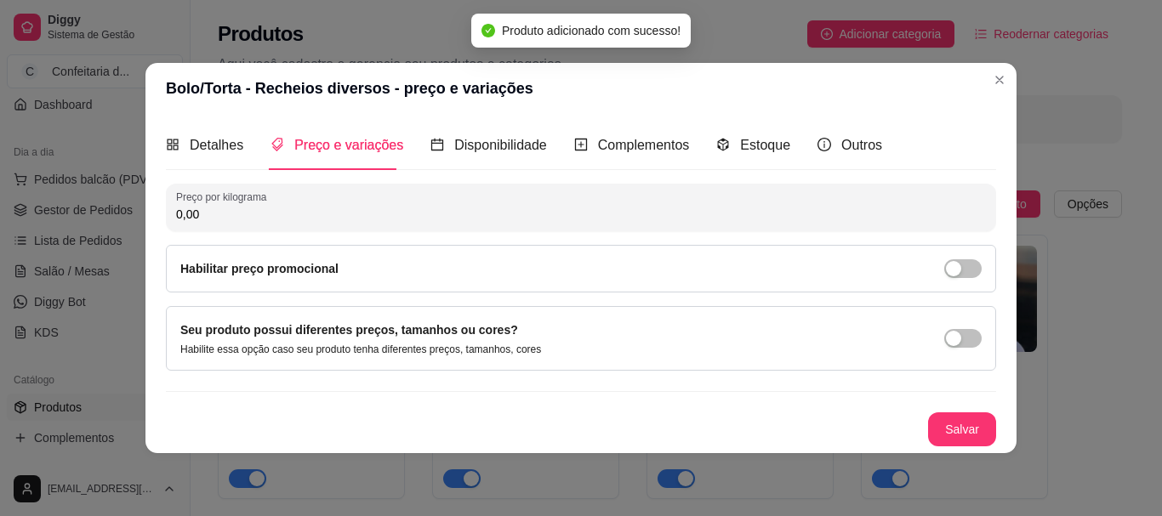
drag, startPoint x: 309, startPoint y: 208, endPoint x: 129, endPoint y: 225, distance: 180.2
click at [129, 225] on div "Bolo/Torta - Recheios diversos - preço e variações Detalhes Preço e variações D…" at bounding box center [581, 258] width 1162 height 516
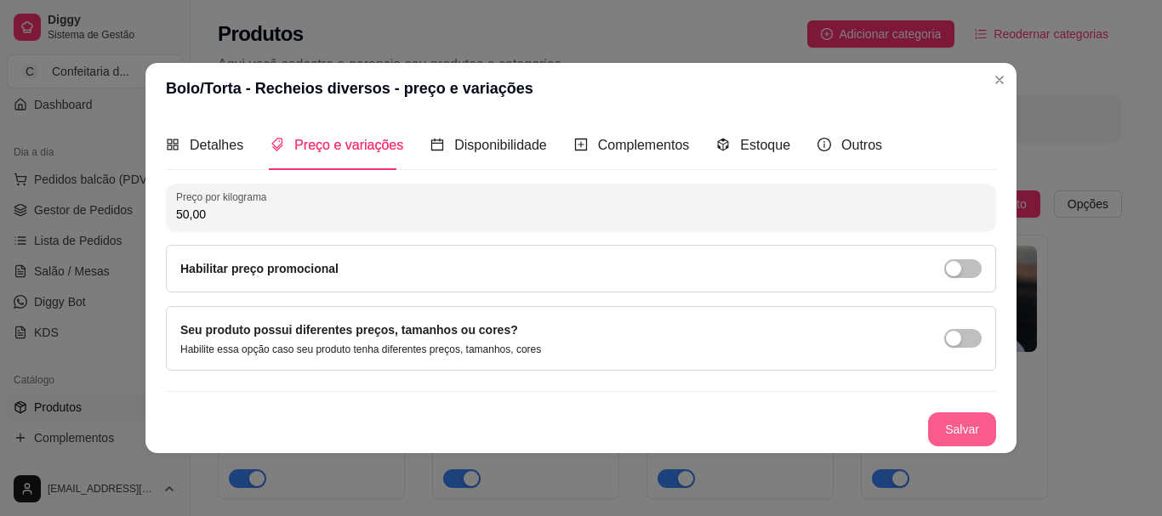
type input "50,00"
click at [981, 427] on button "Salvar" at bounding box center [962, 428] width 66 height 33
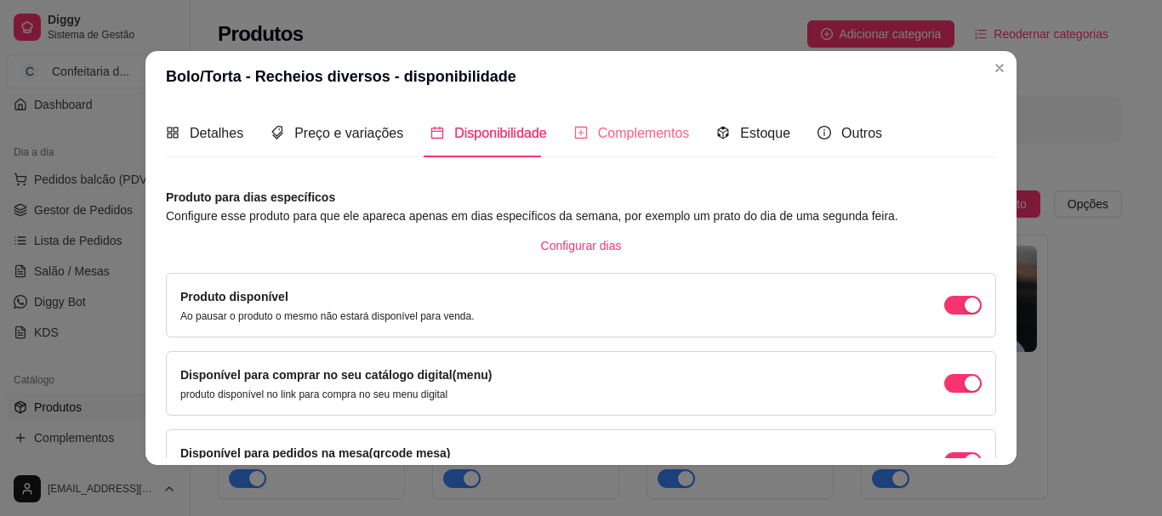
click at [574, 145] on div "Complementos" at bounding box center [632, 133] width 116 height 48
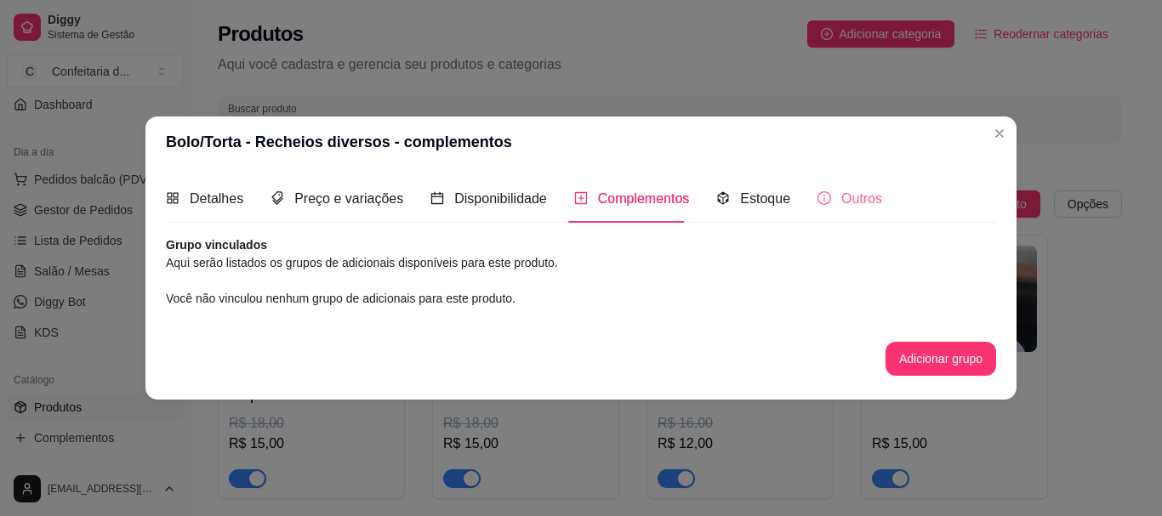
click at [849, 213] on div "Outros" at bounding box center [849, 198] width 65 height 48
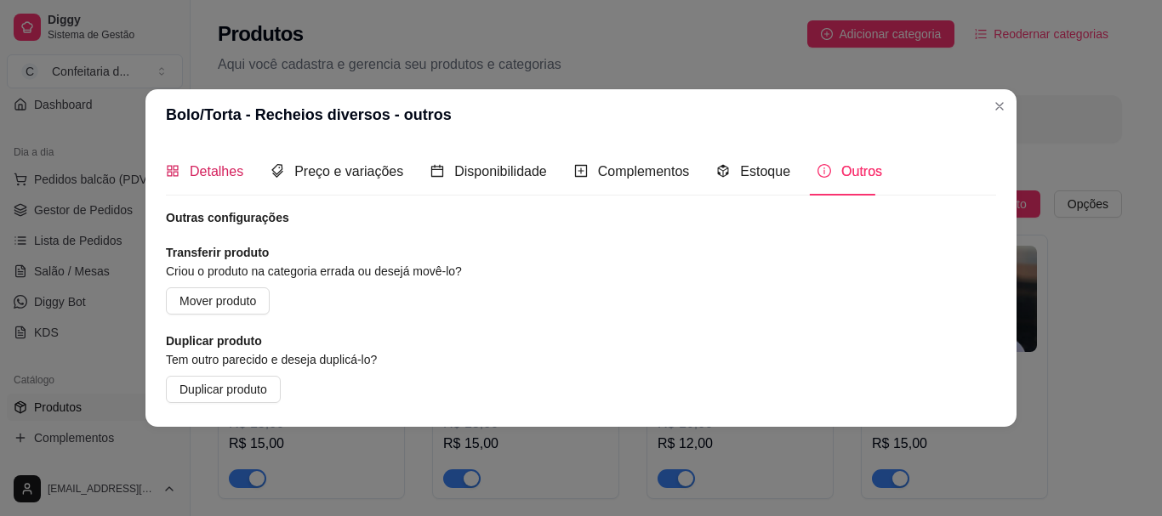
click at [217, 167] on span "Detalhes" at bounding box center [217, 171] width 54 height 14
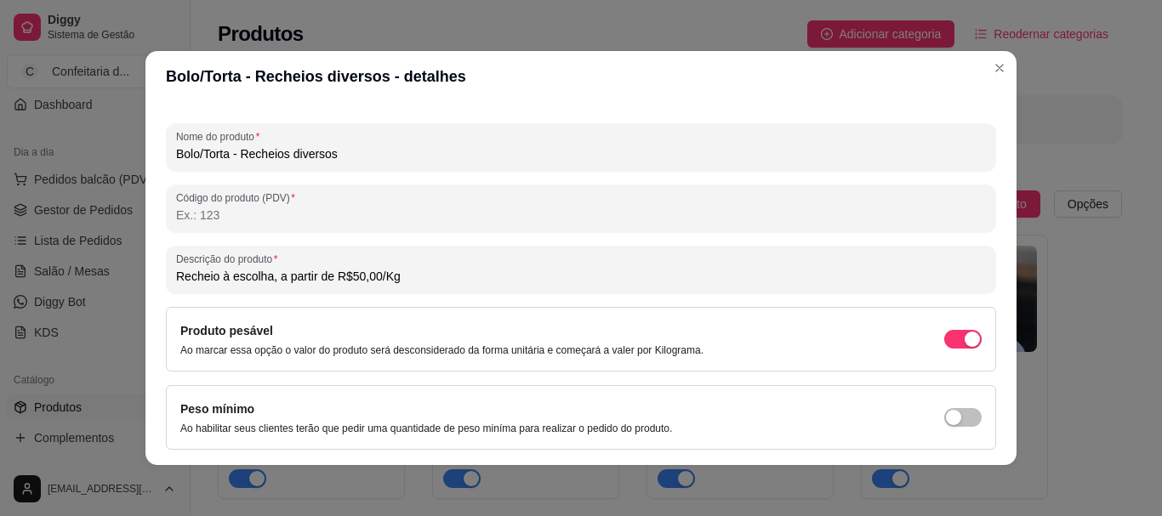
scroll to position [215, 0]
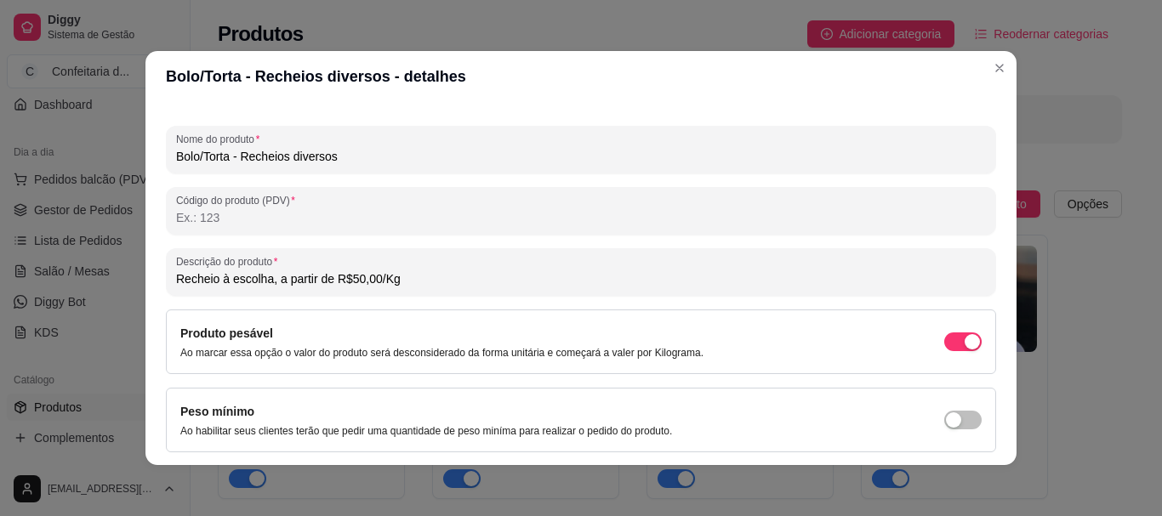
click at [418, 285] on input "Recheio à escolha, a partir de R$50,00/Kg" at bounding box center [581, 278] width 810 height 17
type input "Recheio à escolha, a partir de R$50,00/Kg - Aceito encomenda com no mínimo 2 di…"
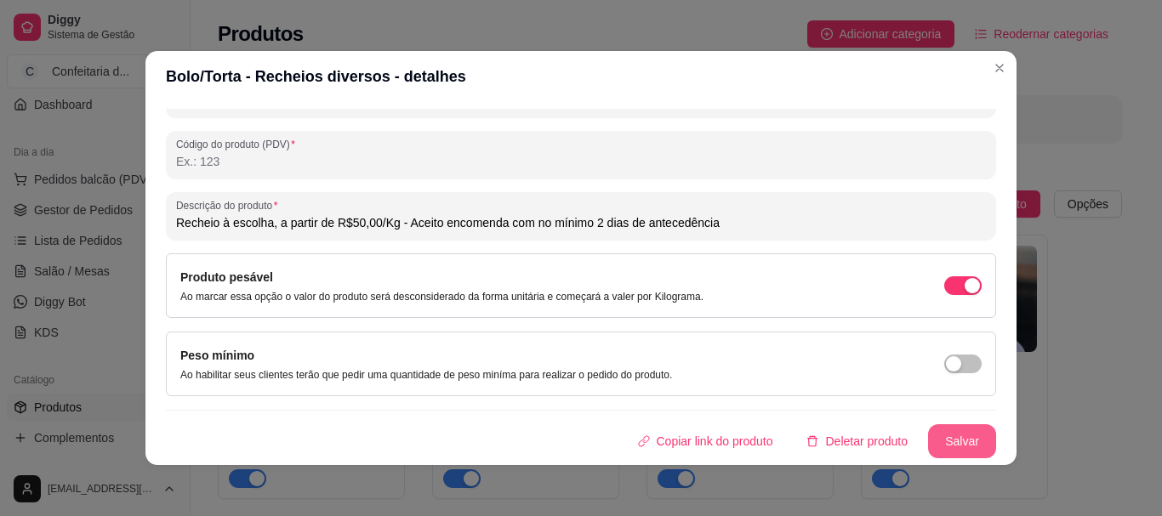
click at [930, 433] on button "Salvar" at bounding box center [962, 441] width 68 height 34
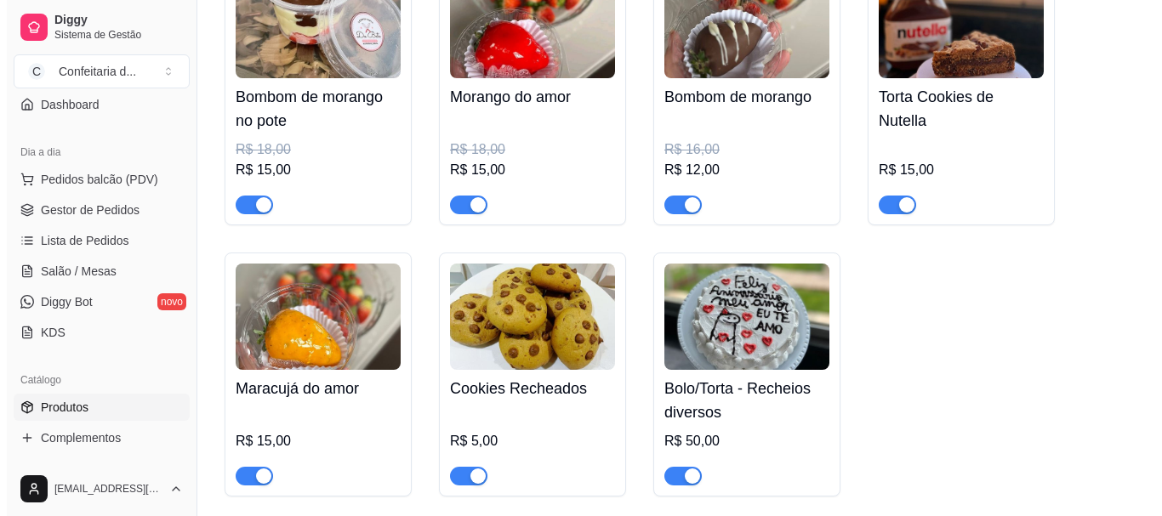
scroll to position [276, 0]
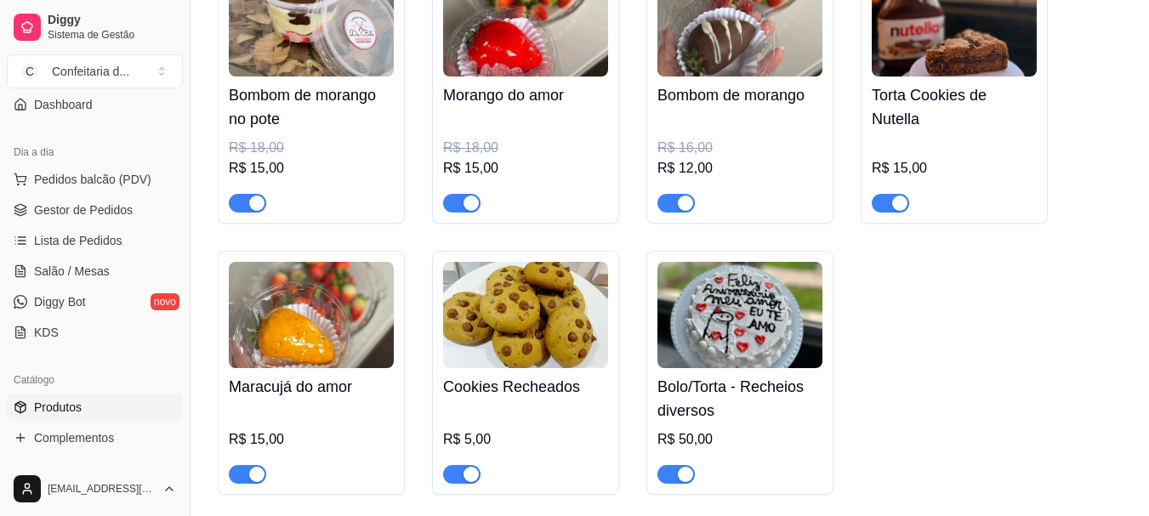
click at [997, 223] on div "Torta Cookies de Nutella R$ 15,00" at bounding box center [954, 91] width 187 height 264
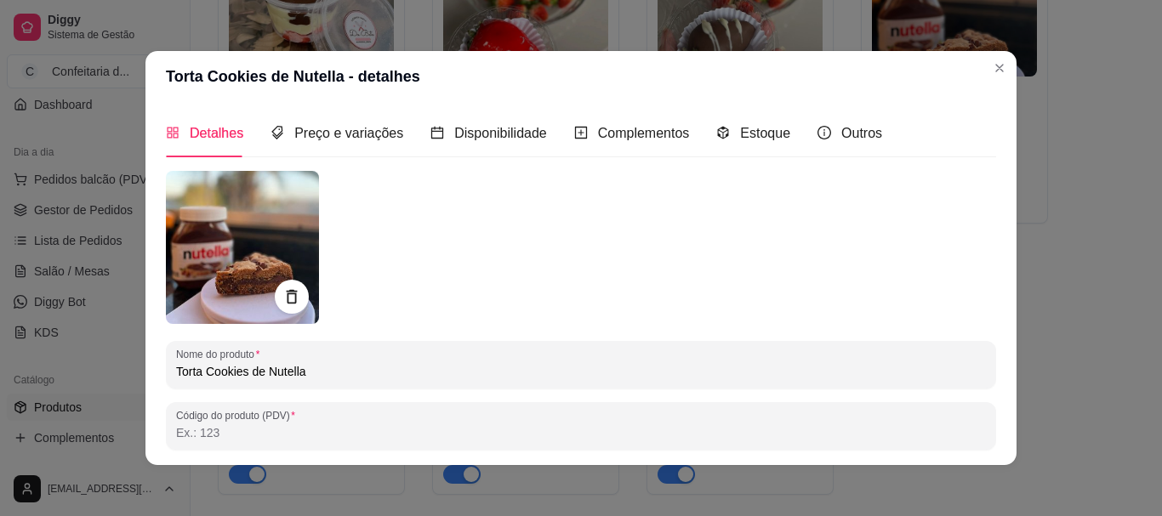
click at [993, 323] on div "Detalhes Preço e variações Disponibilidade Complementos Estoque Outros Nome do …" at bounding box center [580, 283] width 871 height 363
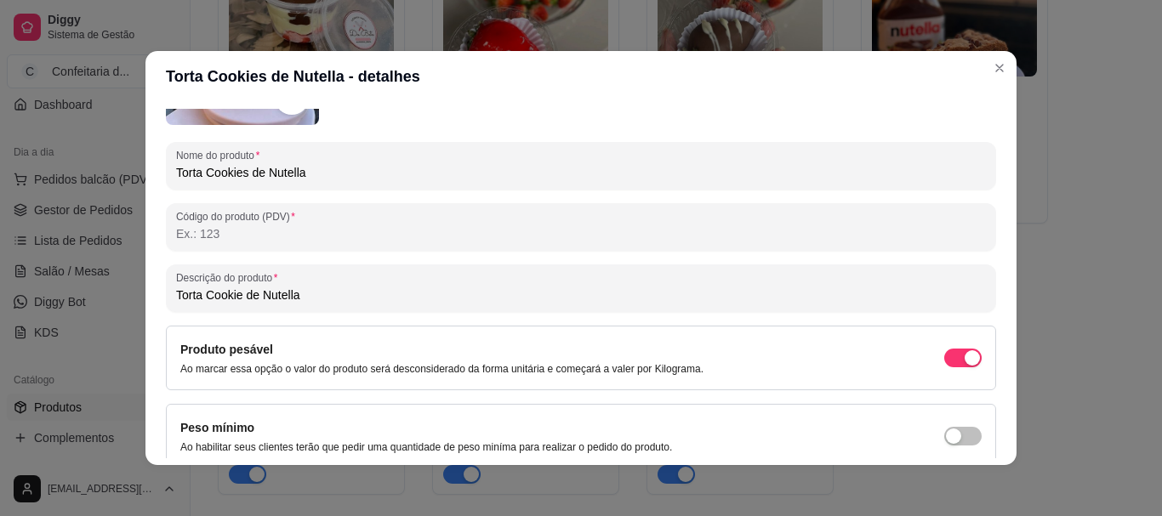
scroll to position [195, 0]
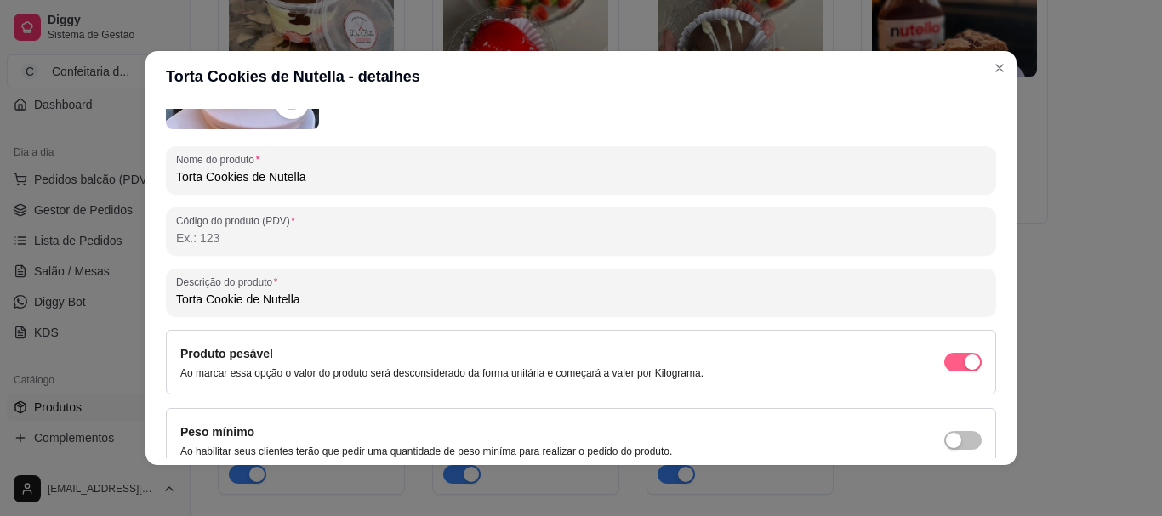
click at [944, 355] on span "button" at bounding box center [962, 362] width 37 height 19
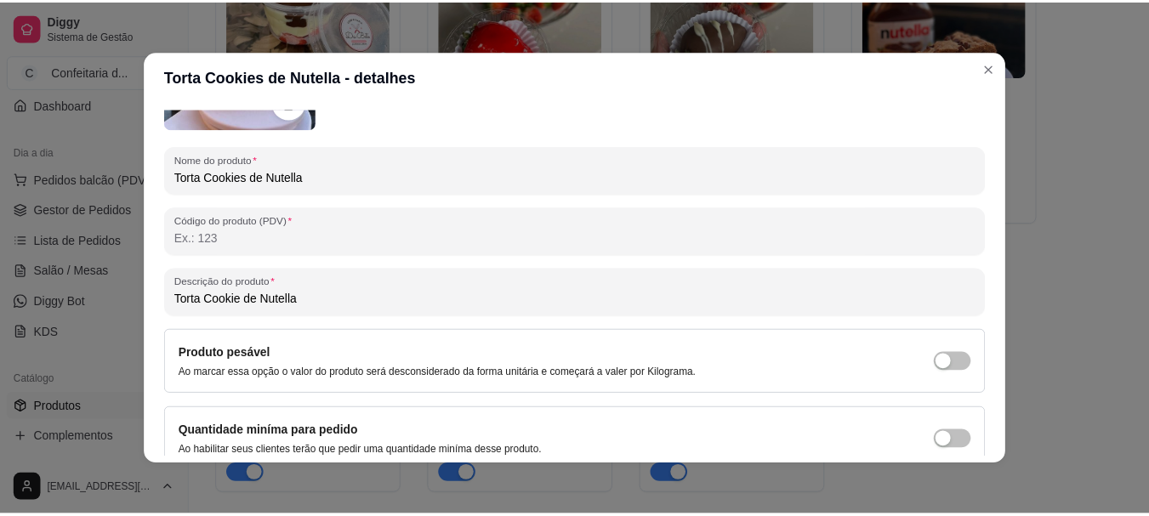
scroll to position [271, 0]
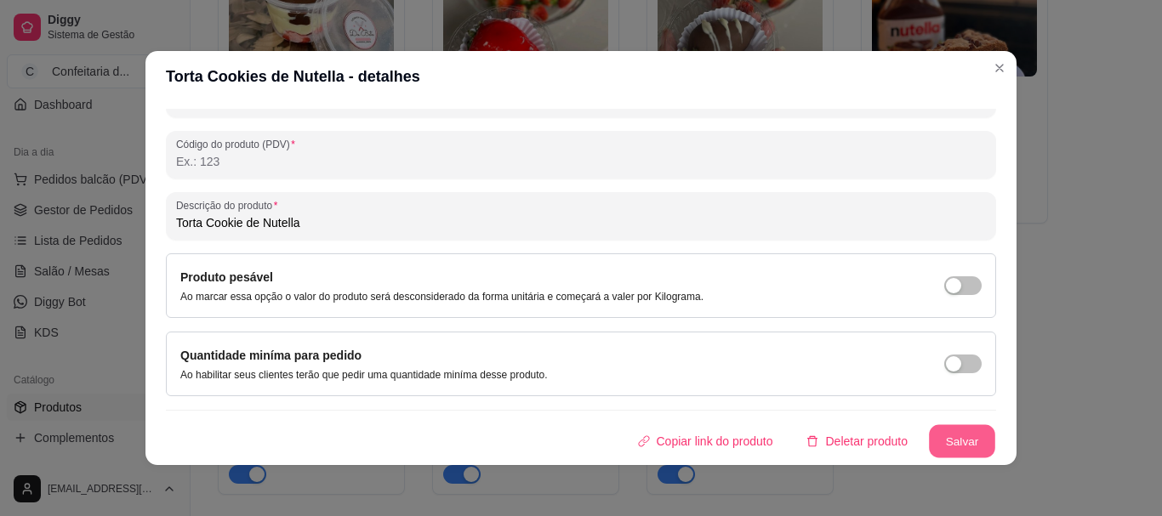
click at [954, 441] on button "Salvar" at bounding box center [962, 441] width 66 height 33
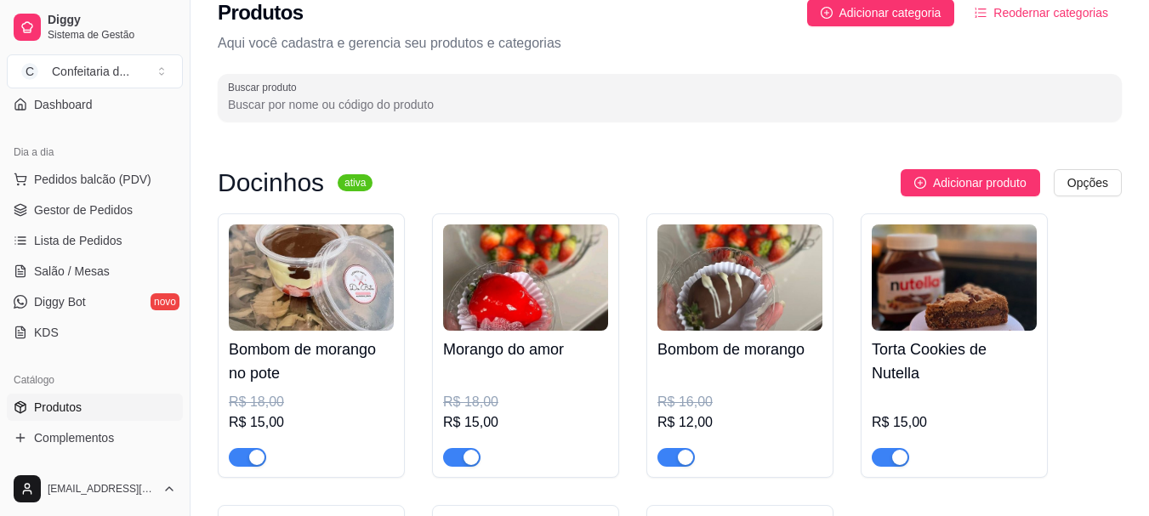
scroll to position [0, 0]
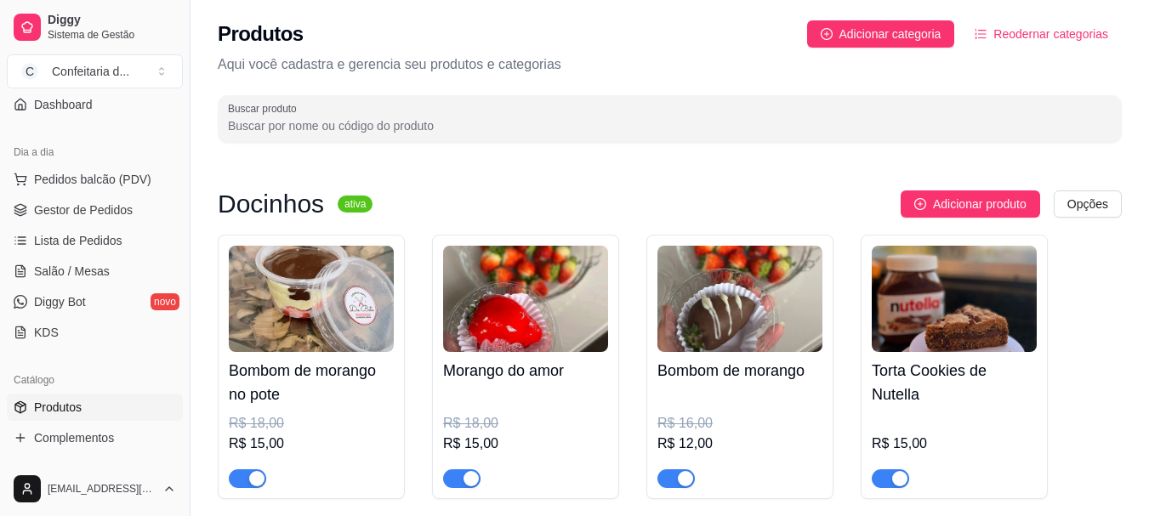
drag, startPoint x: 185, startPoint y: 220, endPoint x: 173, endPoint y: 353, distance: 133.2
click at [173, 353] on div "Diggy Sistema de Gestão C Confeitaria d ... Loja aberta Período gratuito até 14…" at bounding box center [95, 258] width 190 height 516
click at [173, 353] on div "Loja aberta Período gratuito até 14/10 Acesso Rápido Dashboard Dia a dia Pedido…" at bounding box center [95, 278] width 190 height 367
click at [182, 211] on div "Diggy Sistema de Gestão C Confeitaria d ... Loja aberta Período gratuito até 14…" at bounding box center [95, 258] width 190 height 516
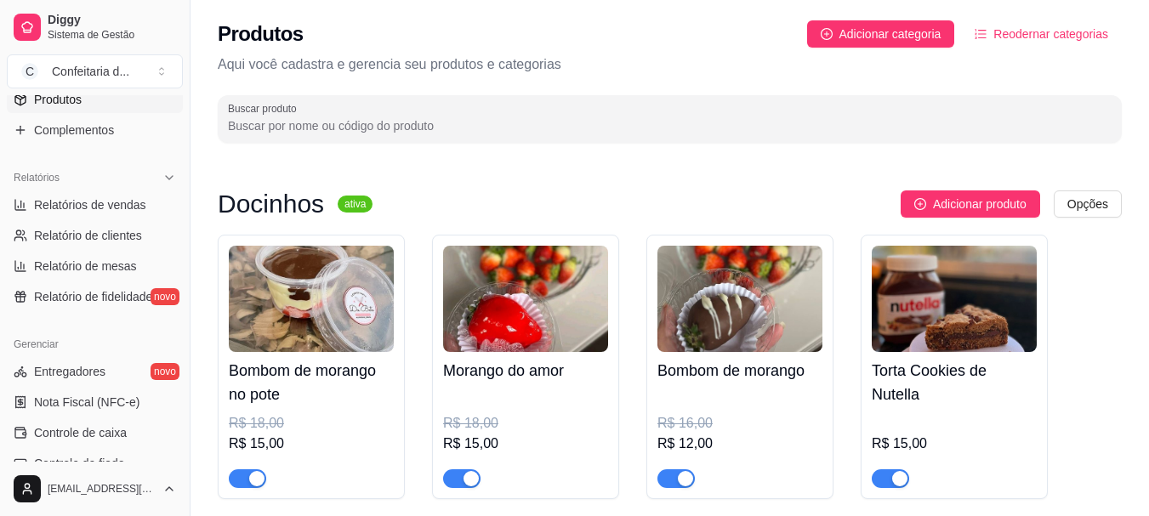
scroll to position [468, 0]
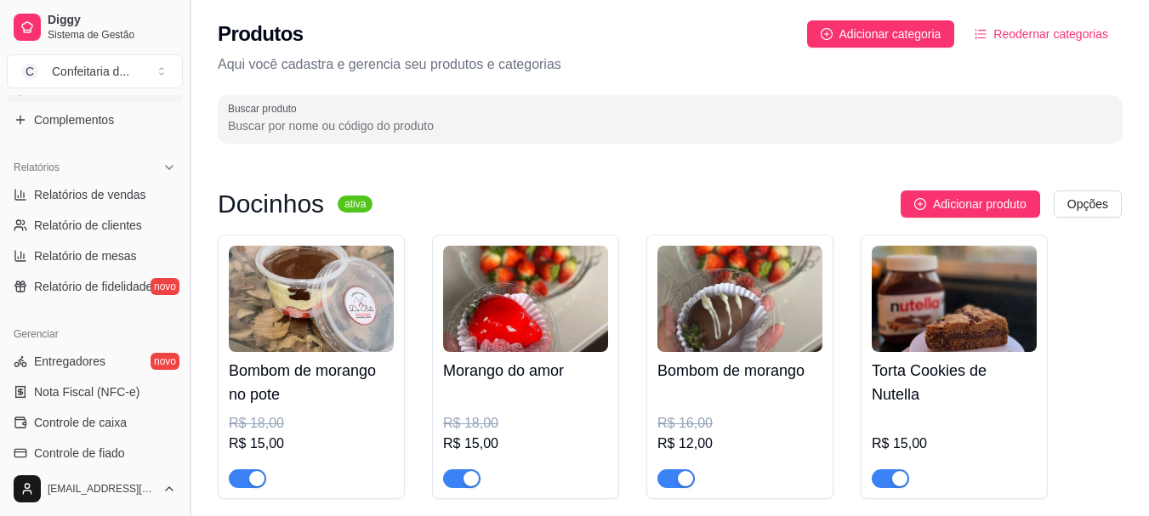
click at [185, 299] on button "Toggle Sidebar" at bounding box center [190, 258] width 14 height 516
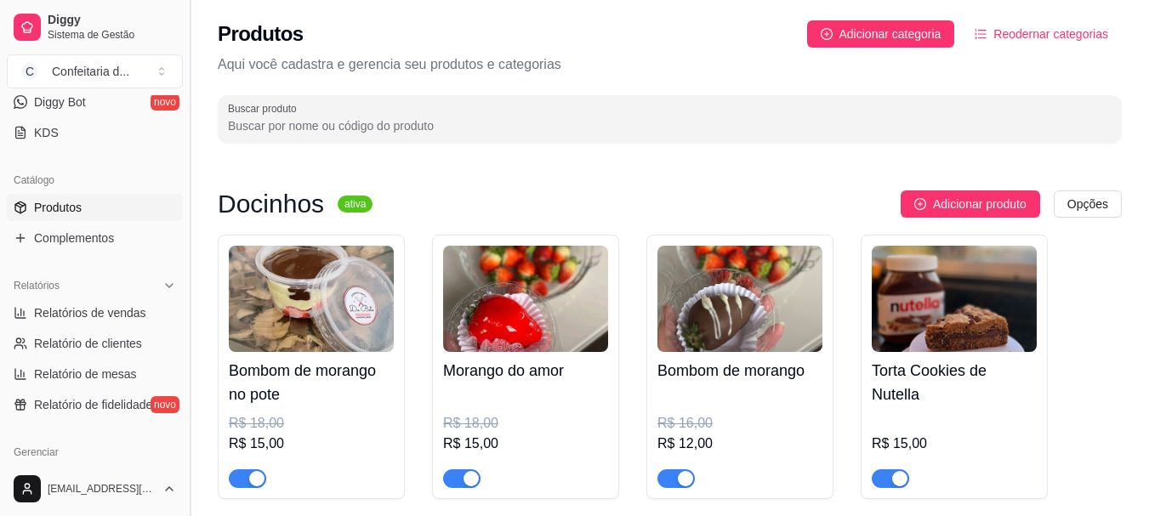
click at [185, 299] on div "Diggy Sistema de Gestão C Confeitaria d ... Loja aberta Período gratuito até 14…" at bounding box center [574, 428] width 1149 height 856
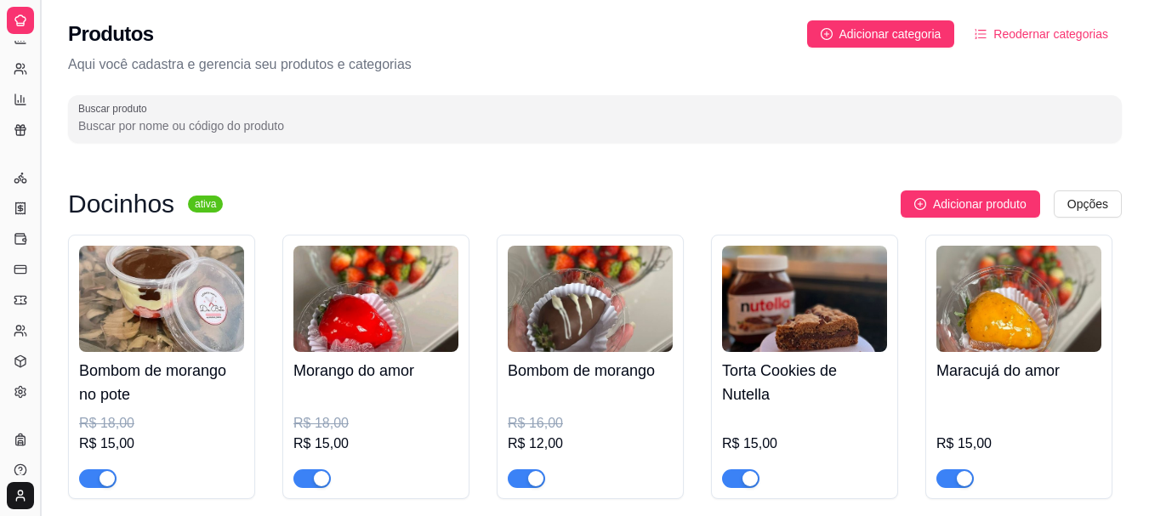
scroll to position [322, 0]
click at [44, 281] on button "Toggle Sidebar" at bounding box center [40, 258] width 14 height 516
click at [40, 281] on div "Diggy Sistema de Gestão C Confeitaria d ... Loja aberta Período gratuito até 14…" at bounding box center [20, 258] width 40 height 516
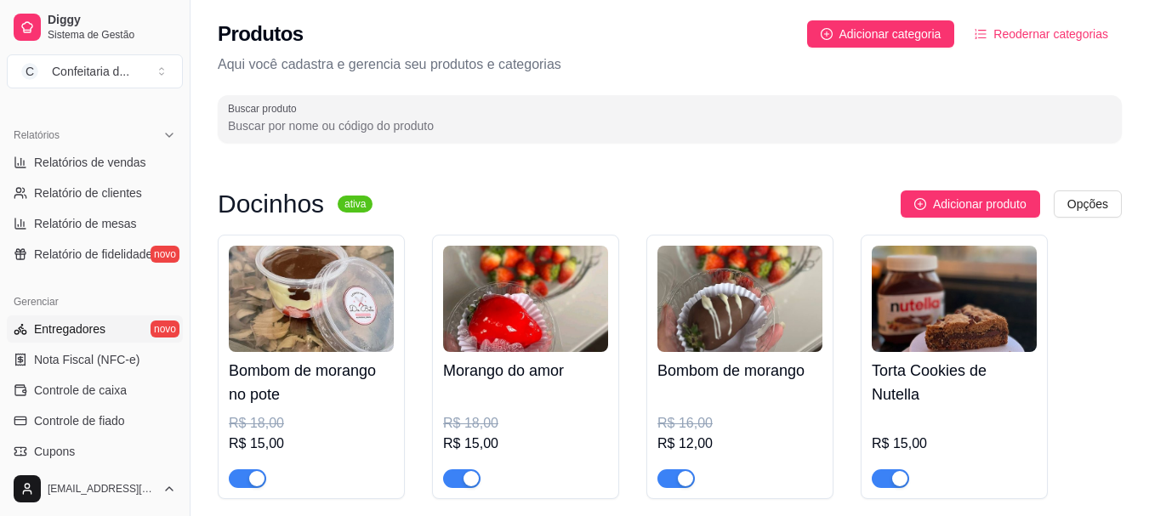
scroll to position [515, 0]
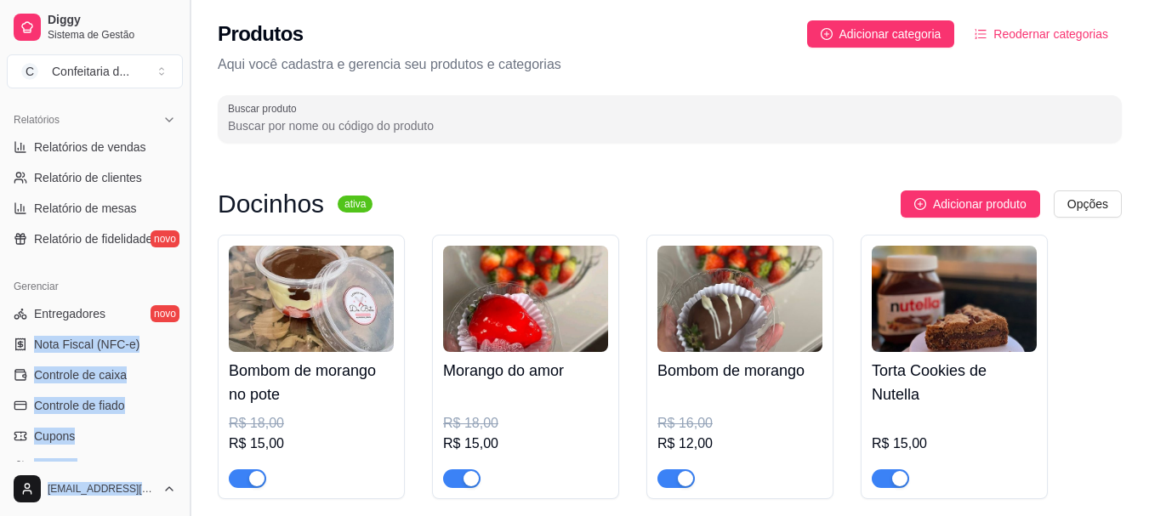
drag, startPoint x: 174, startPoint y: 322, endPoint x: 187, endPoint y: 367, distance: 46.0
click at [187, 367] on div "Diggy Sistema de Gestão C Confeitaria d ... Loja aberta Período gratuito até 14…" at bounding box center [95, 258] width 190 height 516
click at [187, 367] on button "Toggle Sidebar" at bounding box center [190, 258] width 14 height 516
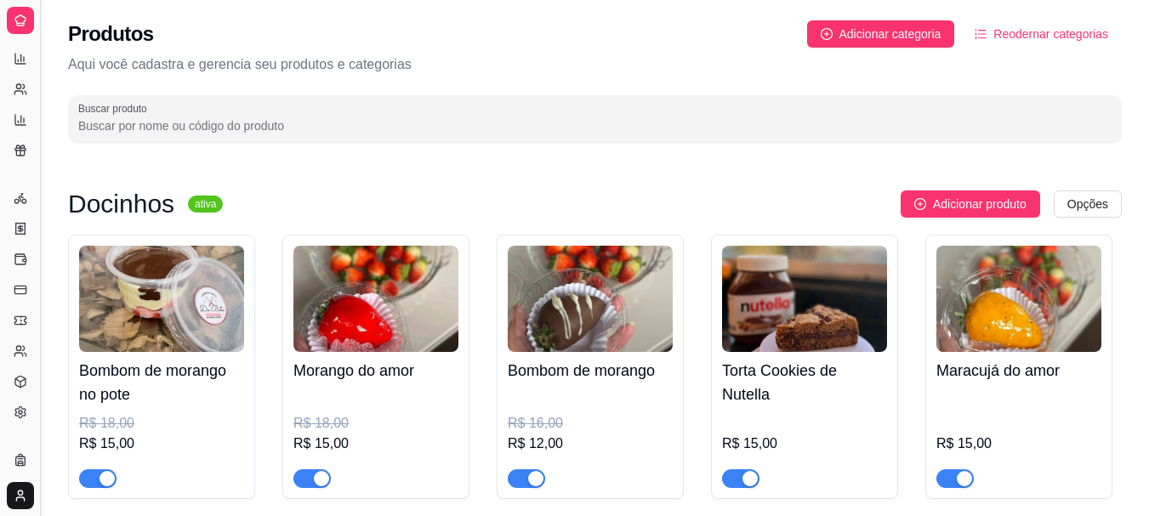
scroll to position [322, 0]
click at [37, 350] on button "Toggle Sidebar" at bounding box center [40, 258] width 14 height 516
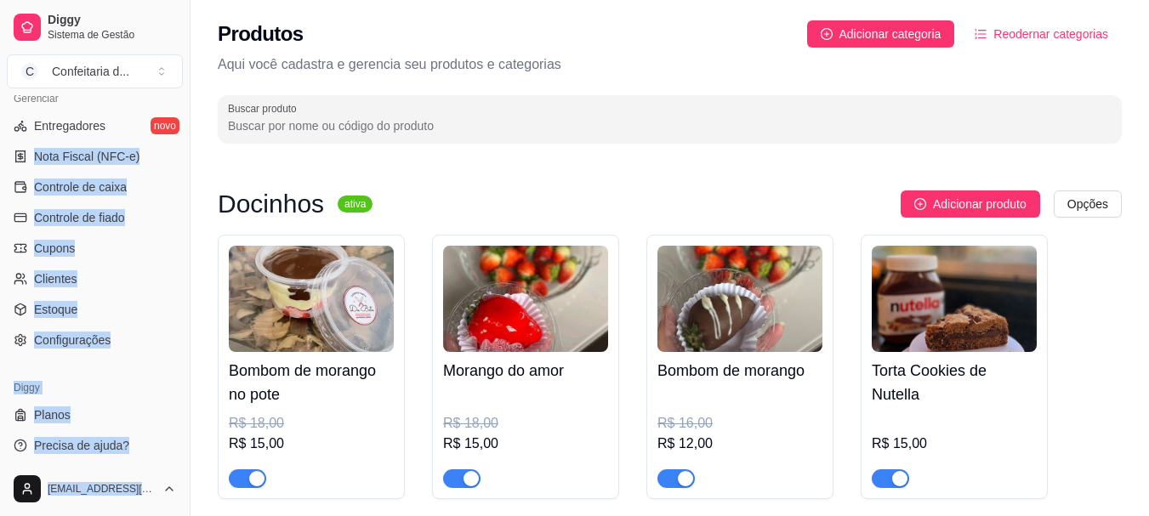
scroll to position [708, 0]
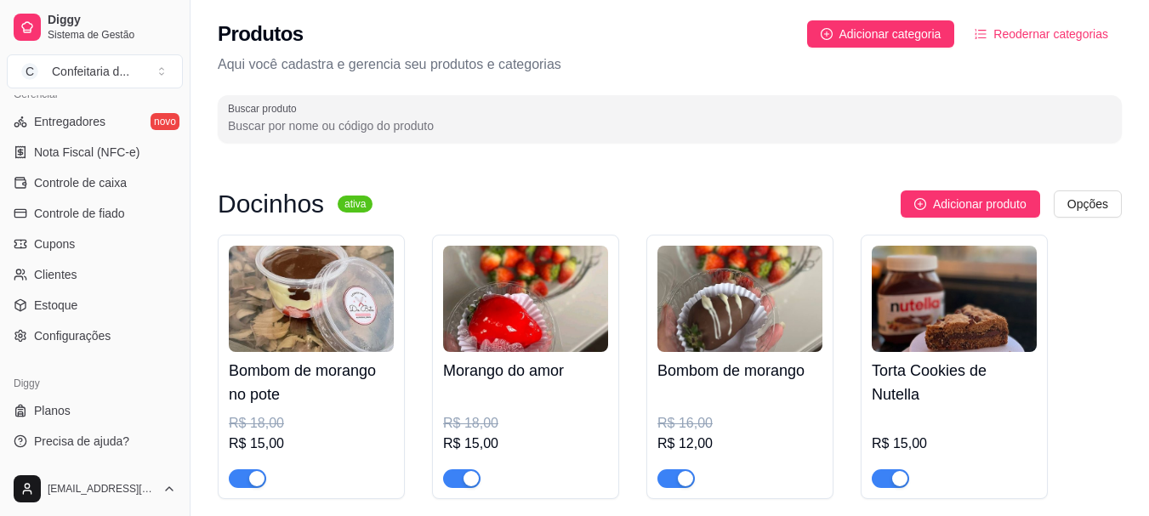
click at [226, 230] on div "Docinhos ativa Adicionar produto Opções Bombom de morango no pote R$ 18,00 R$ 1…" at bounding box center [670, 480] width 904 height 580
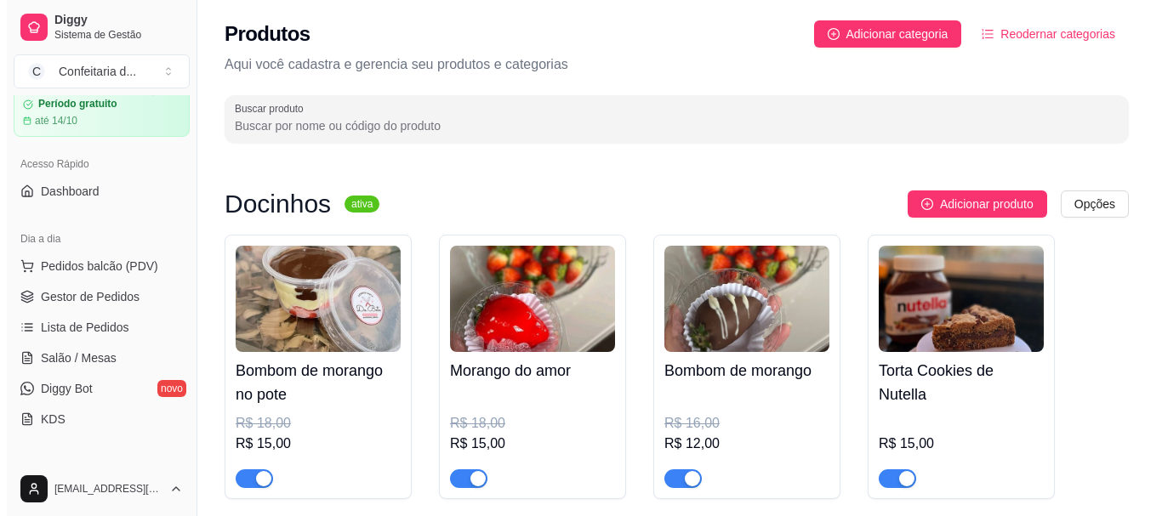
scroll to position [0, 0]
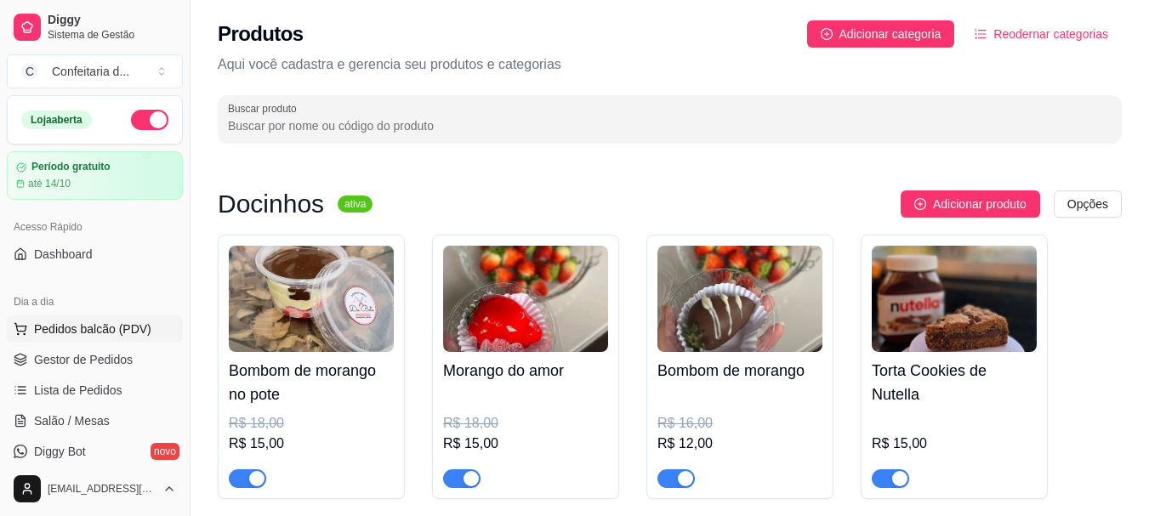
click at [99, 333] on span "Pedidos balcão (PDV)" at bounding box center [92, 329] width 117 height 17
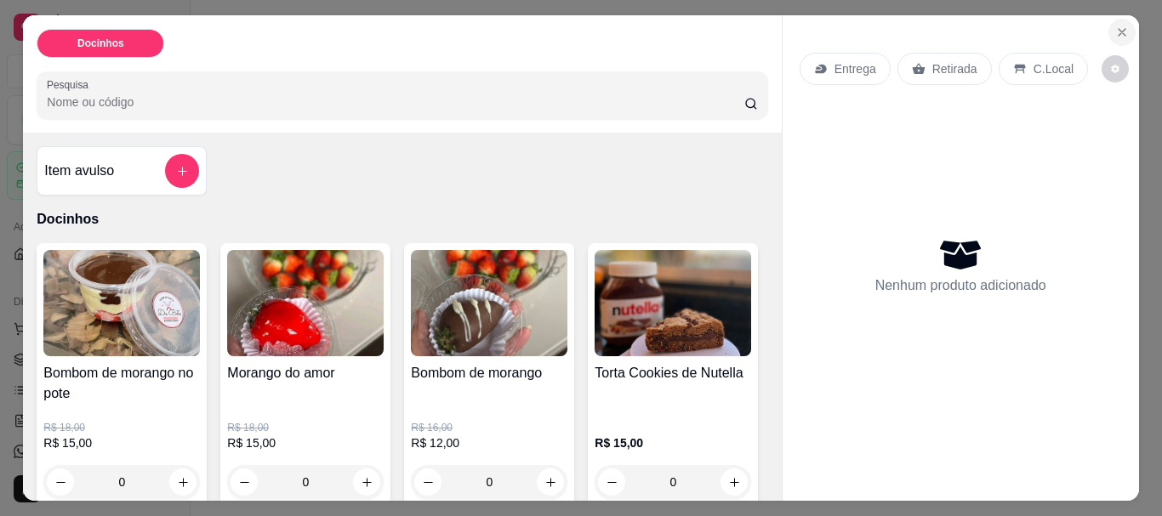
click at [1126, 25] on button "Close" at bounding box center [1121, 32] width 27 height 27
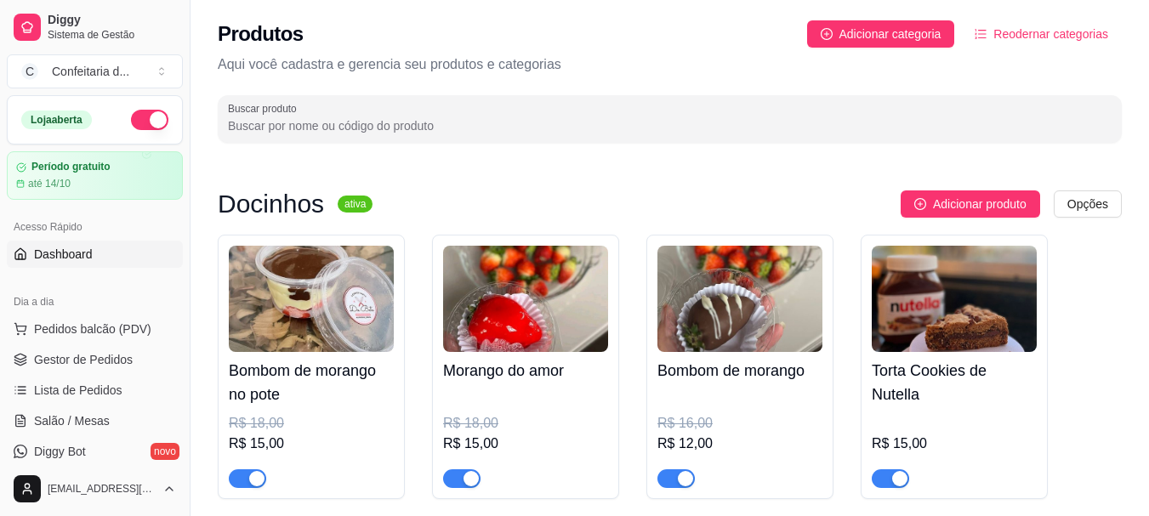
click at [91, 247] on span "Dashboard" at bounding box center [63, 254] width 59 height 17
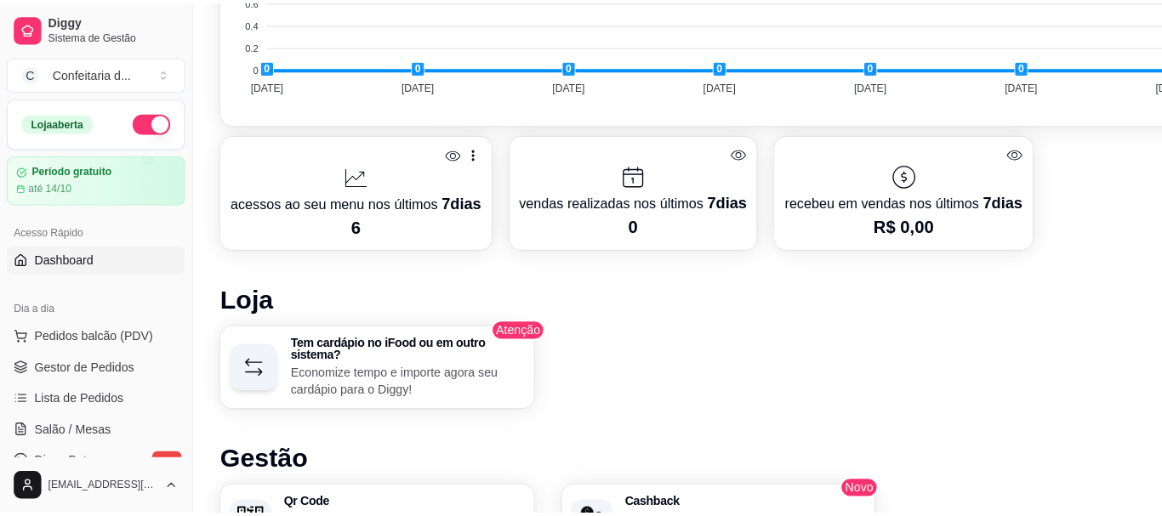
scroll to position [776, 0]
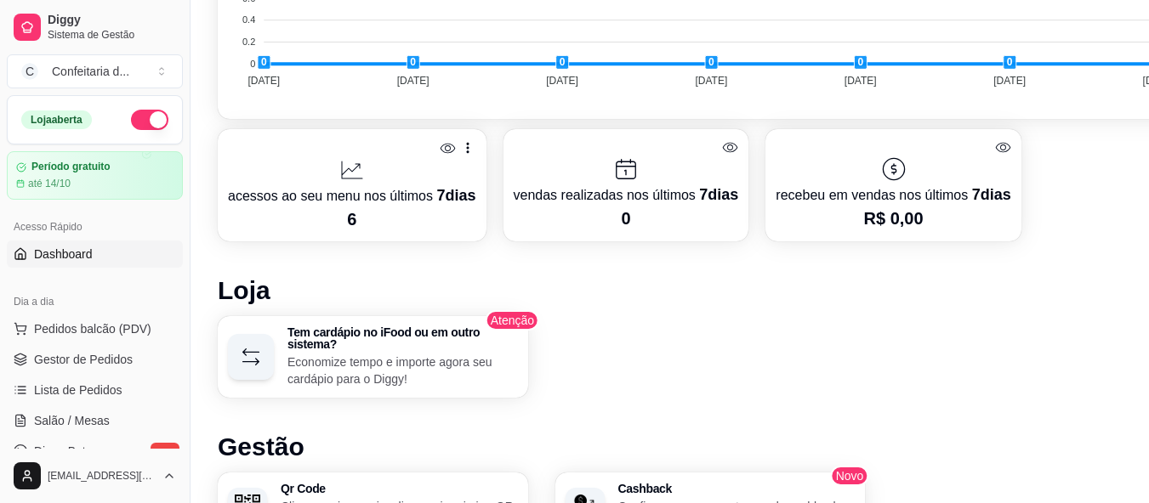
click at [372, 210] on p "6" at bounding box center [352, 220] width 248 height 24
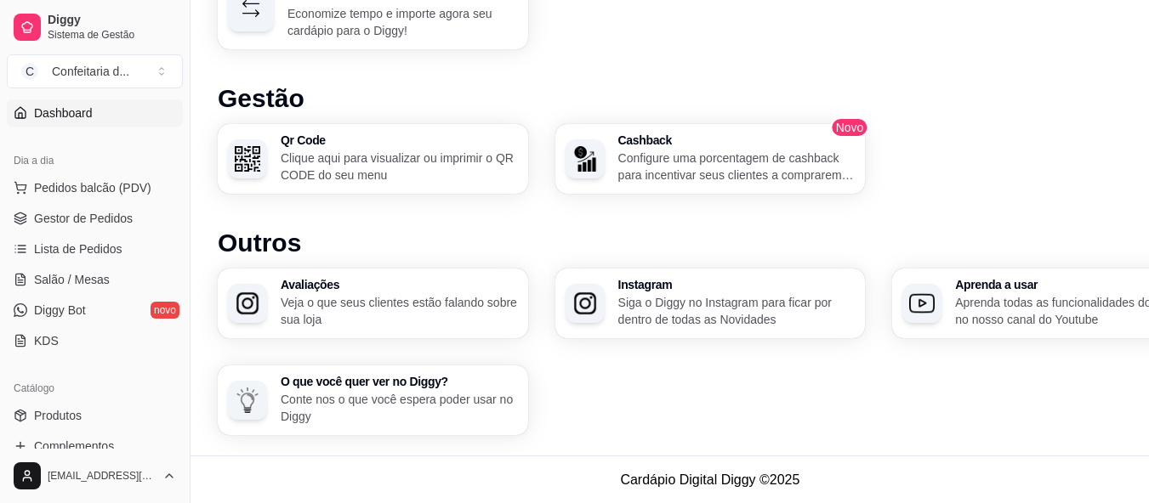
scroll to position [163, 0]
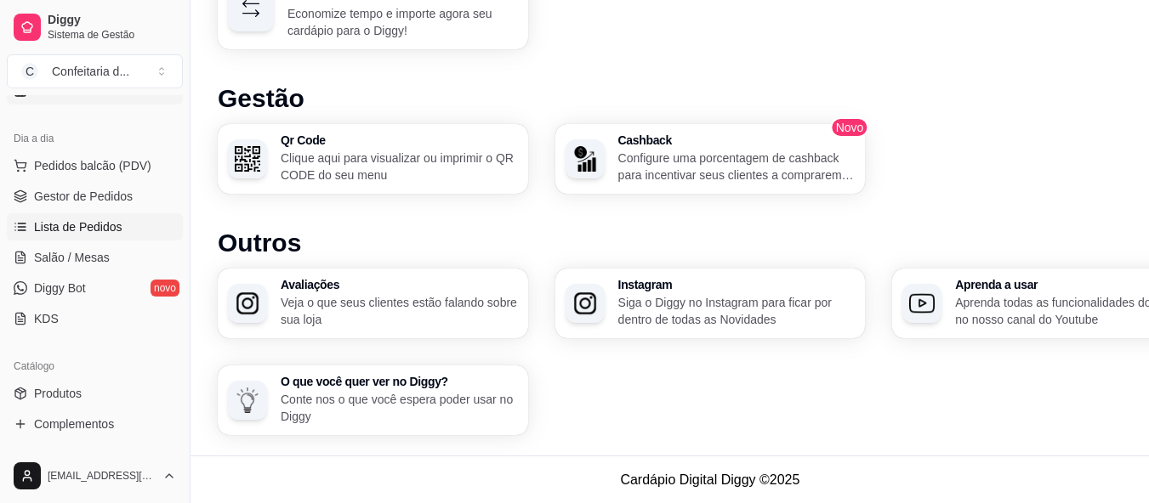
click at [128, 221] on link "Lista de Pedidos" at bounding box center [95, 226] width 176 height 27
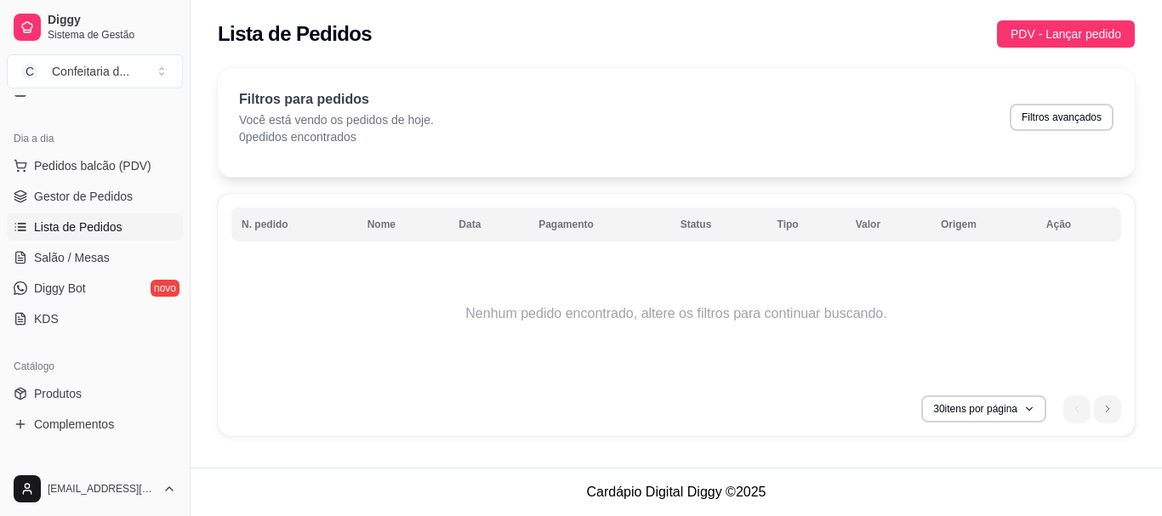
drag, startPoint x: 188, startPoint y: 208, endPoint x: 200, endPoint y: 205, distance: 12.2
click at [200, 205] on div "Diggy Sistema de Gestão C Confeitaria d ... Loja aberta Período gratuito até 14…" at bounding box center [581, 258] width 1162 height 516
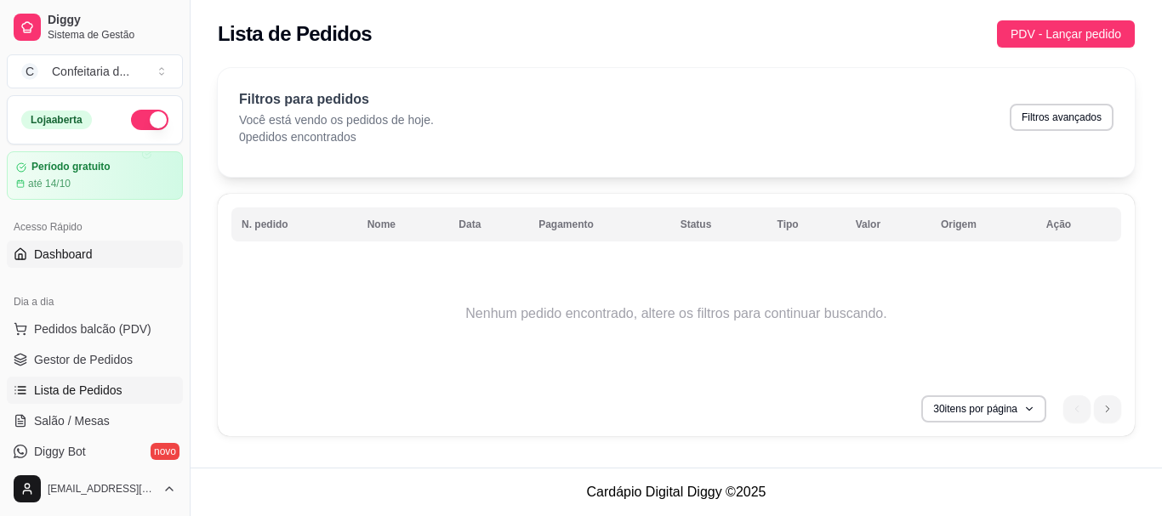
click at [88, 257] on span "Dashboard" at bounding box center [63, 254] width 59 height 17
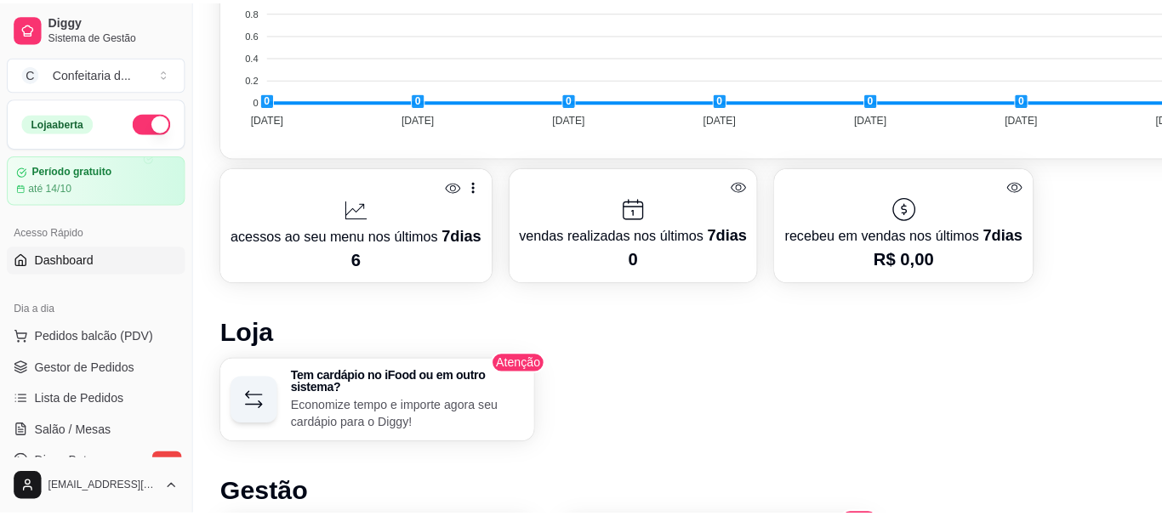
scroll to position [762, 0]
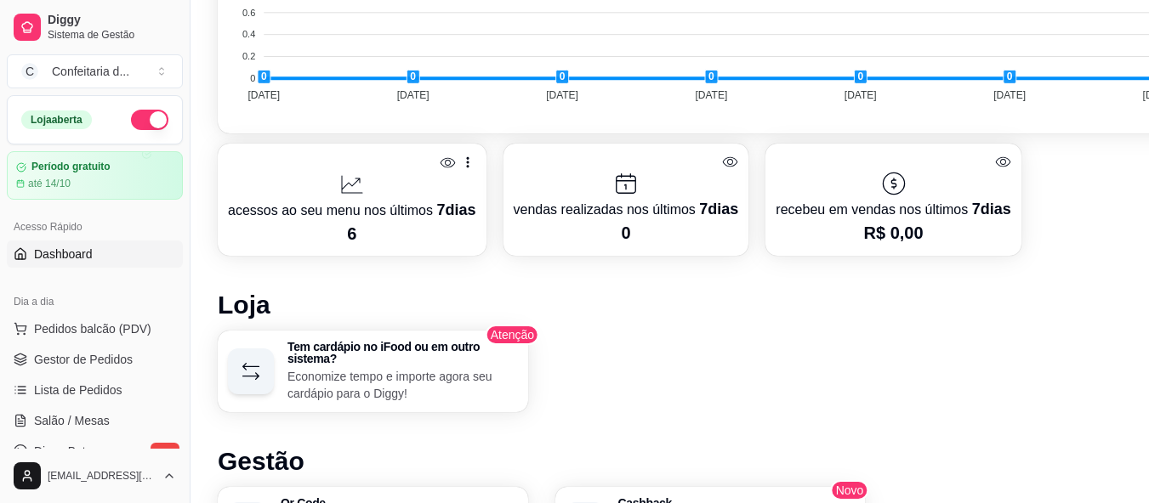
click at [379, 217] on p "acessos ao seu menu nos últimos 7 dias" at bounding box center [352, 210] width 248 height 24
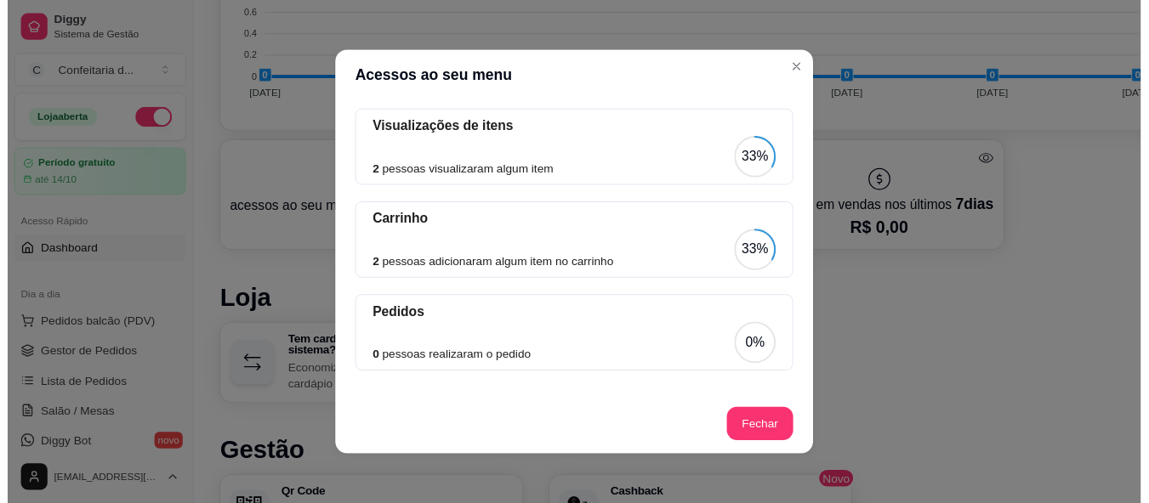
scroll to position [0, 0]
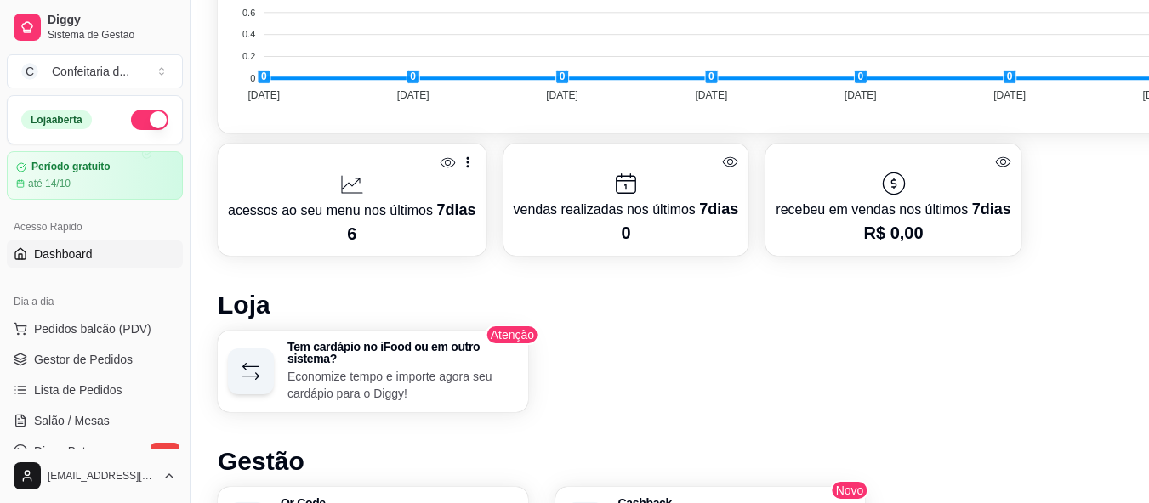
click at [348, 202] on p "acessos ao seu menu nos últimos 7 dias" at bounding box center [352, 210] width 248 height 24
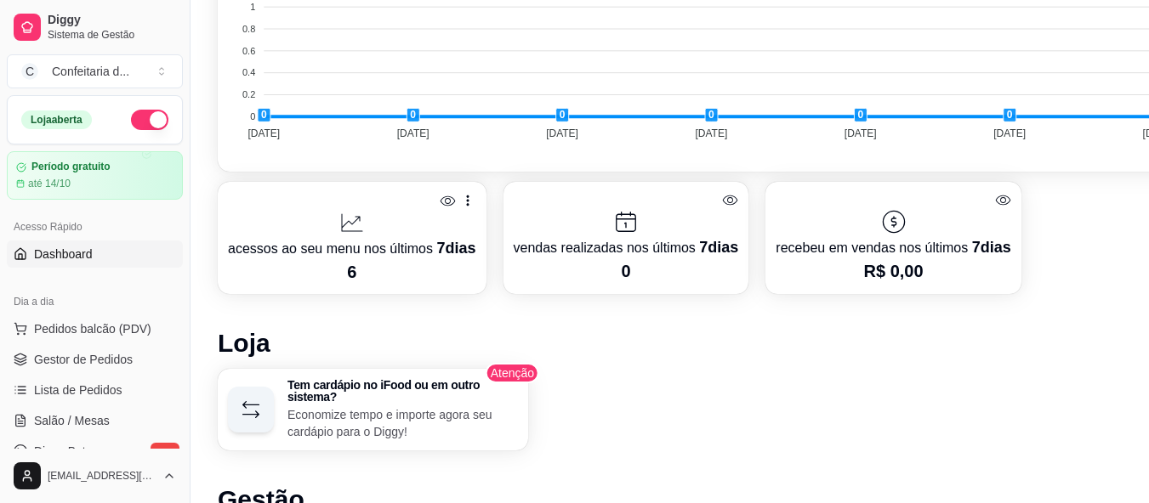
scroll to position [738, 0]
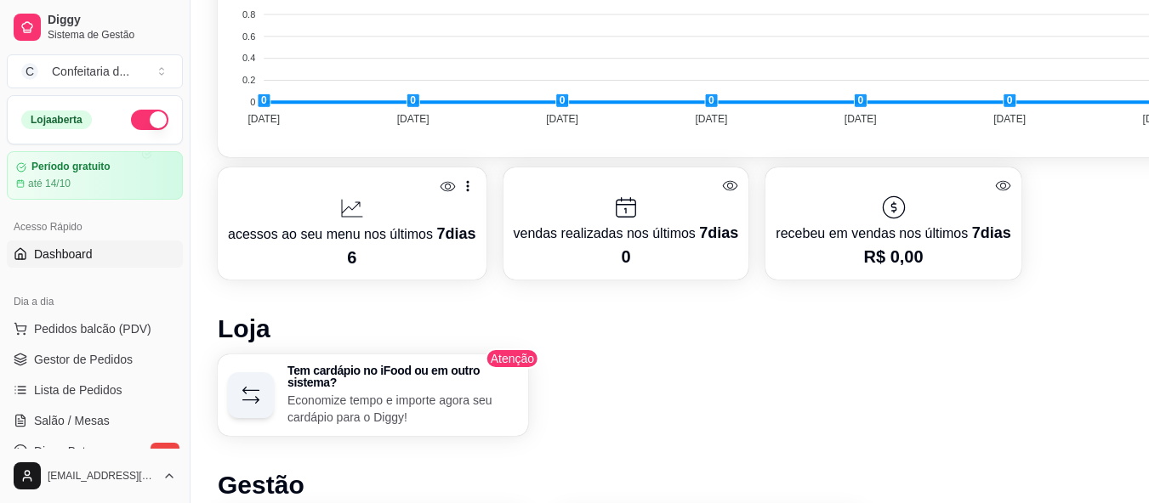
click at [366, 232] on p "acessos ao seu menu nos últimos 7 dias" at bounding box center [352, 234] width 248 height 24
click at [369, 246] on p "6" at bounding box center [352, 258] width 248 height 24
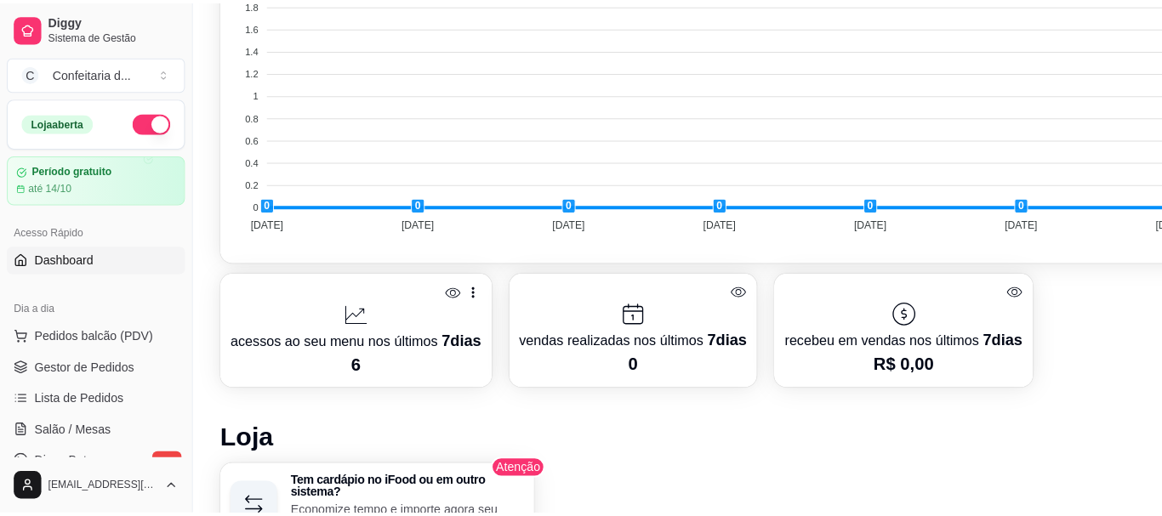
scroll to position [671, 0]
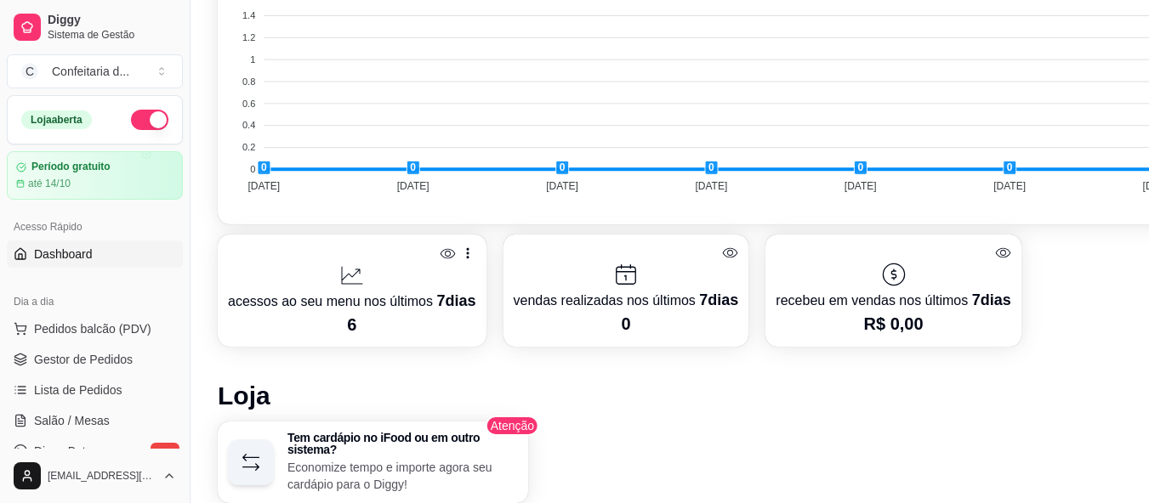
click at [463, 304] on span "7 dias" at bounding box center [455, 301] width 39 height 17
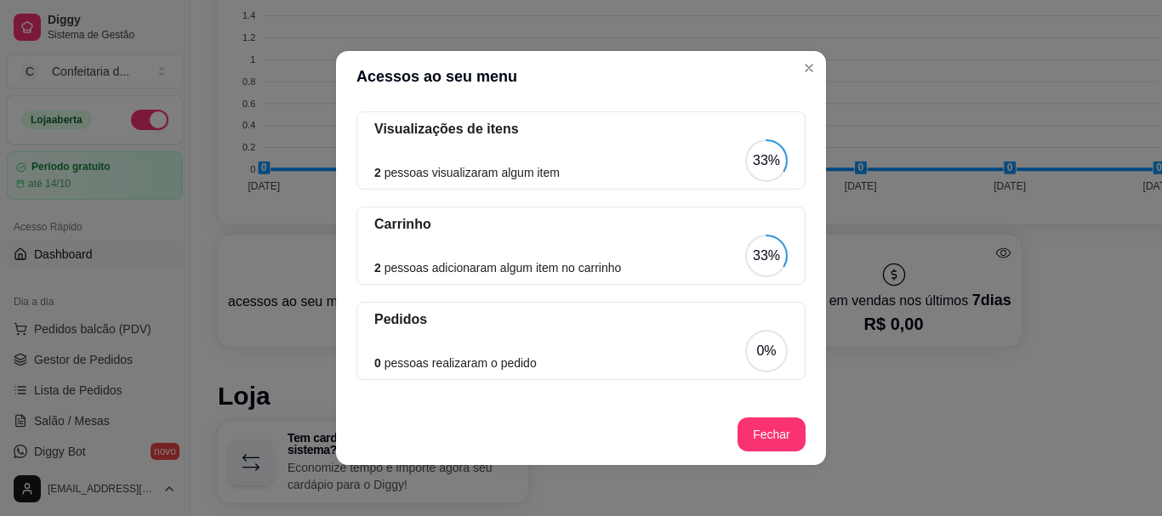
scroll to position [0, 0]
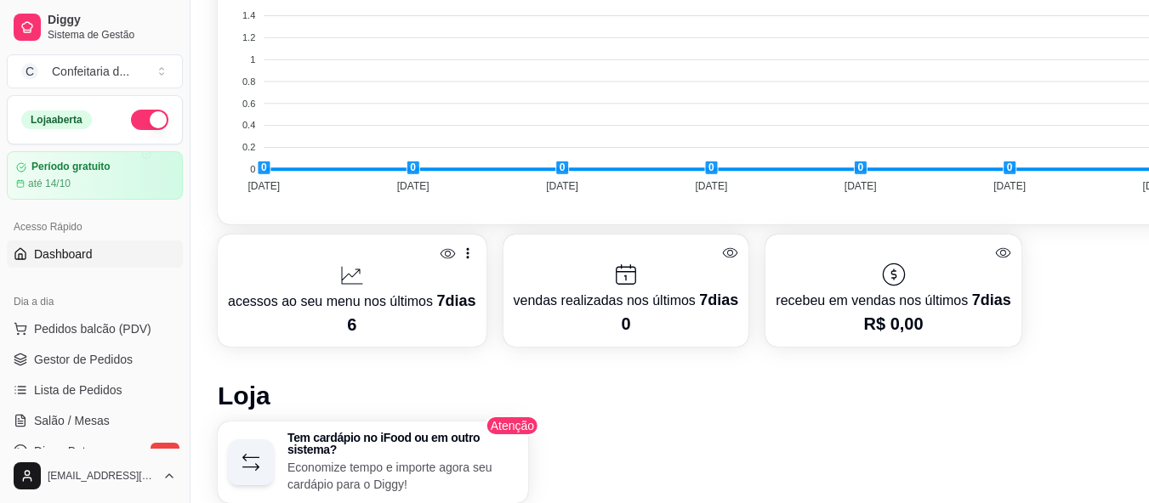
click at [319, 268] on div at bounding box center [352, 275] width 248 height 27
click at [328, 319] on p "6" at bounding box center [352, 325] width 248 height 24
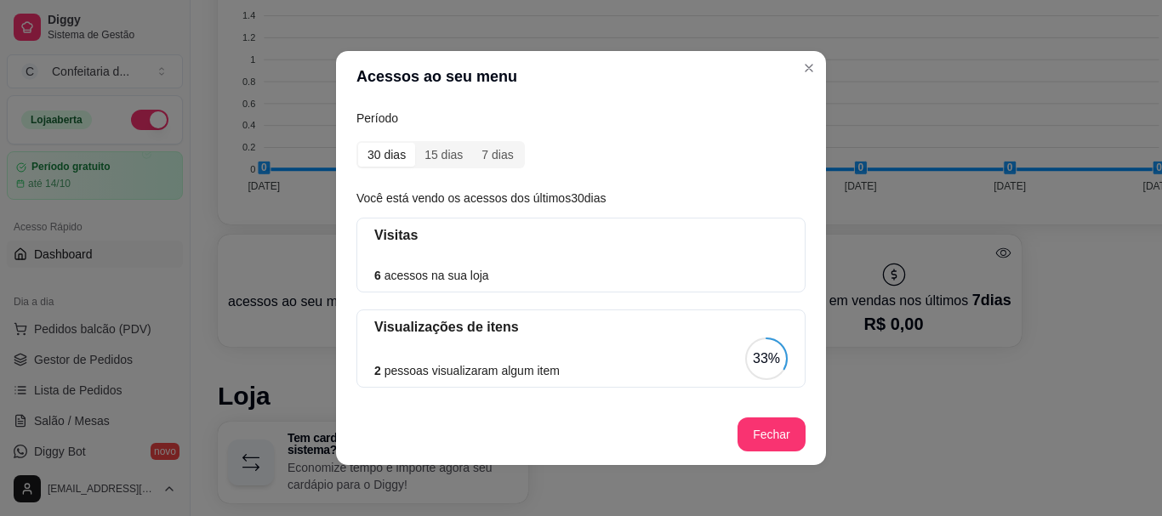
scroll to position [117, 0]
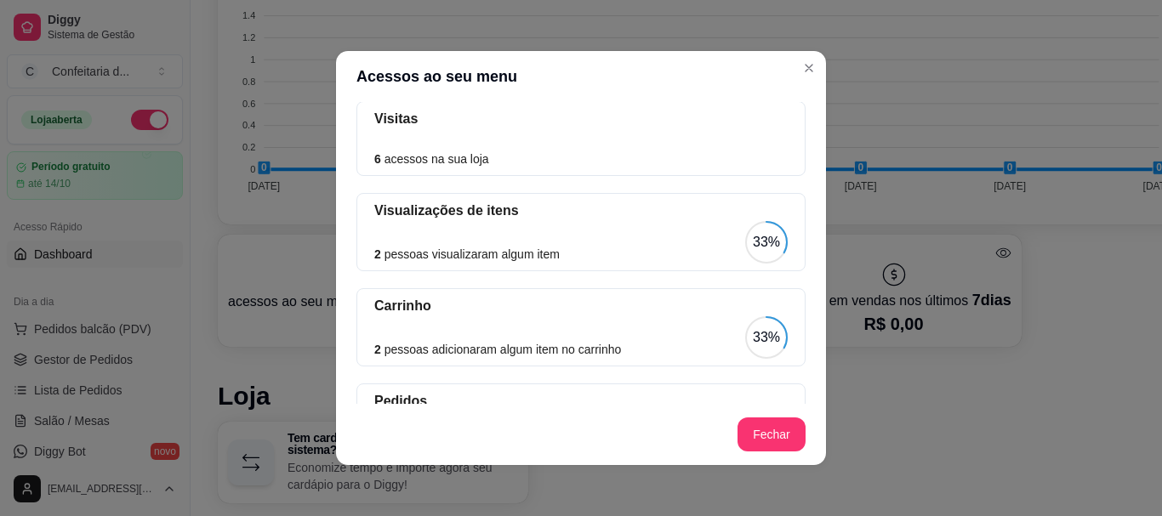
click at [807, 312] on div "Acessos ao seu menu Período 30 dias 15 dias 7 dias Você está vendo os acessos d…" at bounding box center [581, 258] width 1162 height 516
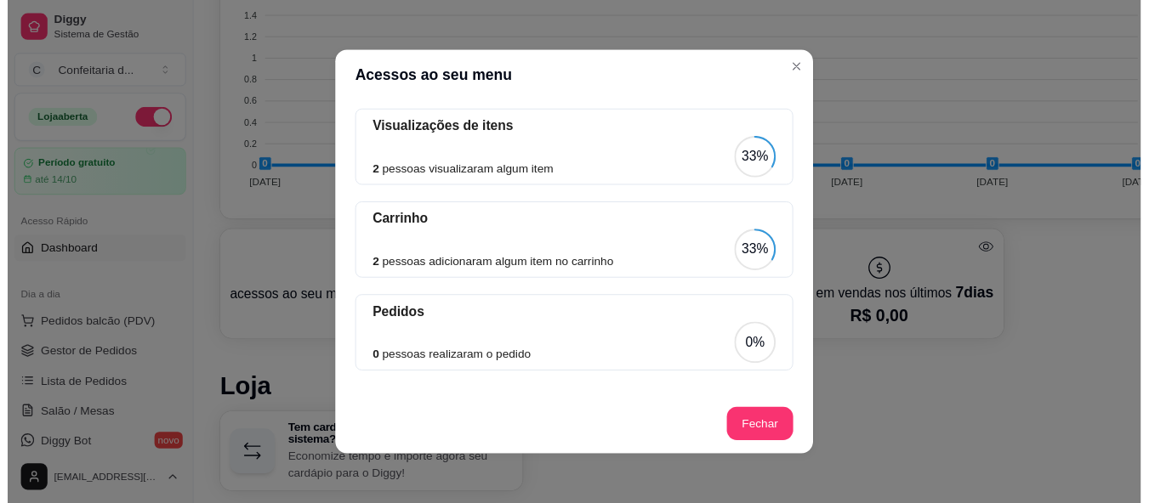
scroll to position [0, 0]
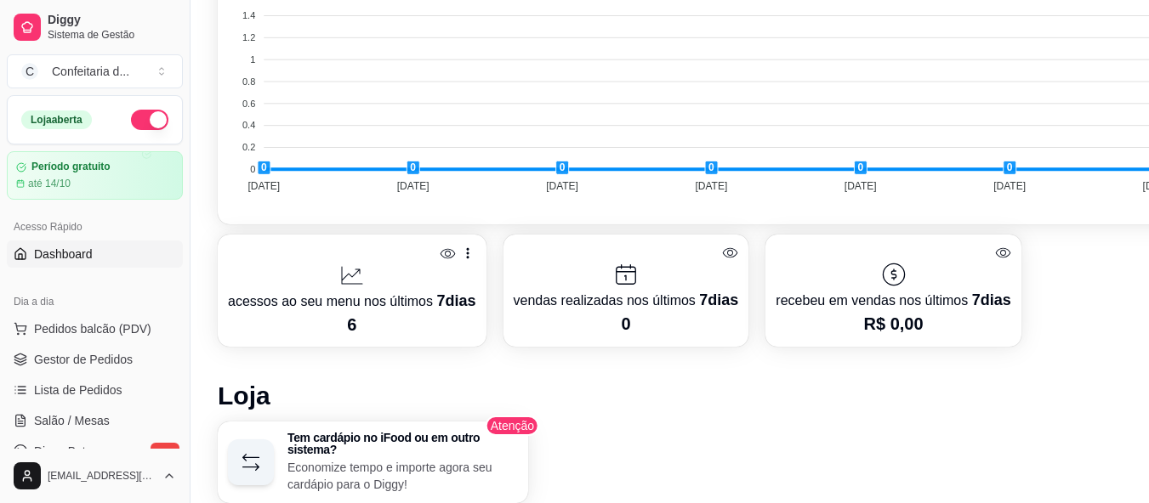
click at [368, 264] on div at bounding box center [352, 275] width 248 height 27
